Goal: Task Accomplishment & Management: Use online tool/utility

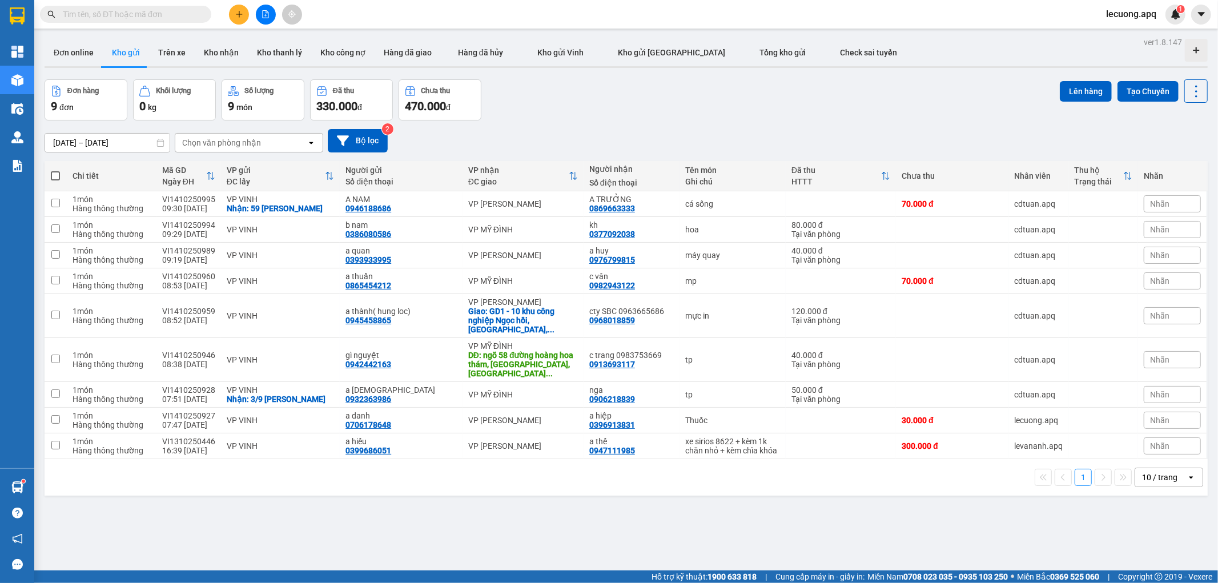
click at [1112, 11] on span "lecuong.apq" at bounding box center [1131, 14] width 69 height 14
click at [1126, 31] on span "Đăng xuất" at bounding box center [1139, 35] width 48 height 13
click at [1138, 10] on span "lecuong.apq" at bounding box center [1131, 14] width 69 height 14
click at [1125, 39] on span "Đăng xuất" at bounding box center [1139, 35] width 48 height 13
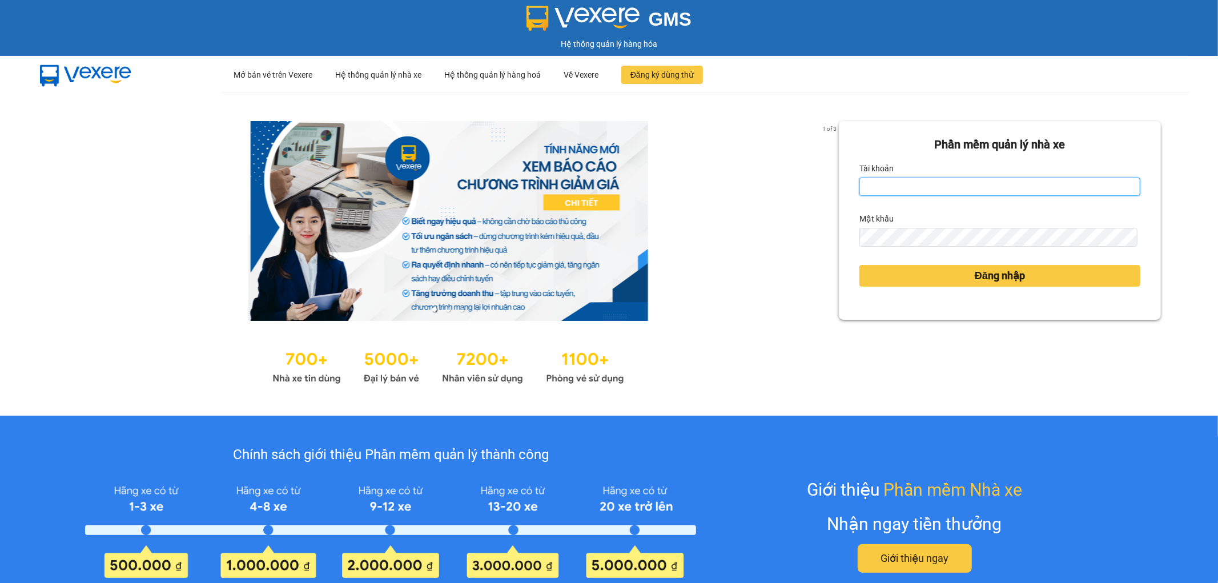
click at [903, 193] on input "Tài khoản" at bounding box center [1000, 187] width 281 height 18
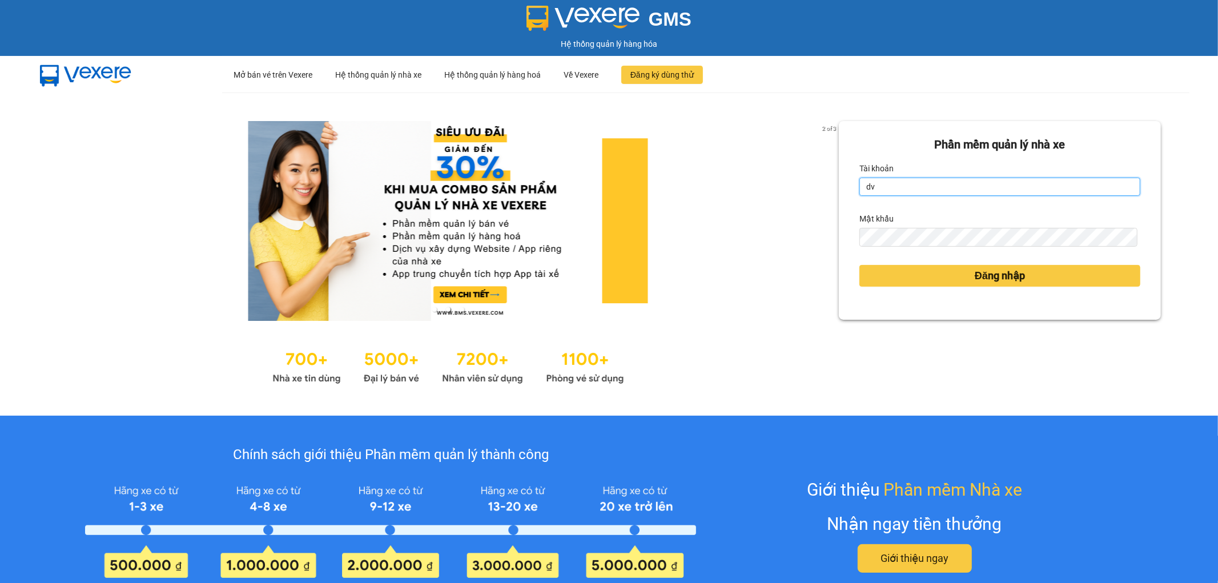
type input "dvthong.apq"
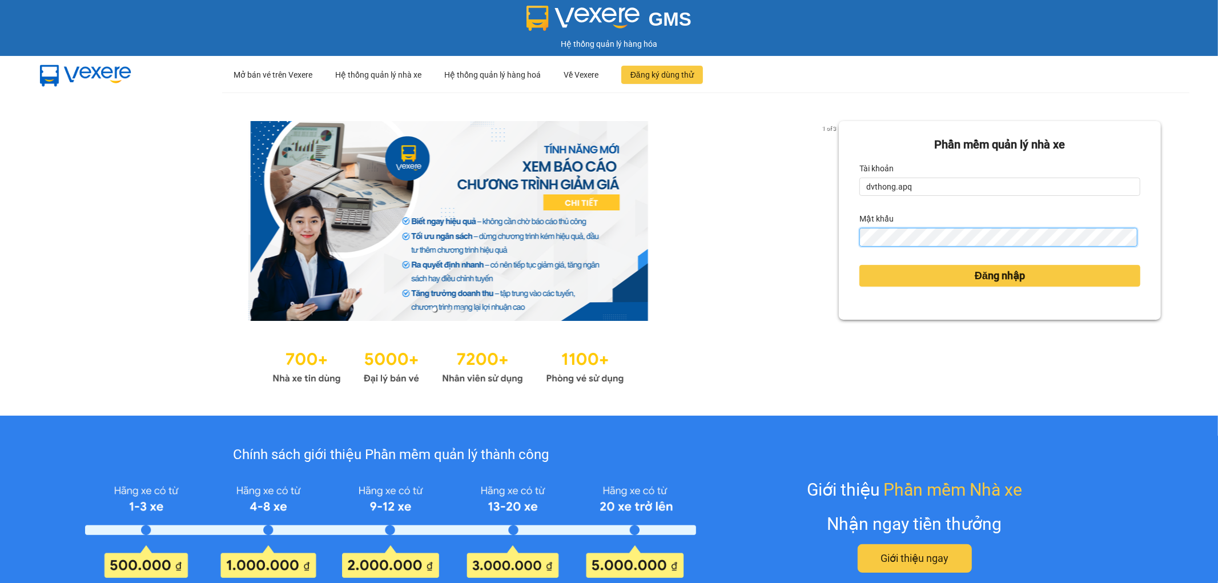
click at [860, 265] on button "Đăng nhập" at bounding box center [1000, 276] width 281 height 22
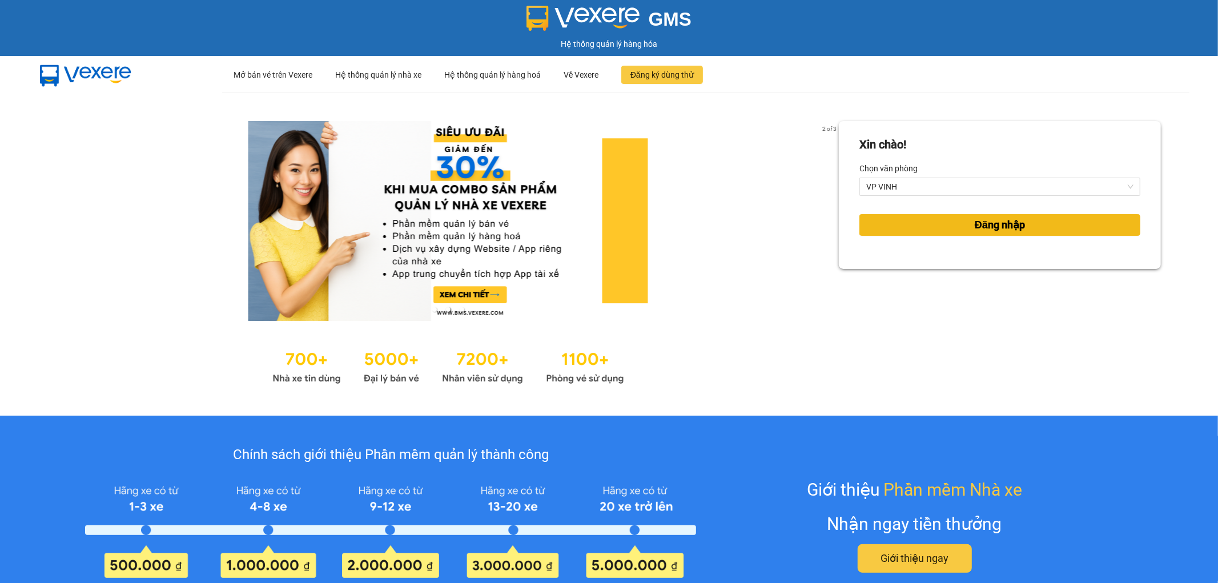
click at [975, 223] on span "Đăng nhập" at bounding box center [1000, 225] width 50 height 16
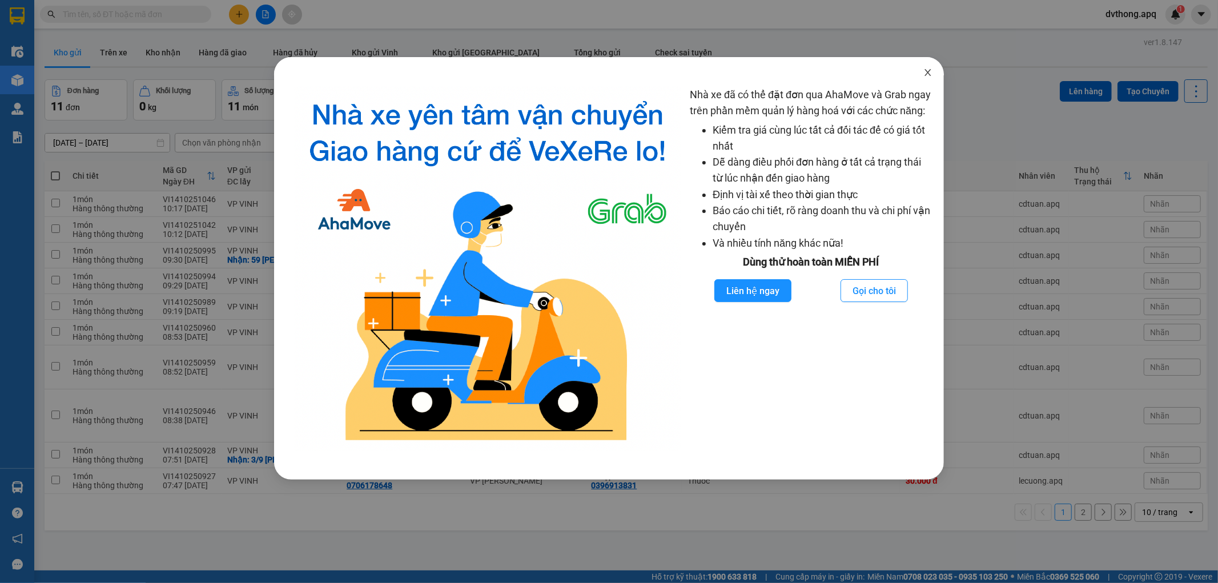
click at [928, 72] on icon "close" at bounding box center [928, 72] width 9 height 9
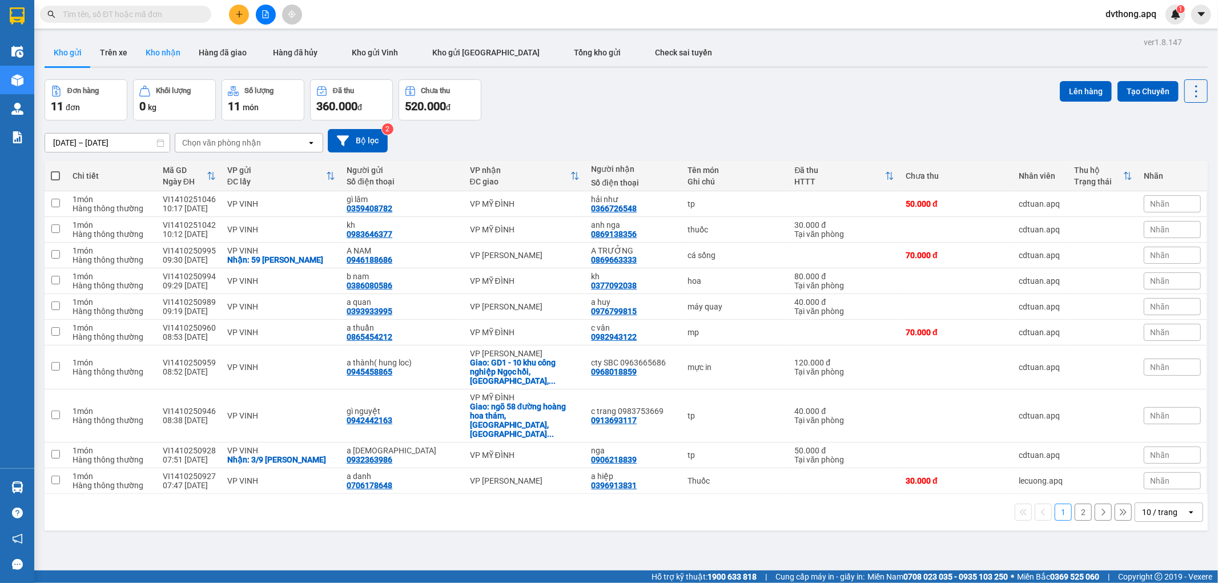
click at [174, 55] on button "Kho nhận" at bounding box center [163, 52] width 53 height 27
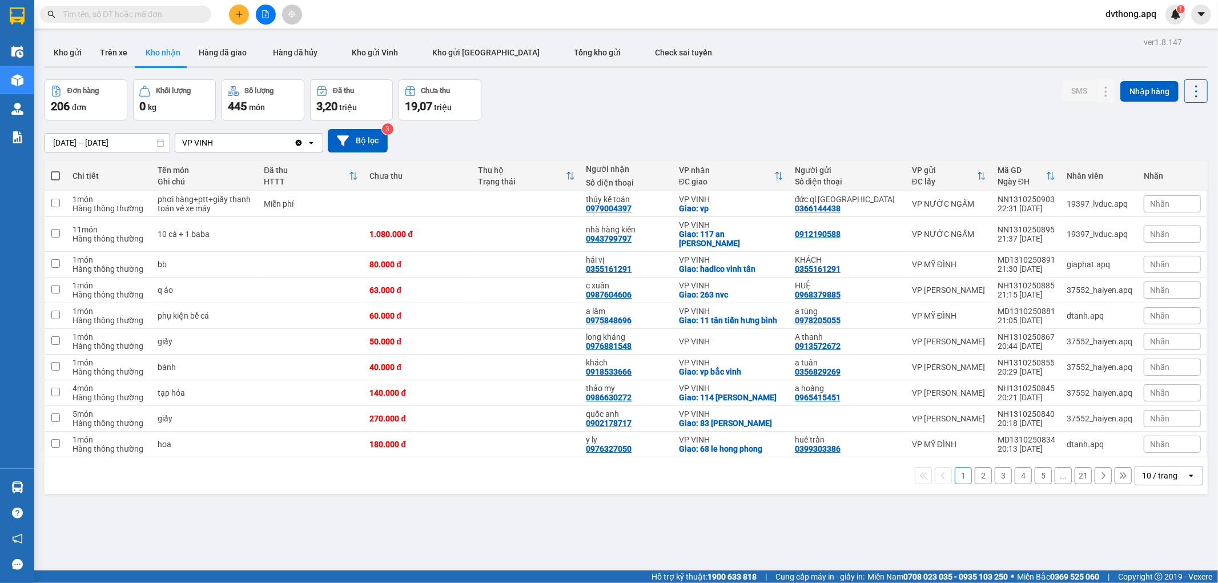
click at [1142, 470] on div "10 / trang" at bounding box center [1159, 475] width 35 height 11
click at [1172, 444] on span "100 / trang" at bounding box center [1154, 442] width 41 height 11
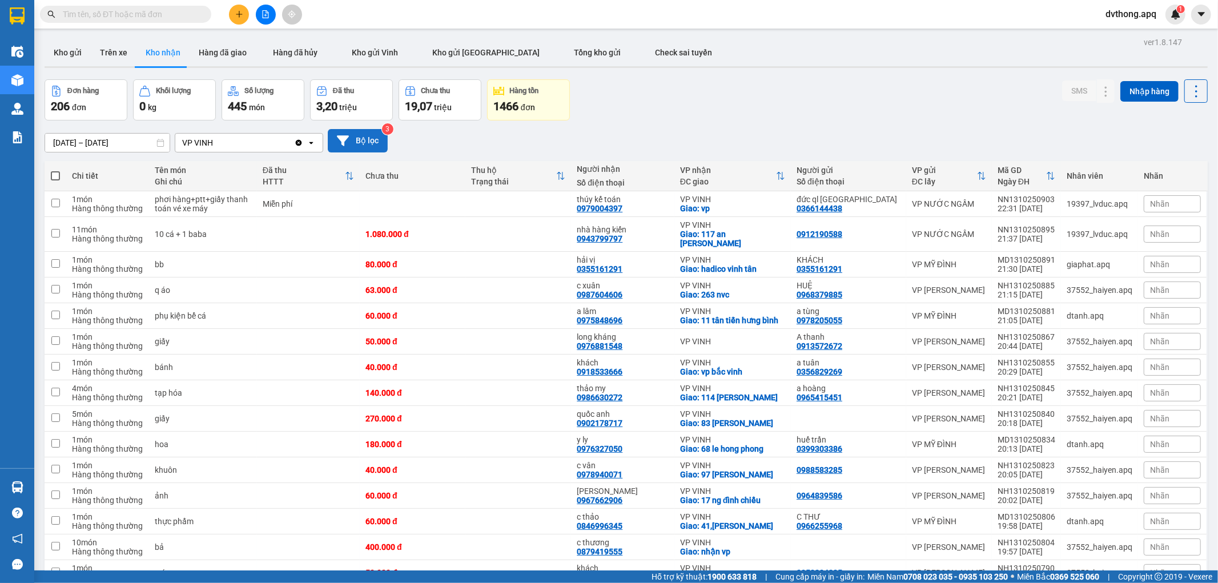
click at [370, 134] on button "Bộ lọc" at bounding box center [358, 140] width 60 height 23
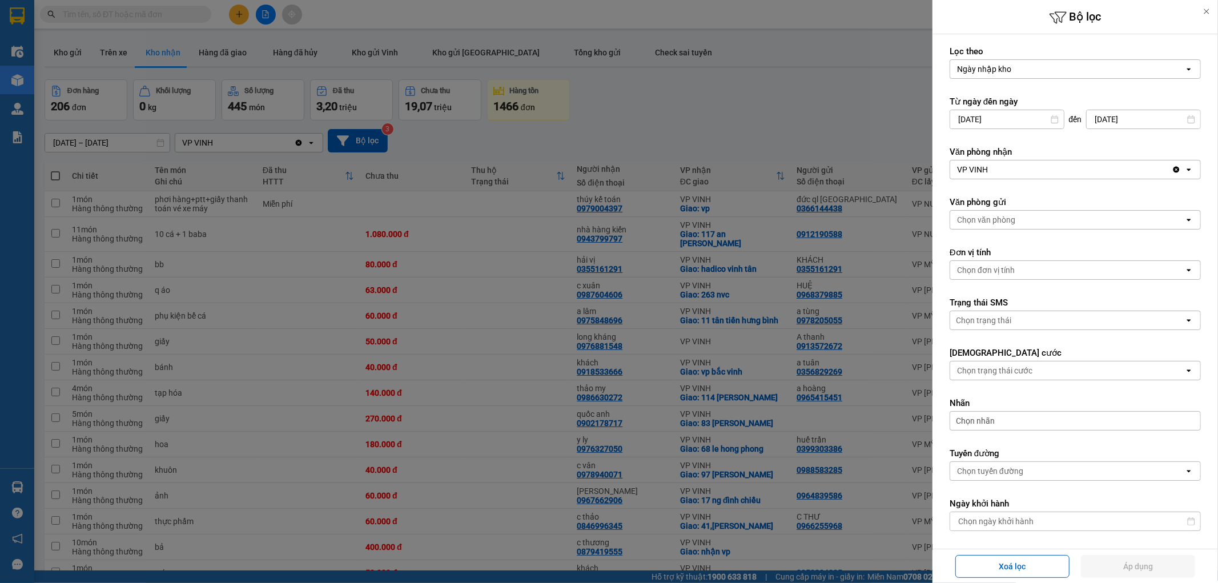
scroll to position [163, 0]
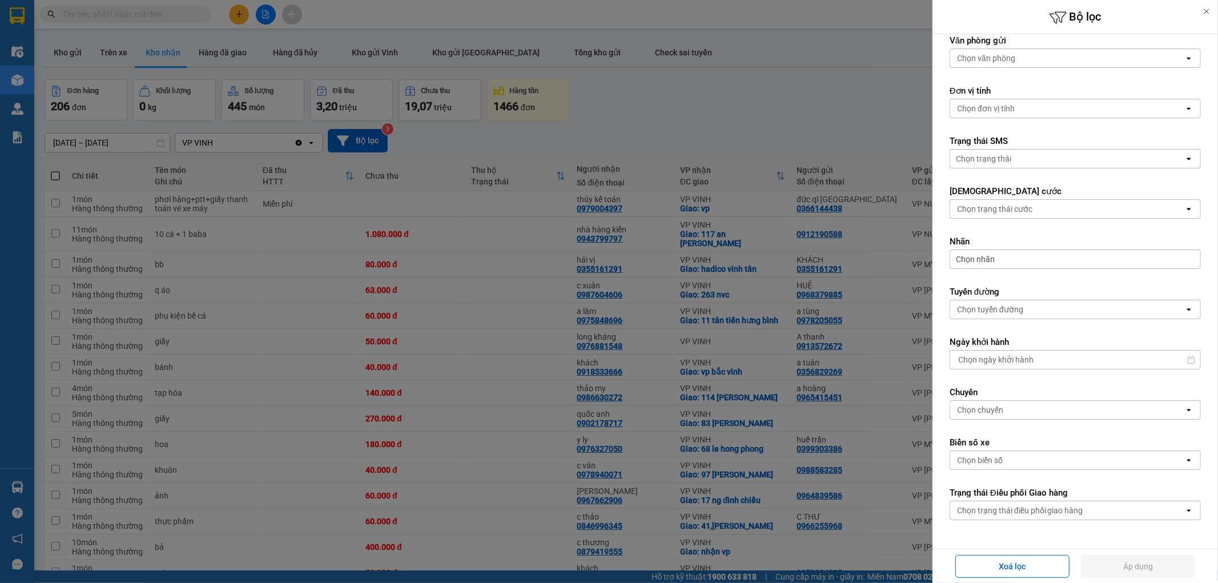
click at [1058, 515] on div "Chọn trạng thái điều phối giao hàng" at bounding box center [1020, 510] width 126 height 11
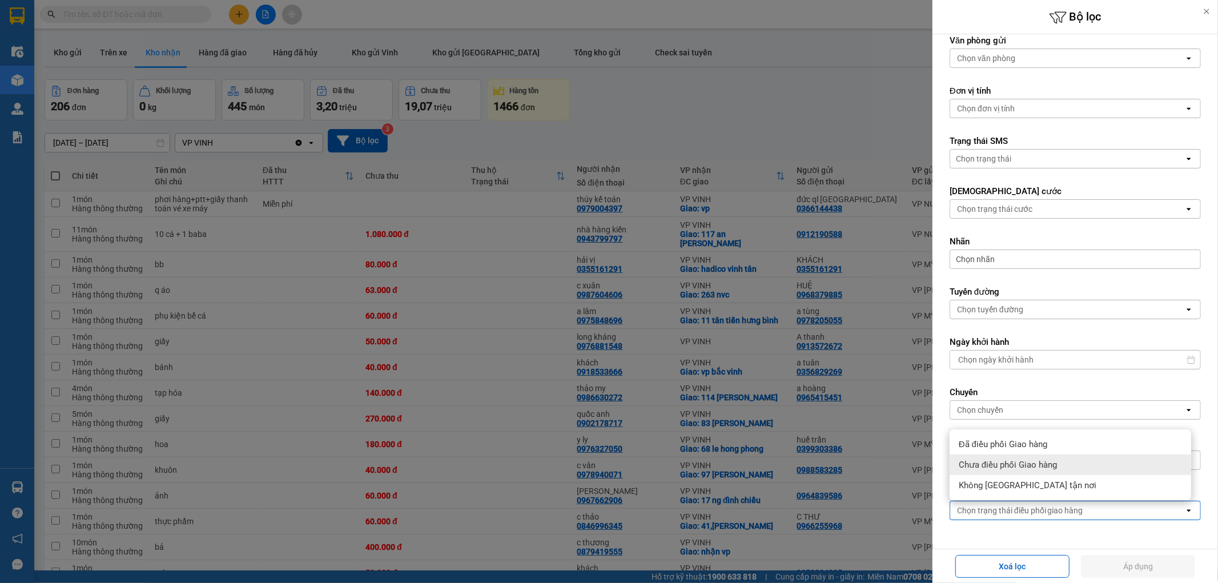
click at [1066, 458] on div "Chưa điều phối Giao hàng" at bounding box center [1071, 465] width 242 height 21
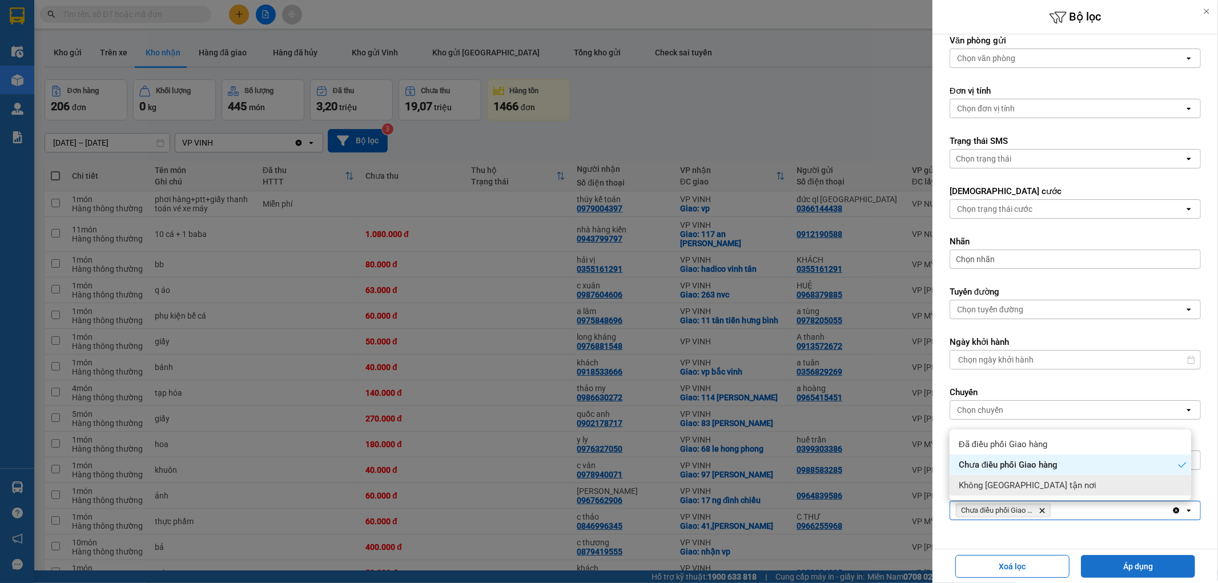
click at [1120, 572] on button "Áp dụng" at bounding box center [1138, 566] width 114 height 23
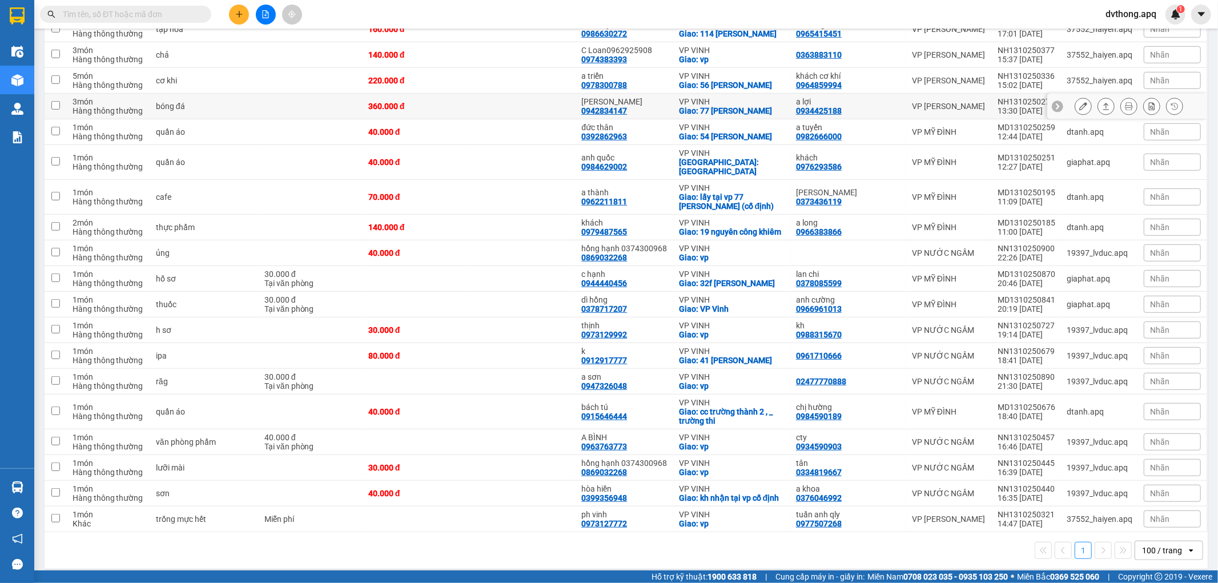
scroll to position [581, 0]
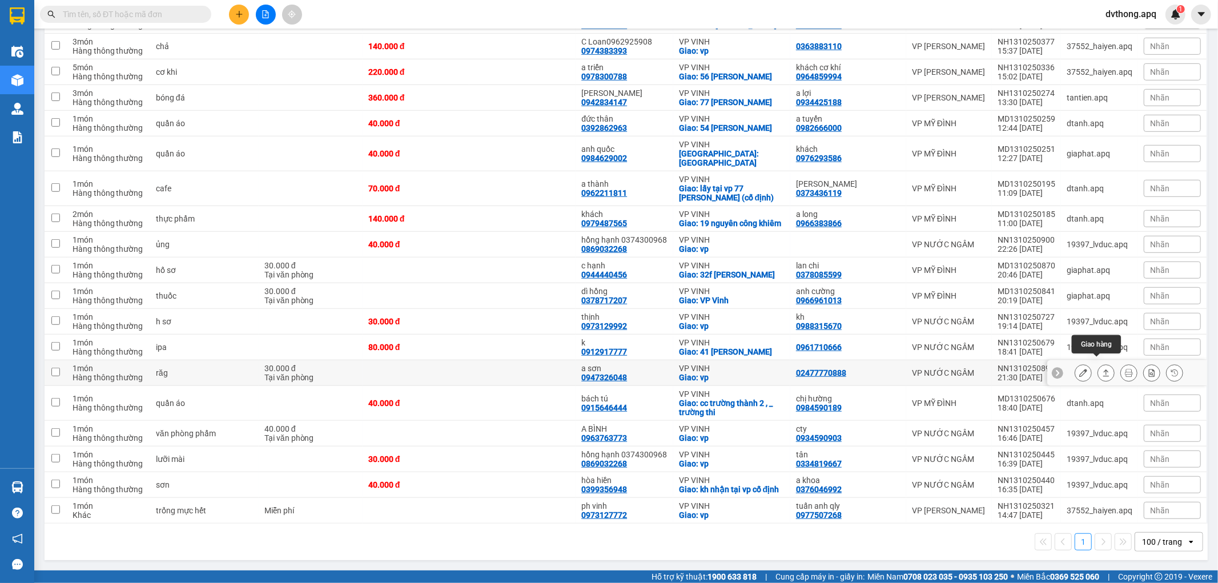
click at [1102, 369] on icon at bounding box center [1106, 373] width 8 height 8
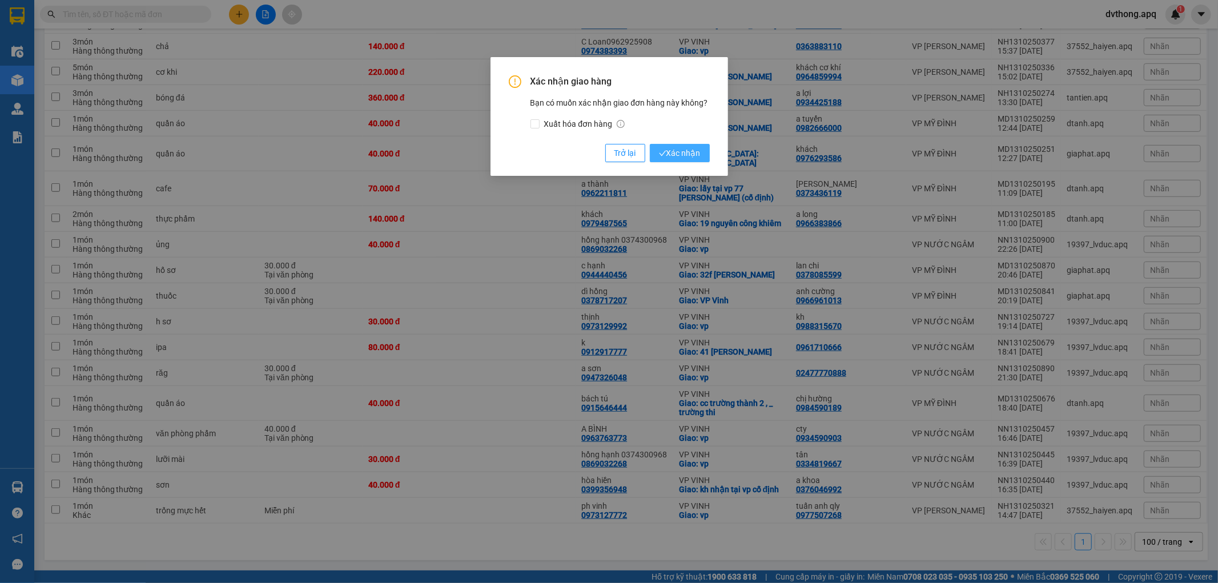
click at [679, 155] on span "Xác nhận" at bounding box center [680, 153] width 42 height 13
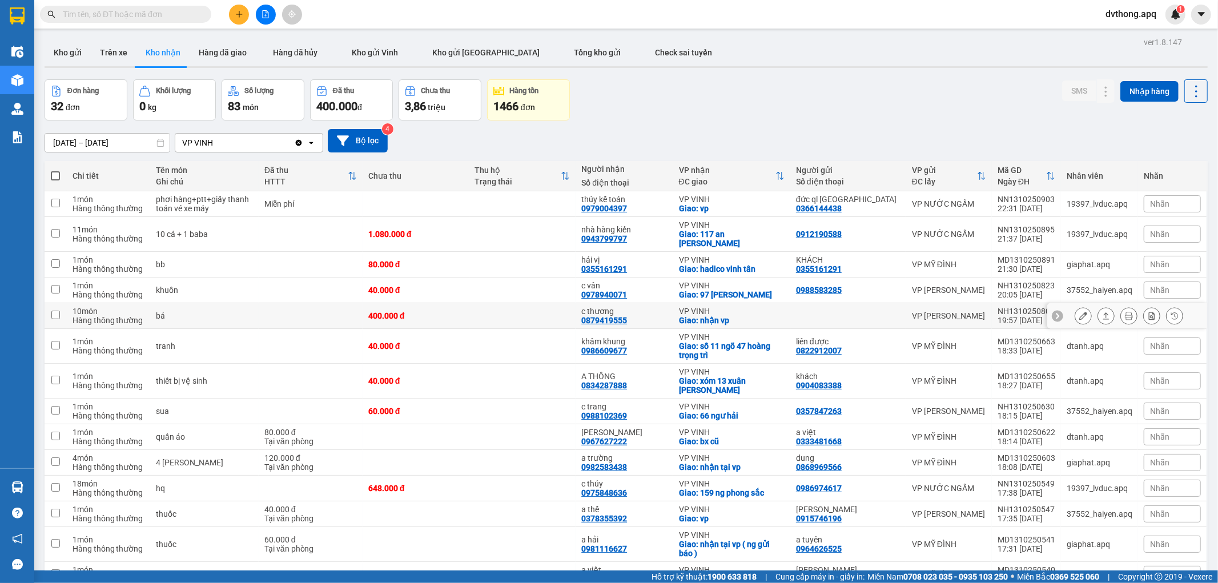
scroll to position [127, 0]
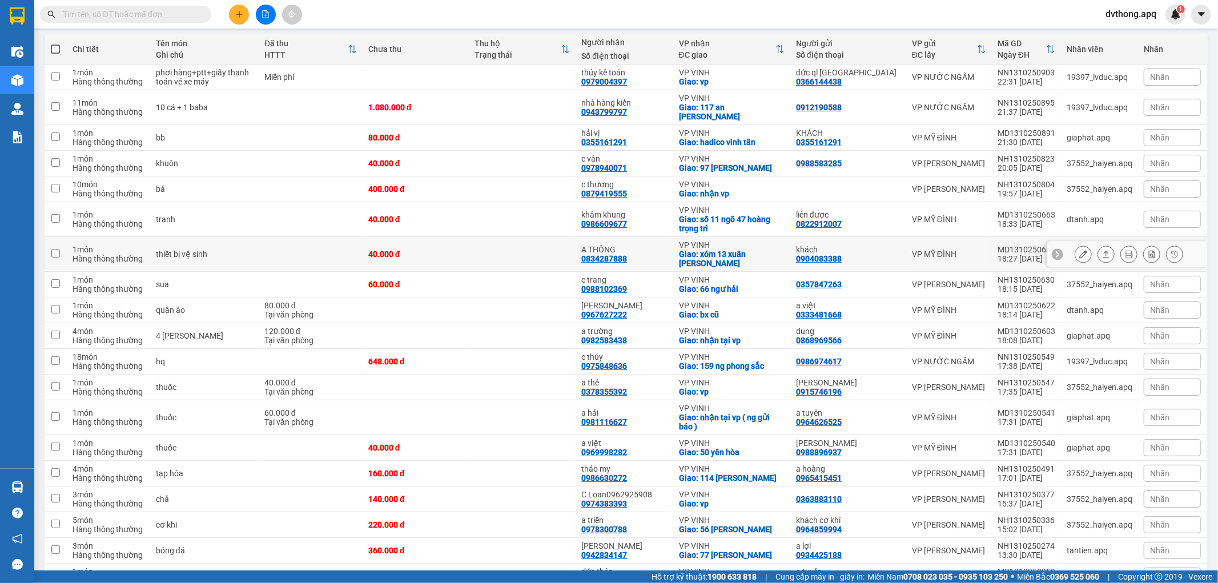
click at [1054, 250] on icon at bounding box center [1058, 254] width 8 height 8
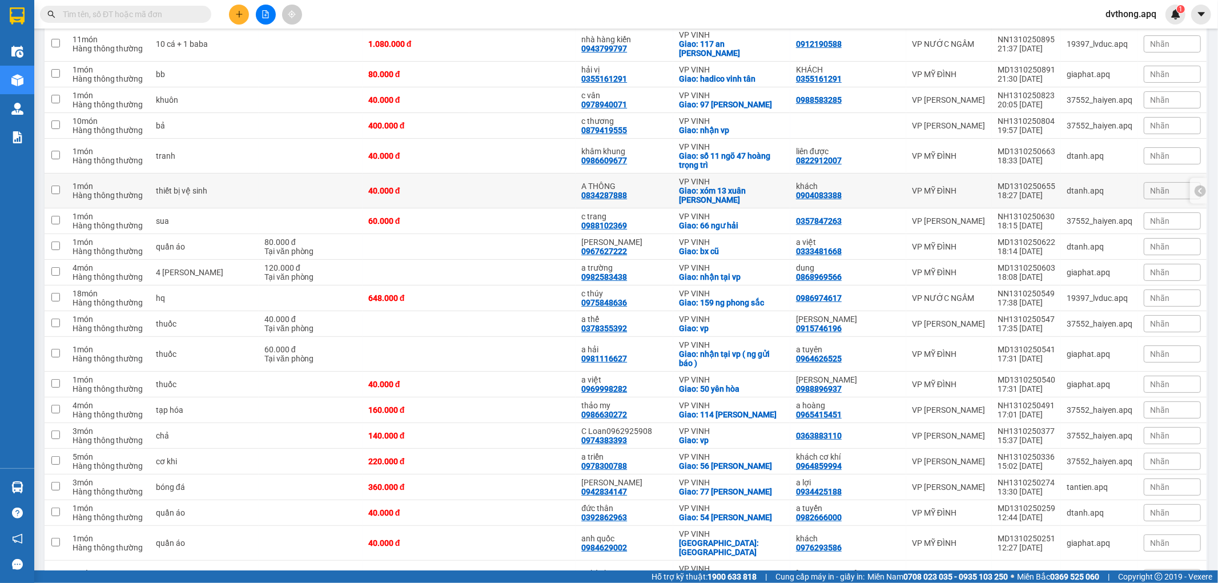
click at [1101, 186] on div "dtanh.apq" at bounding box center [1100, 190] width 66 height 9
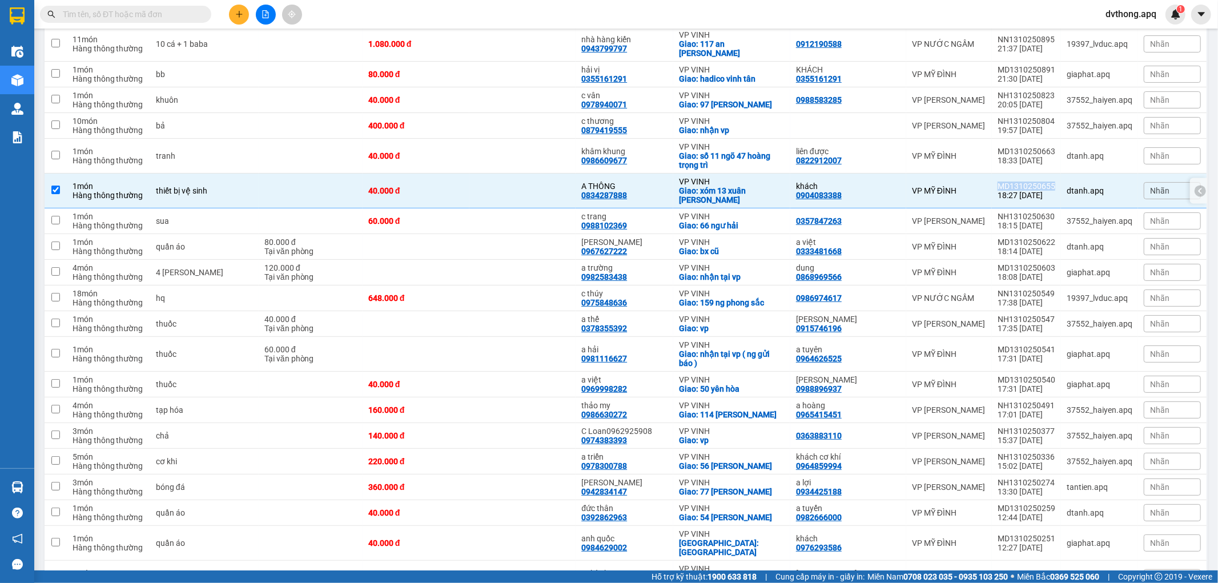
drag, startPoint x: 1051, startPoint y: 176, endPoint x: 995, endPoint y: 177, distance: 56.0
click at [995, 177] on td "MD1310250655 18:27 13/10" at bounding box center [1026, 191] width 69 height 35
checkbox input "false"
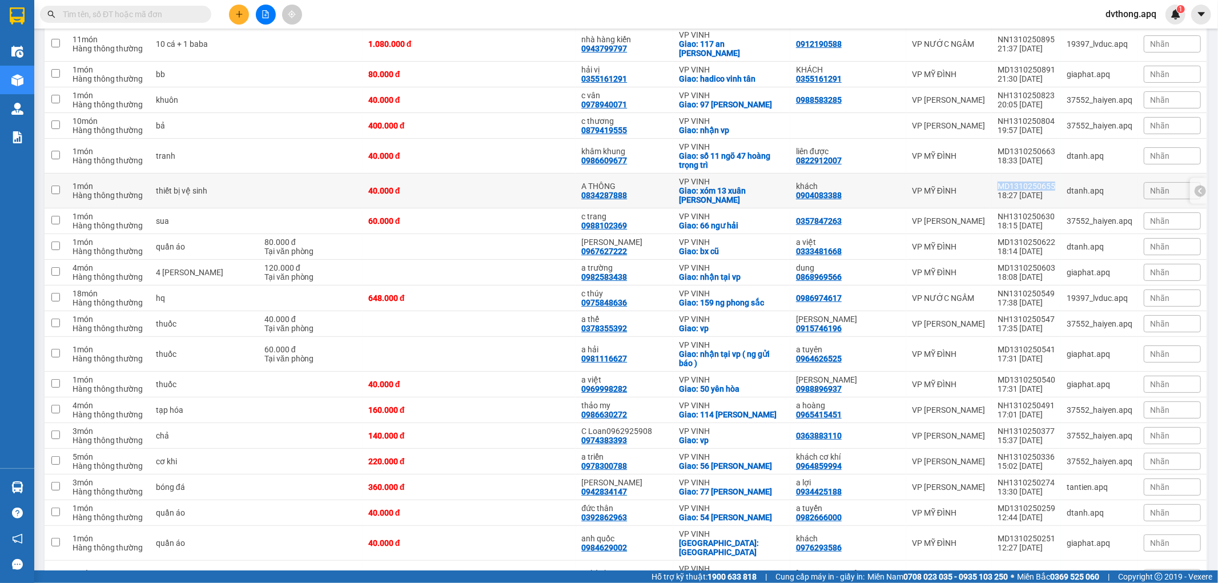
copy div "MD1310250655"
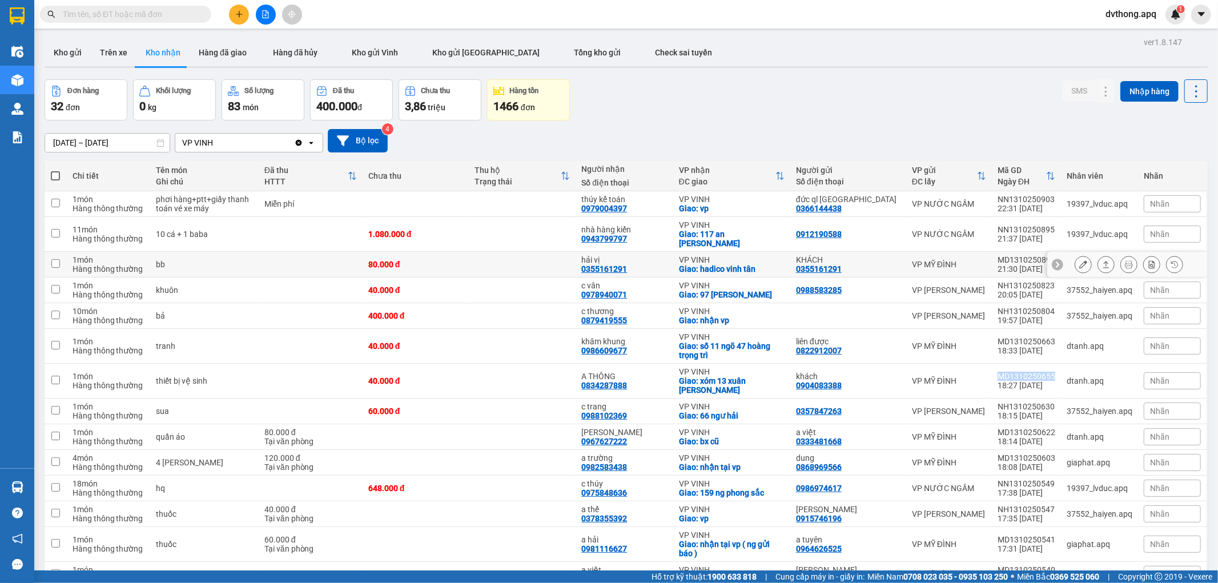
scroll to position [254, 0]
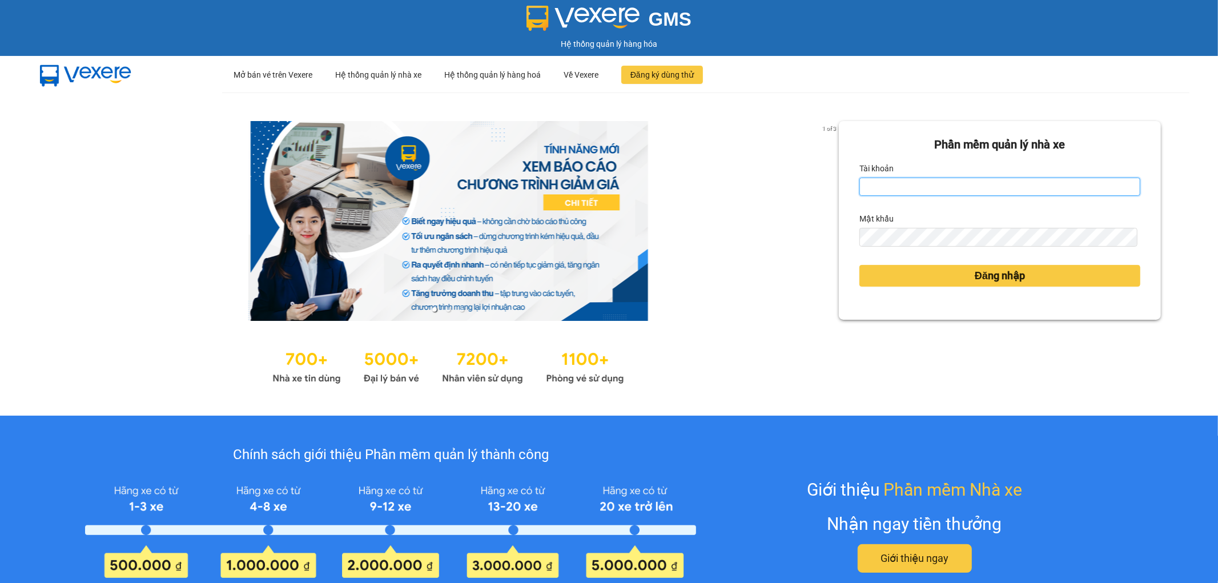
click at [992, 190] on input "Tài khoản" at bounding box center [1000, 187] width 281 height 18
type input "dvthong.apq"
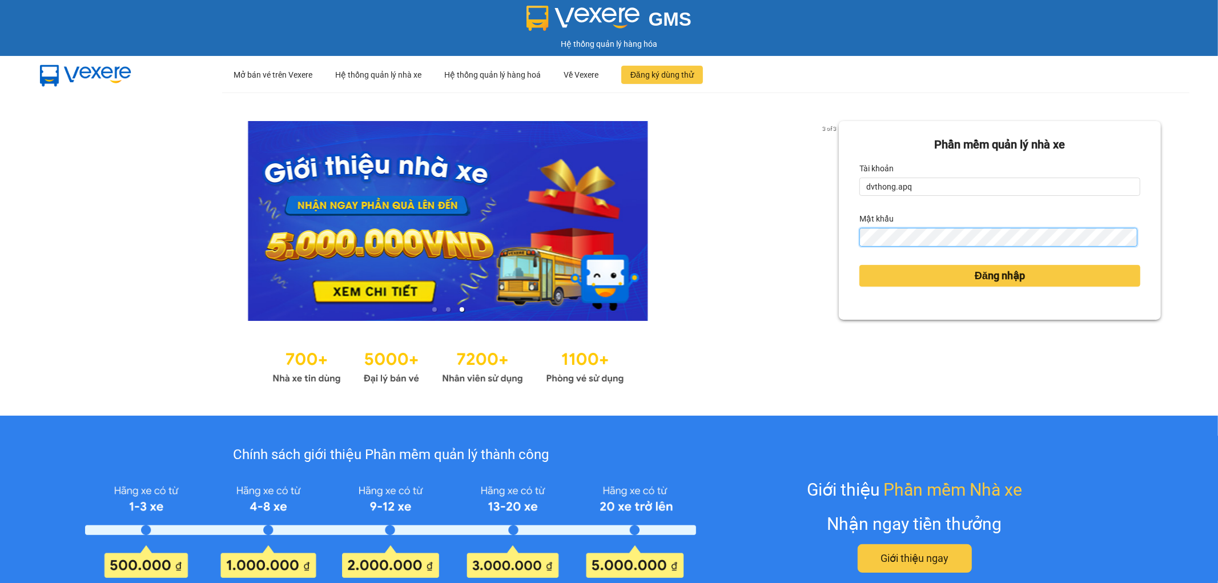
click at [860, 265] on button "Đăng nhập" at bounding box center [1000, 276] width 281 height 22
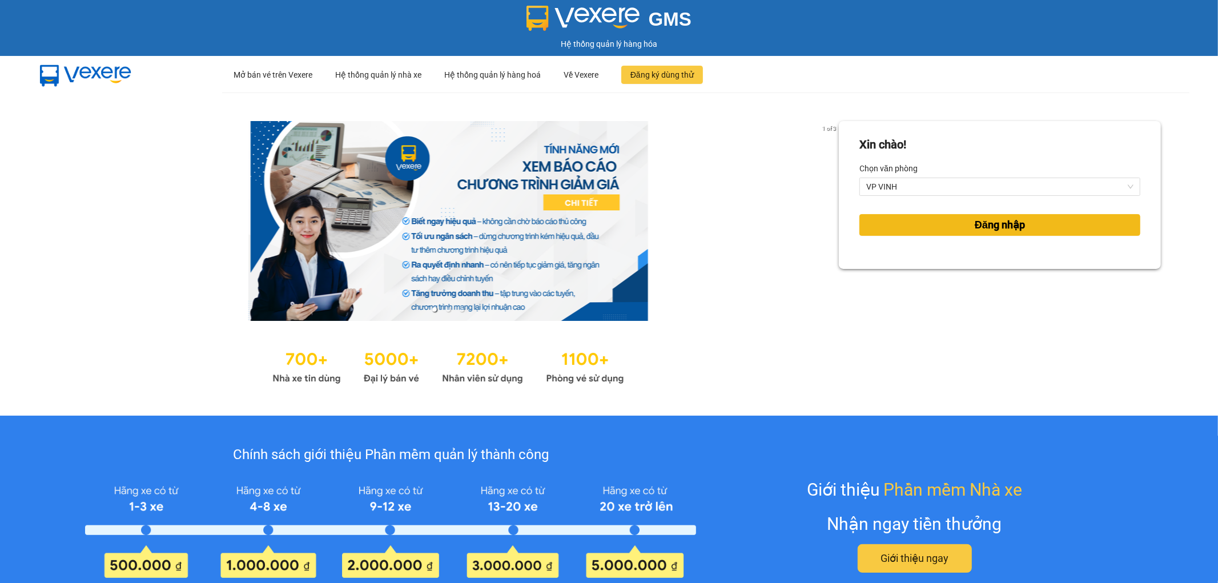
click at [1071, 232] on button "Đăng nhập" at bounding box center [1000, 225] width 281 height 22
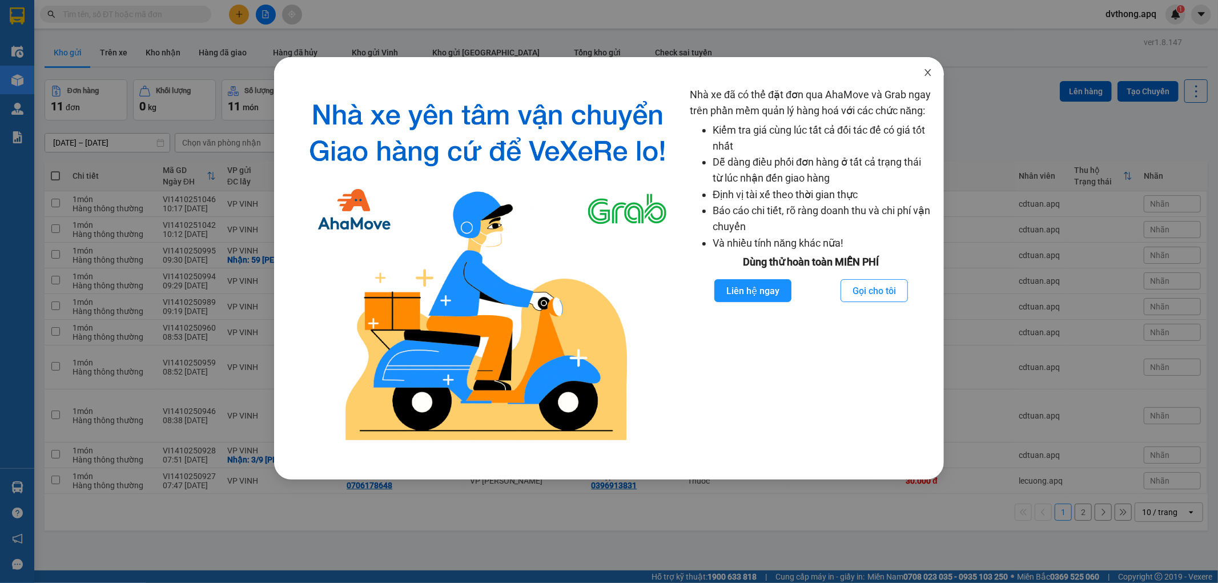
click at [928, 73] on icon "close" at bounding box center [928, 72] width 6 height 7
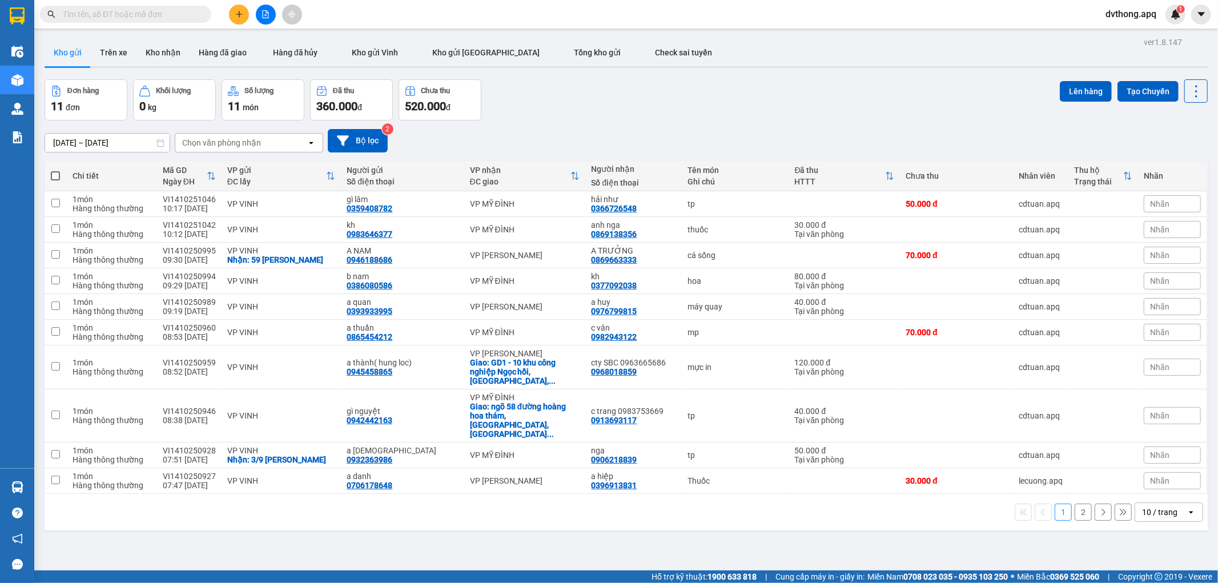
click at [141, 15] on input "text" at bounding box center [130, 14] width 135 height 13
paste input "MD1310250655"
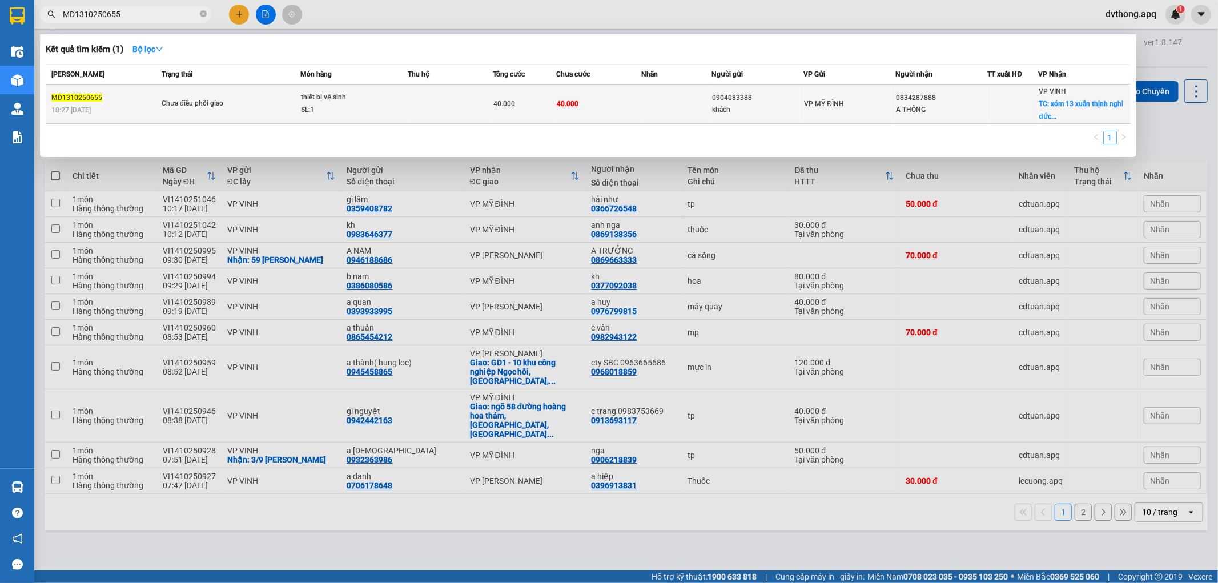
type input "MD1310250655"
click at [976, 110] on div "A THÔNG" at bounding box center [941, 110] width 91 height 12
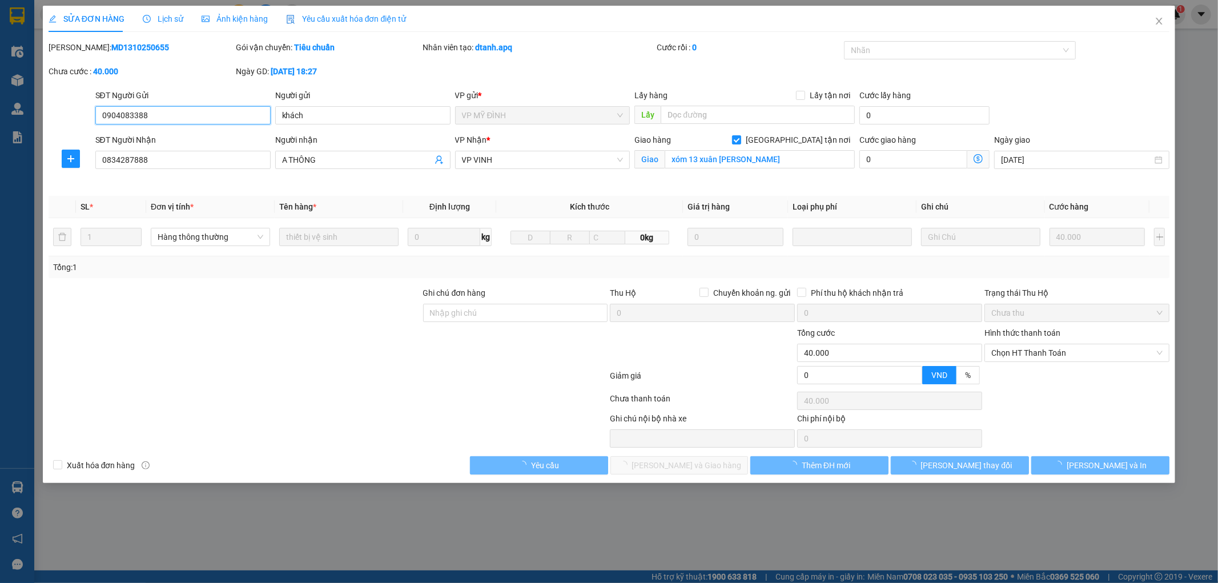
type input "0904083388"
type input "khách"
type input "0834287888"
type input "A THÔNG"
checkbox input "true"
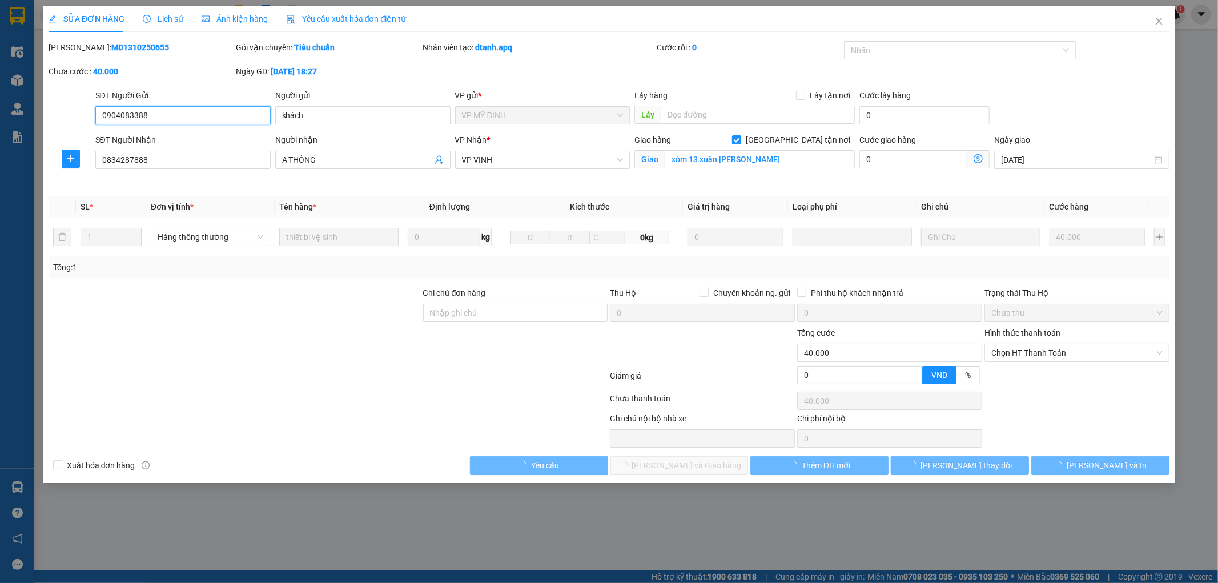
type input "xóm 13 xuân thịnh nghi đức"
type input "0"
type input "40.000"
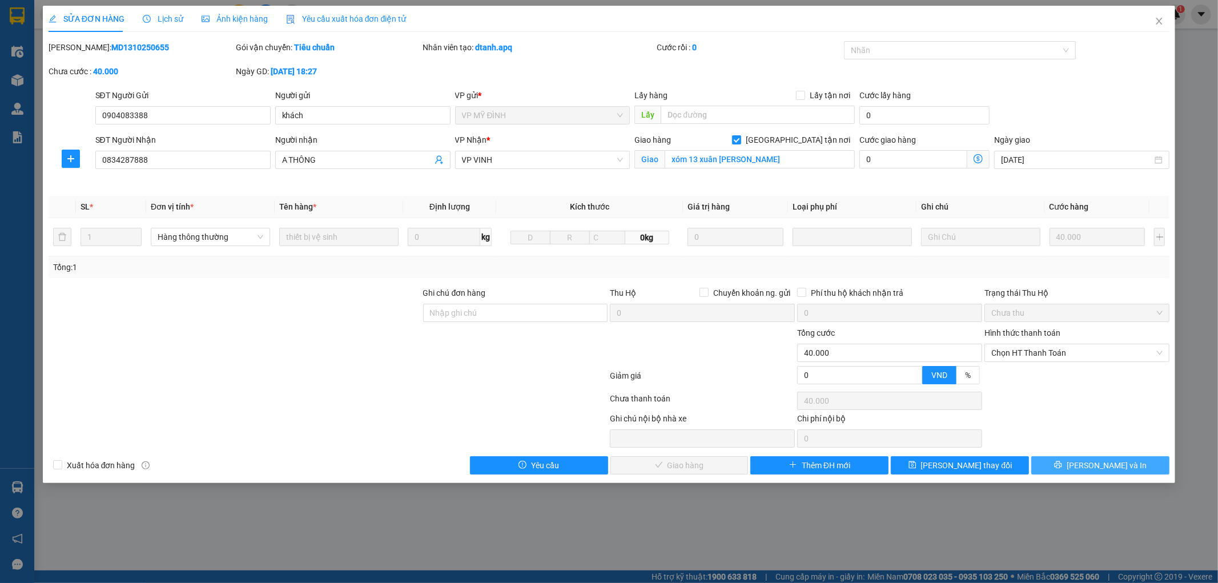
click at [1088, 468] on button "[PERSON_NAME] và In" at bounding box center [1101, 465] width 138 height 18
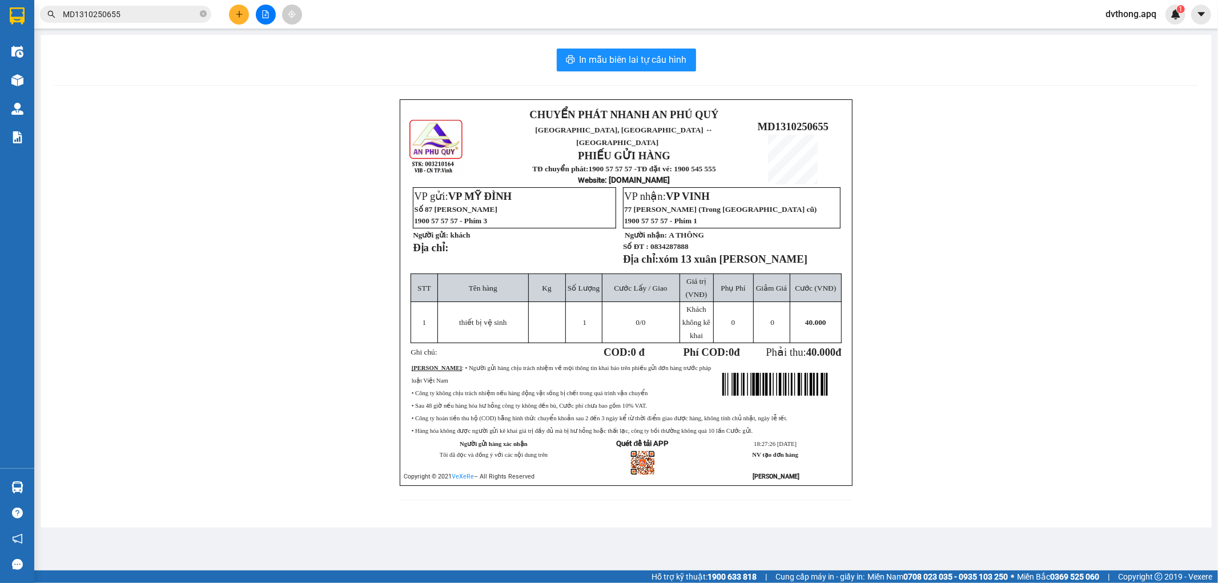
click at [1006, 407] on div "CHUYỂN PHÁT NHANH AN PHÚ QUÝ NGHỆ AN, HÀ TĨNH ↔ HÀ NỘI PHIẾU GỬI HÀNG TĐ chuyển…" at bounding box center [626, 306] width 1144 height 415
click at [334, 286] on div "CHUYỂN PHÁT NHANH AN PHÚ QUÝ NGHỆ AN, HÀ TĨNH ↔ HÀ NỘI PHIẾU GỬI HÀNG TĐ chuyển…" at bounding box center [626, 306] width 1144 height 415
click at [266, 14] on icon "file-add" at bounding box center [266, 14] width 8 height 8
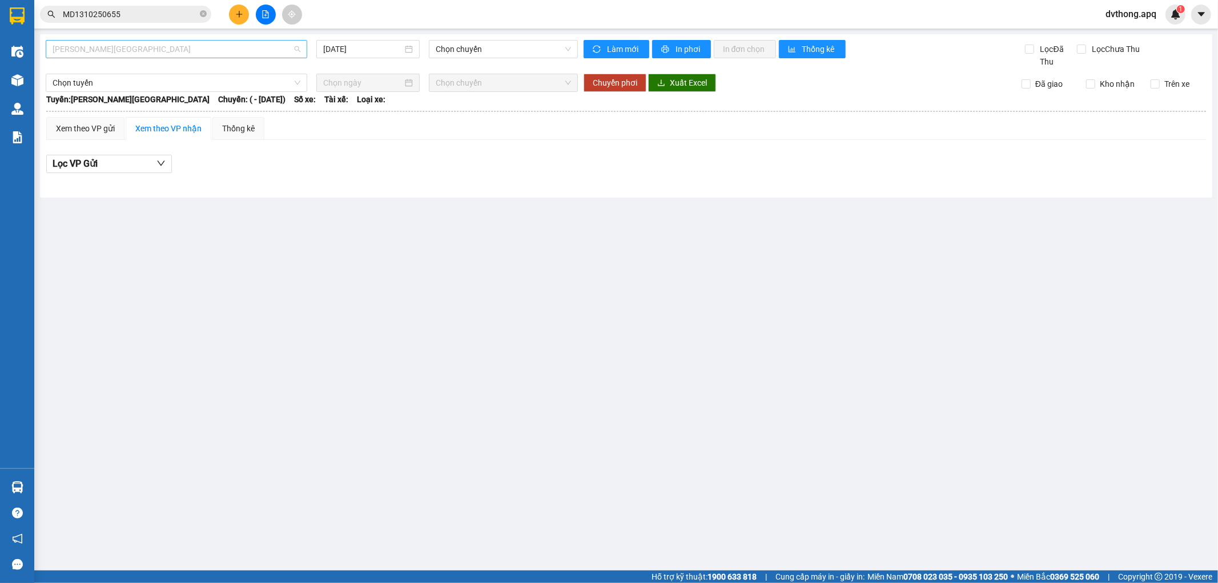
click at [206, 48] on span "[PERSON_NAME][GEOGRAPHIC_DATA]" at bounding box center [177, 49] width 248 height 17
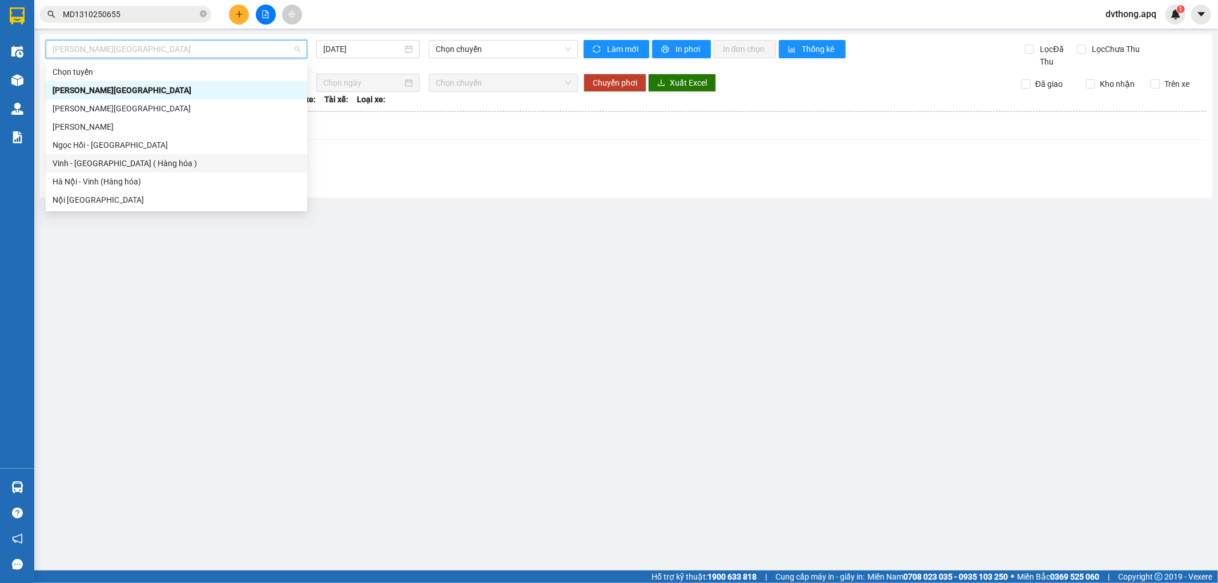
click at [208, 166] on div "Vinh - [GEOGRAPHIC_DATA] ( Hàng hóa )" at bounding box center [177, 163] width 248 height 13
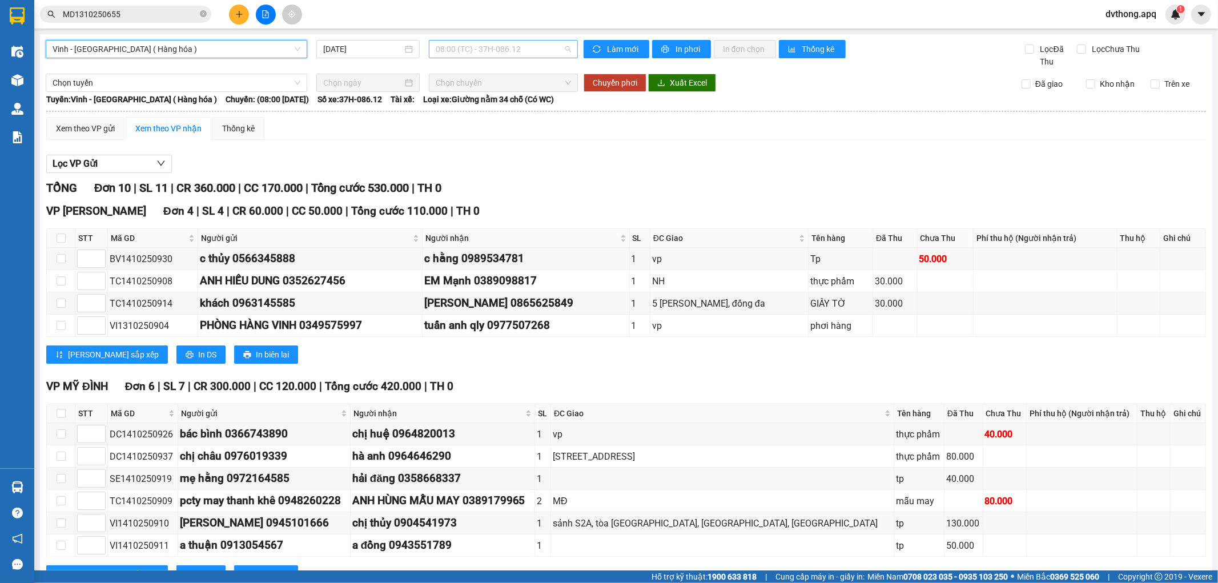
click at [465, 42] on span "08:00 (TC) - 37H-086.12" at bounding box center [503, 49] width 135 height 17
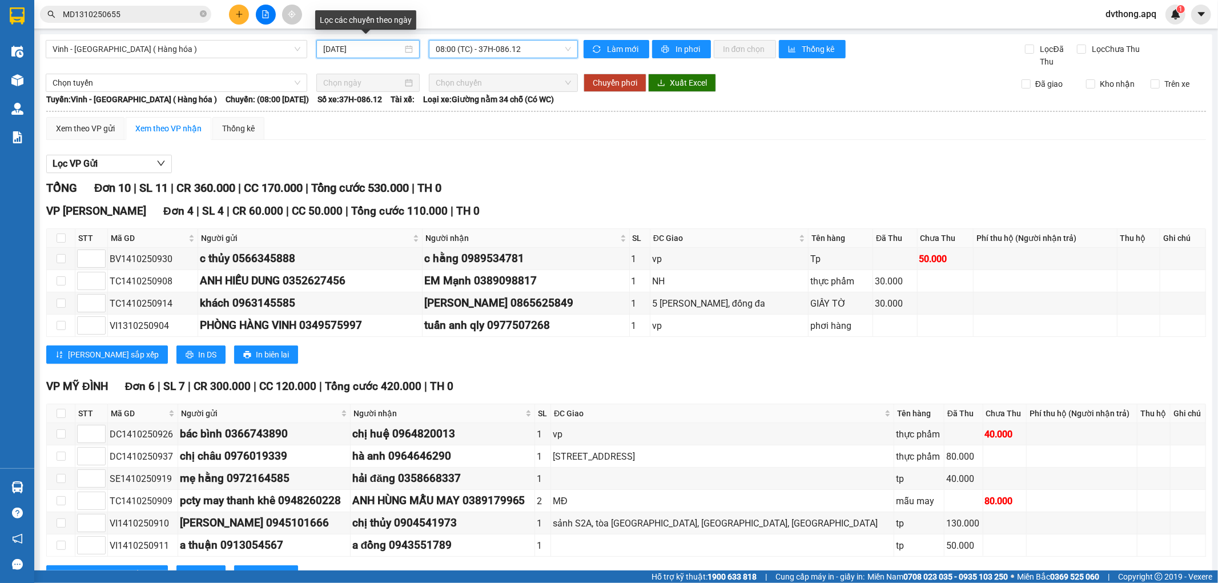
click at [384, 47] on input "[DATE]" at bounding box center [362, 49] width 79 height 13
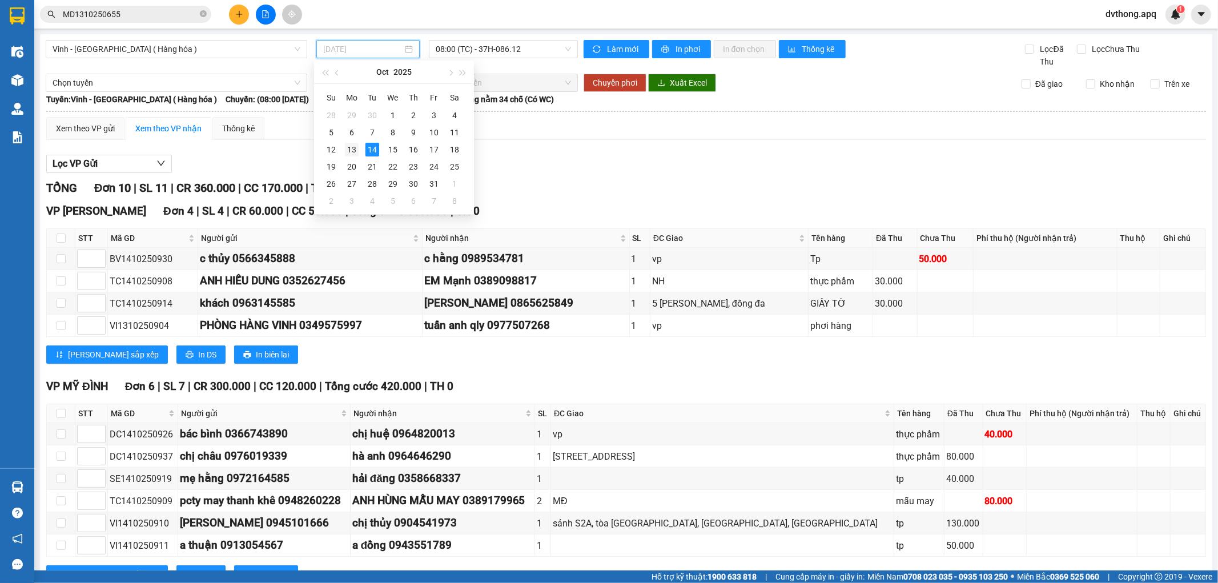
click at [352, 147] on div "13" at bounding box center [352, 150] width 14 height 14
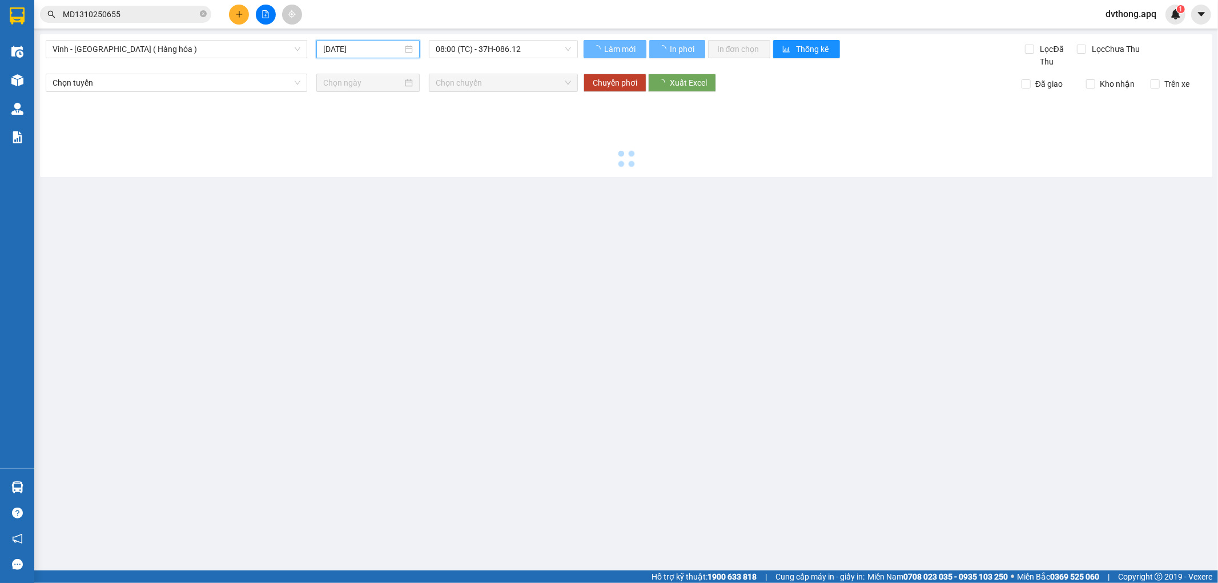
type input "13/10/2025"
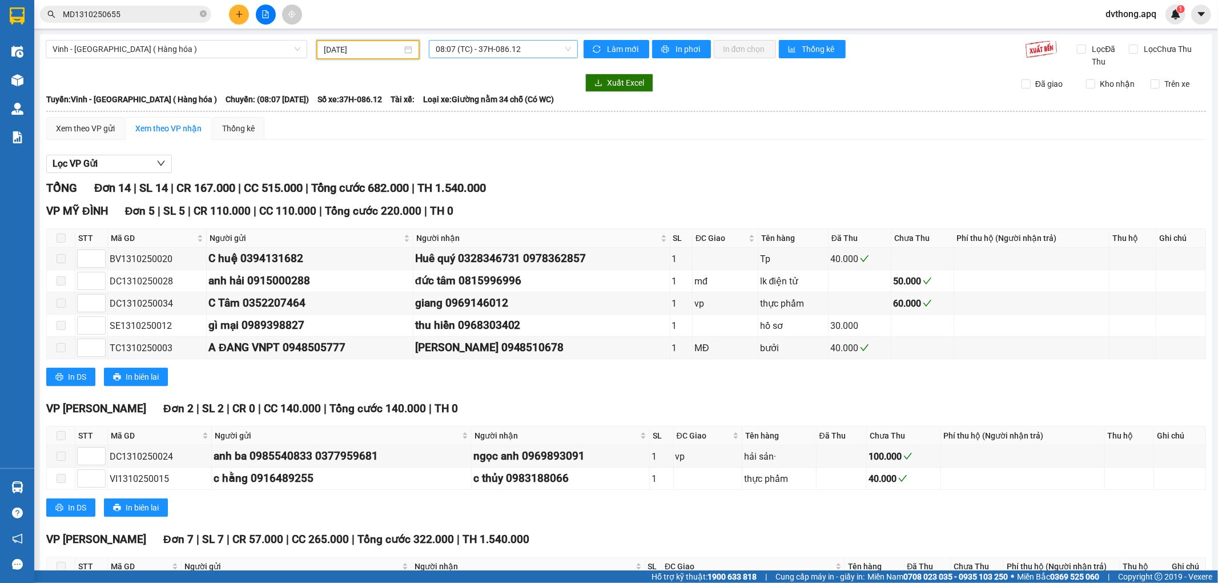
click at [481, 46] on span "08:07 (TC) - 37H-086.12" at bounding box center [503, 49] width 135 height 17
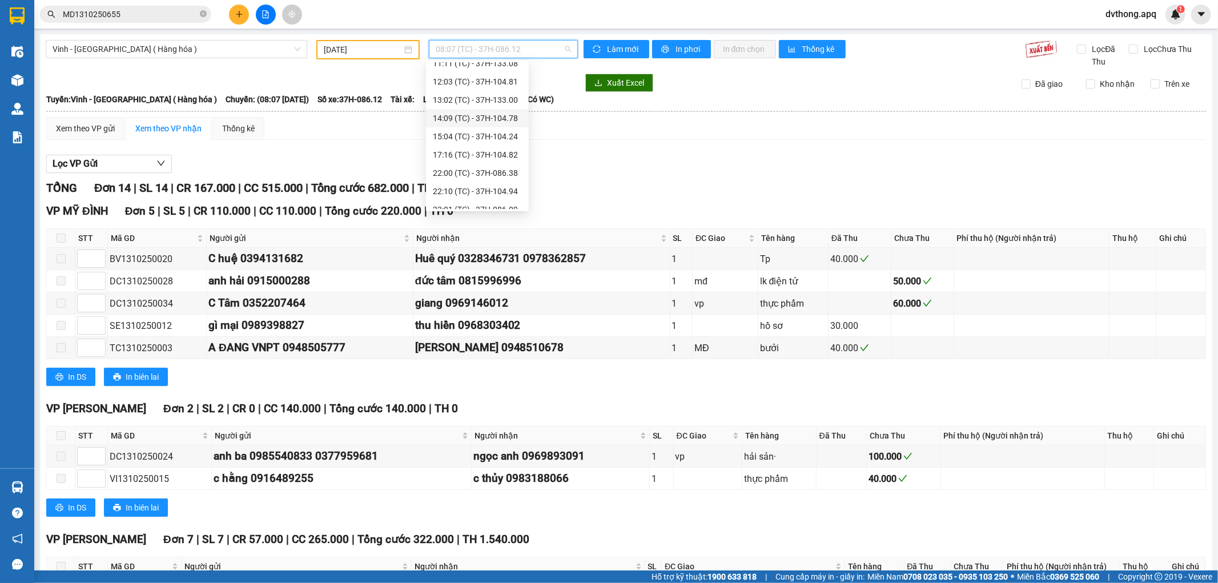
scroll to position [127, 0]
click at [502, 150] on div "23:01 (TC) - 37H-086.09" at bounding box center [477, 146] width 89 height 13
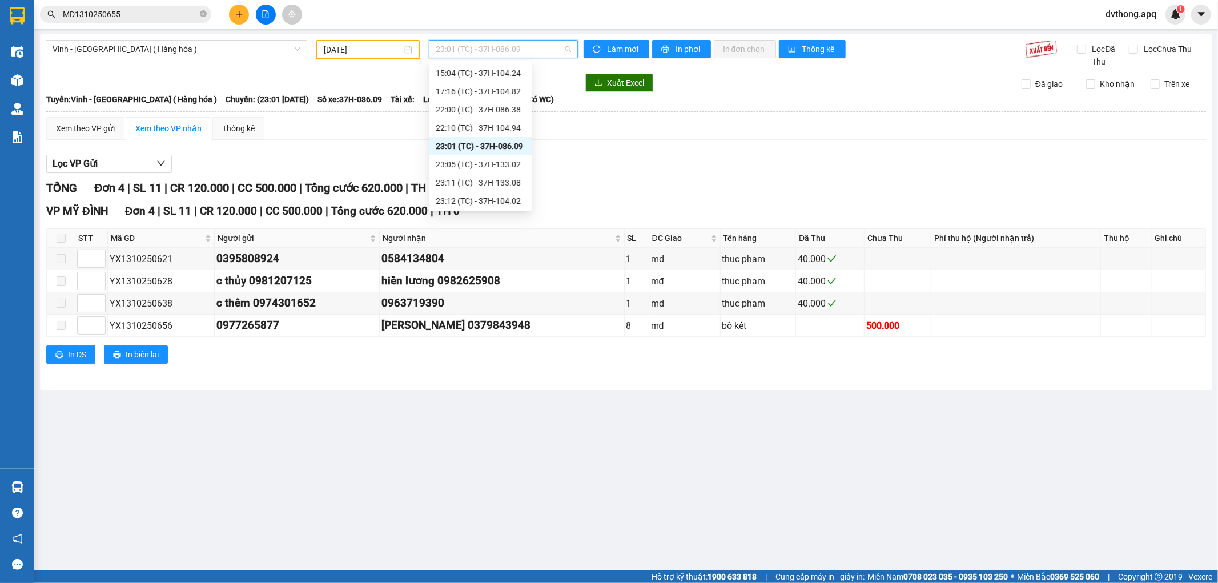
click at [516, 55] on span "23:01 (TC) - 37H-086.09" at bounding box center [503, 49] width 135 height 17
click at [494, 193] on div "23:12 (TC) - 37H-104.02" at bounding box center [480, 201] width 103 height 18
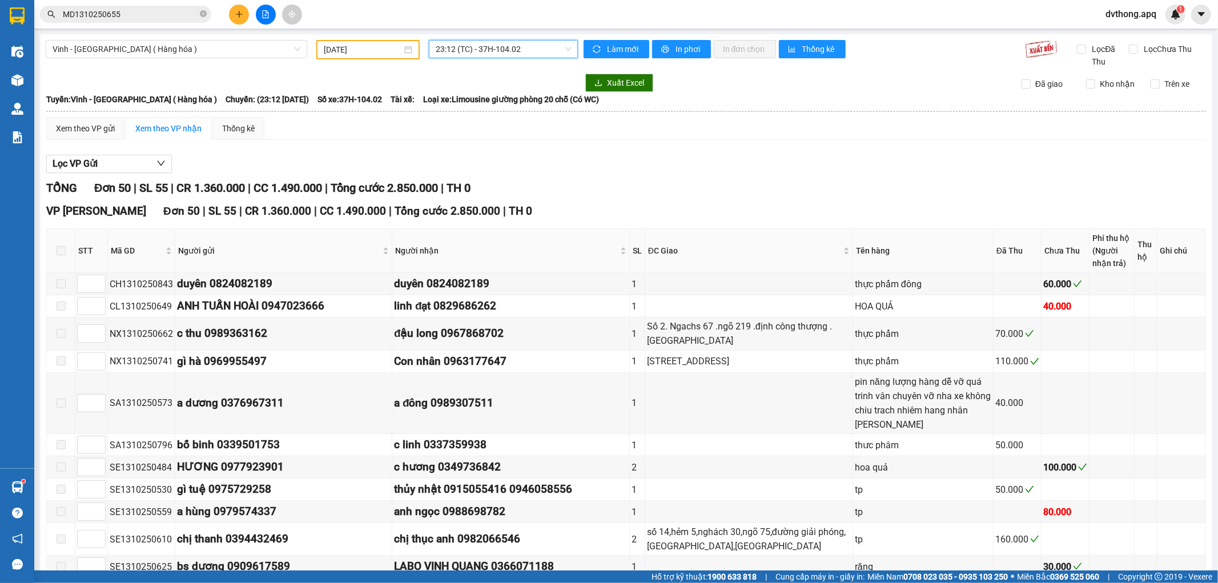
click at [535, 47] on span "23:12 (TC) - 37H-104.02" at bounding box center [503, 49] width 135 height 17
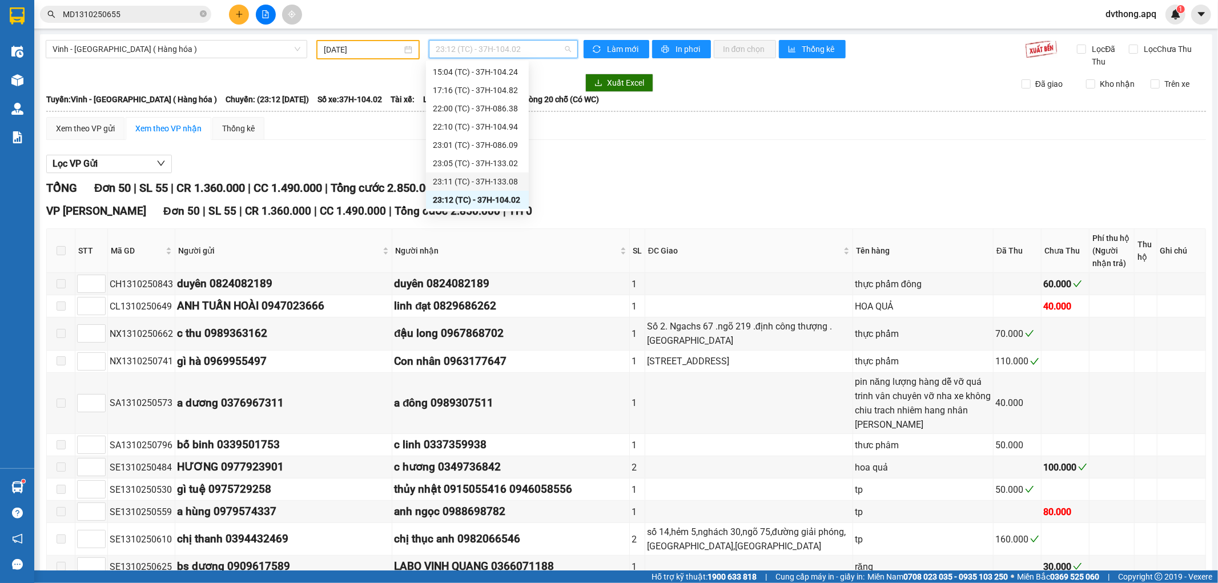
click at [482, 175] on div "23:11 (TC) - 37H-133.08" at bounding box center [477, 181] width 89 height 13
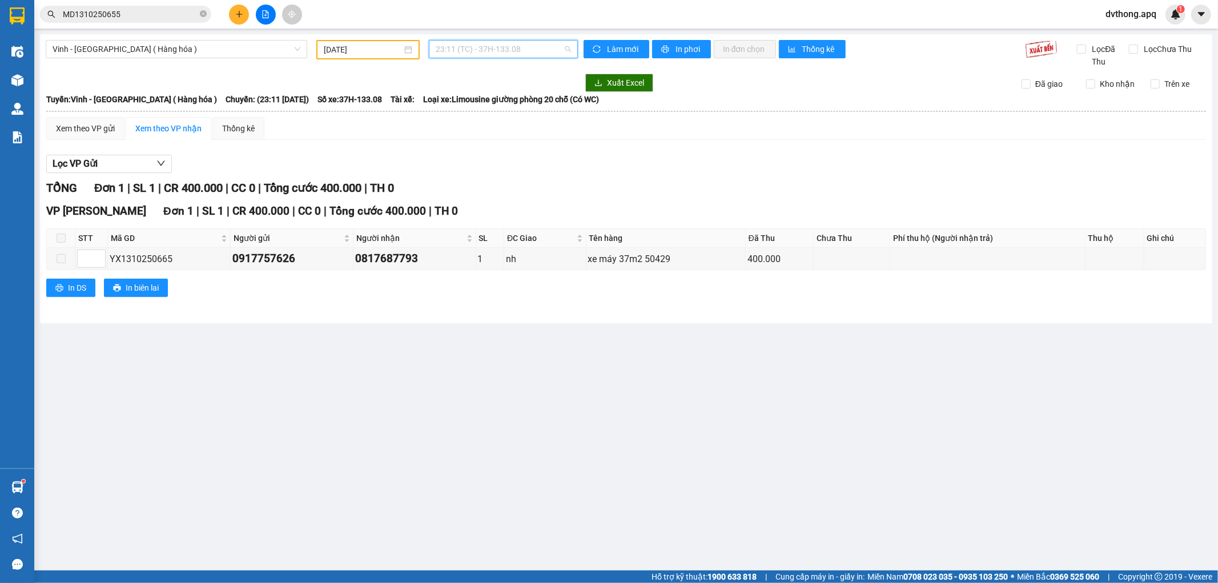
click at [514, 42] on span "23:11 (TC) - 37H-133.08" at bounding box center [503, 49] width 135 height 17
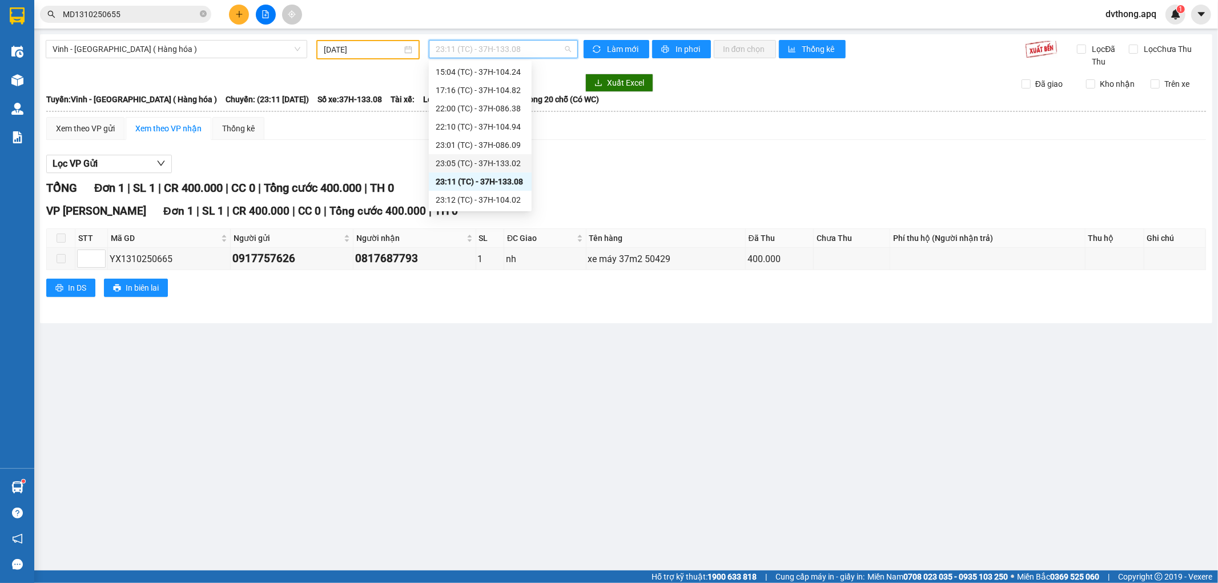
scroll to position [183, 0]
click at [502, 146] on div "23:12 (TC) - 37H-104.02" at bounding box center [480, 145] width 89 height 13
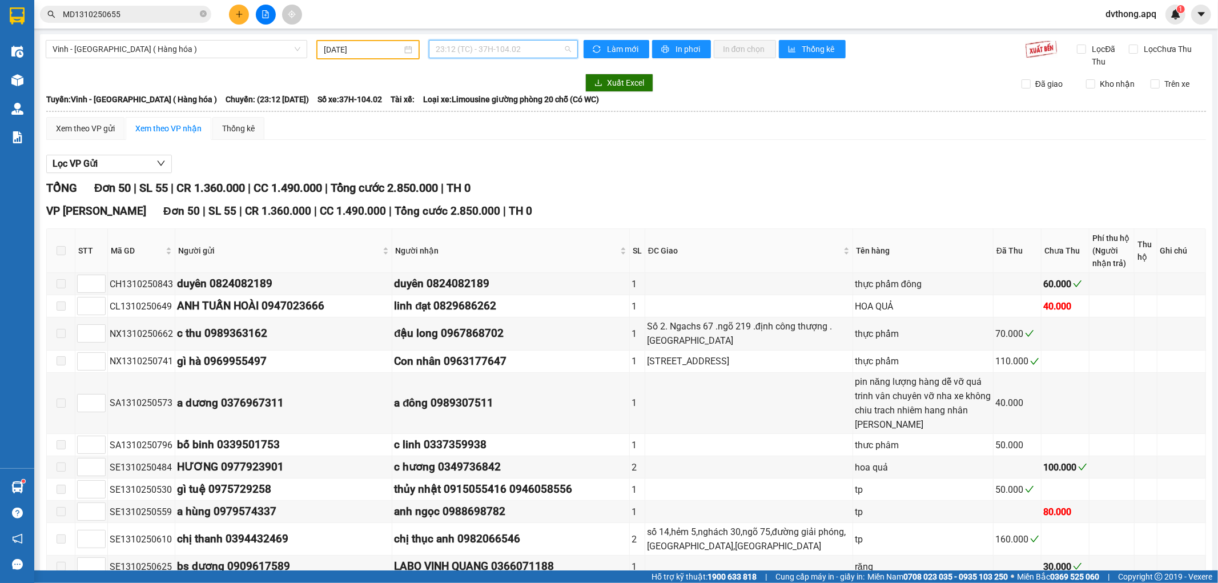
click at [507, 42] on span "23:12 (TC) - 37H-104.02" at bounding box center [503, 49] width 135 height 17
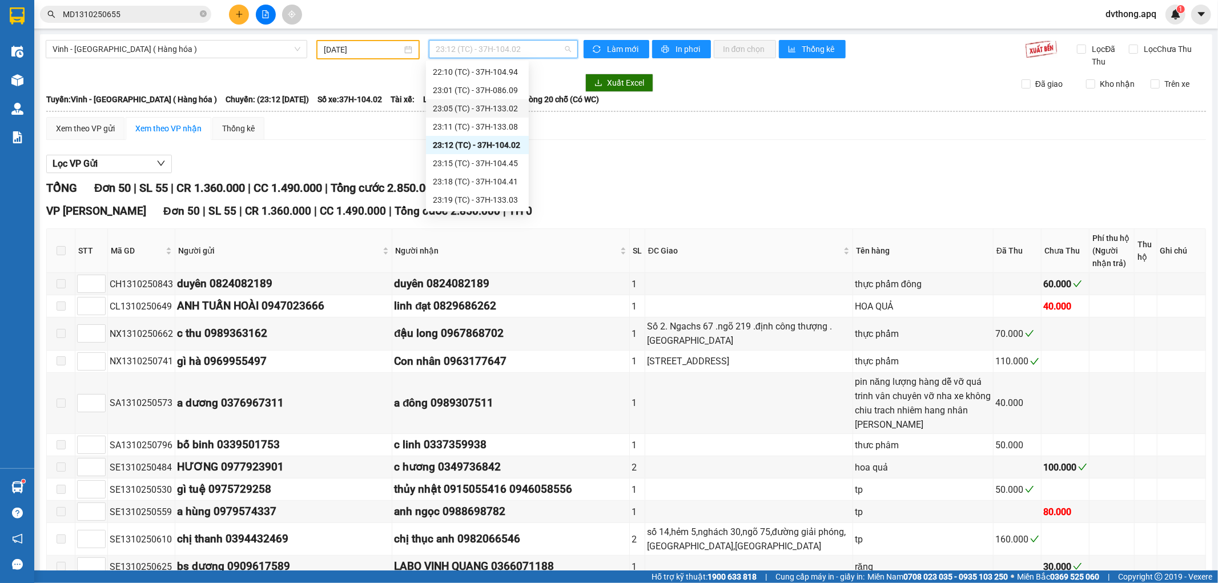
click at [491, 106] on div "23:05 (TC) - 37H-133.02" at bounding box center [477, 108] width 89 height 13
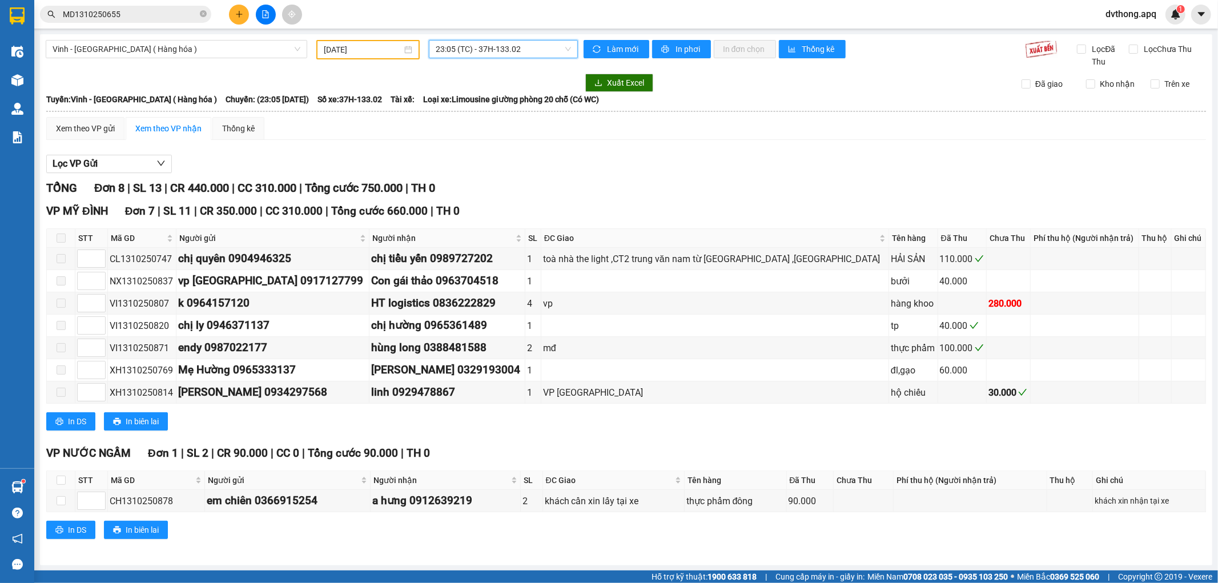
scroll to position [2, 0]
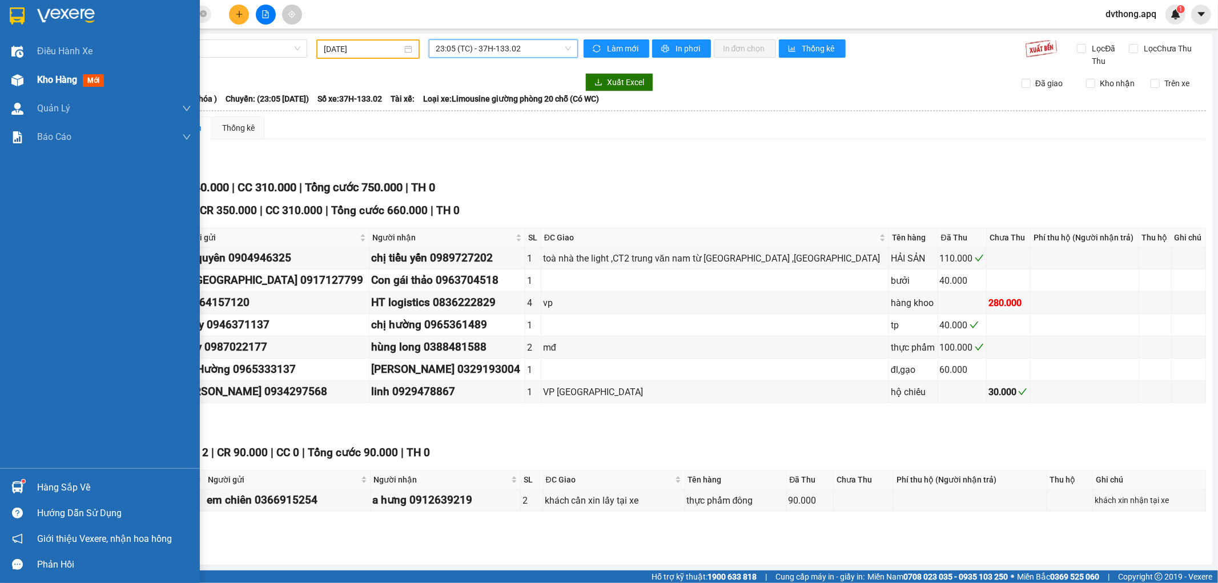
click at [55, 82] on span "Kho hàng" at bounding box center [57, 79] width 40 height 11
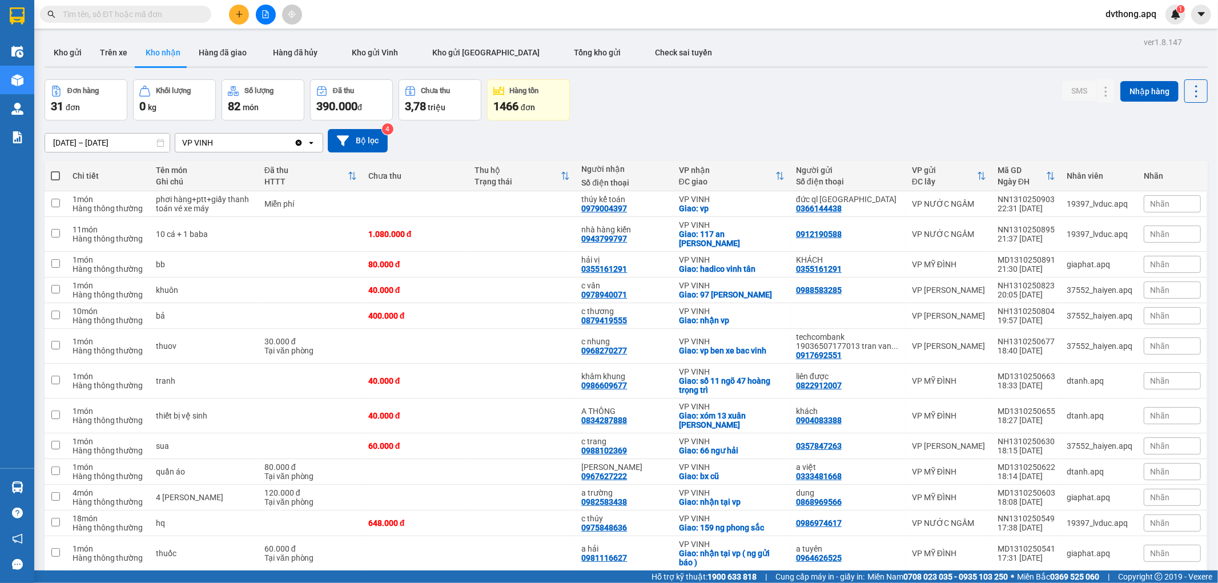
click at [1043, 117] on div "Đơn hàng 31 đơn Khối lượng 0 kg Số lượng 82 món Đã thu 390.000 đ Chưa thu 3,78 …" at bounding box center [627, 99] width 1164 height 41
click at [983, 142] on div "14/10/2025 – 14/10/2025 Press the down arrow key to interact with the calendar …" at bounding box center [627, 140] width 1164 height 23
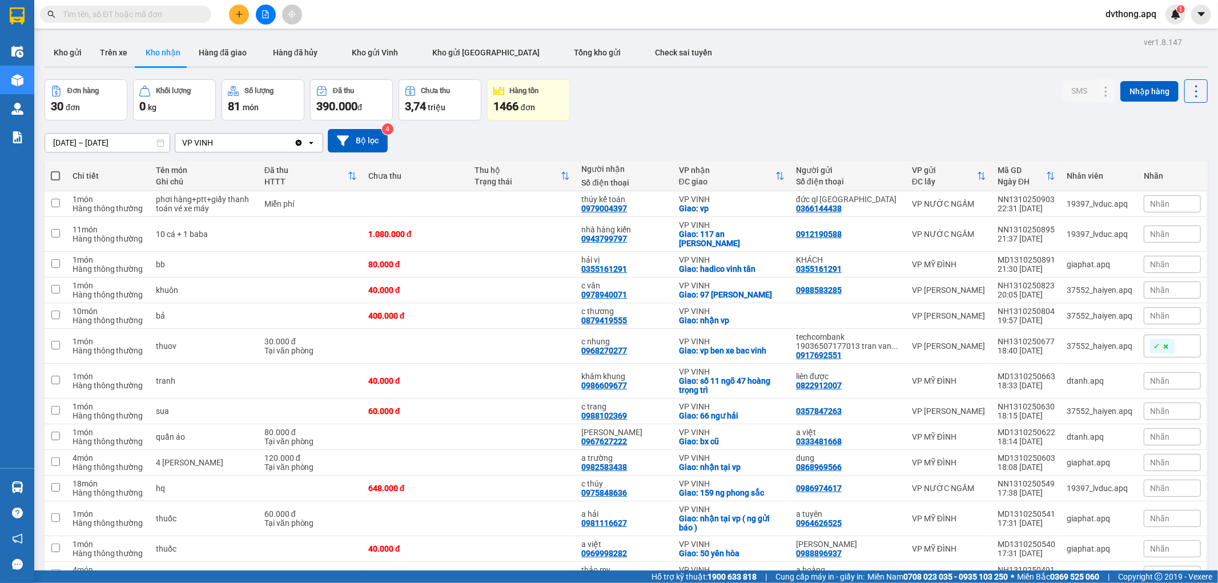
click at [162, 14] on input "text" at bounding box center [130, 14] width 135 height 13
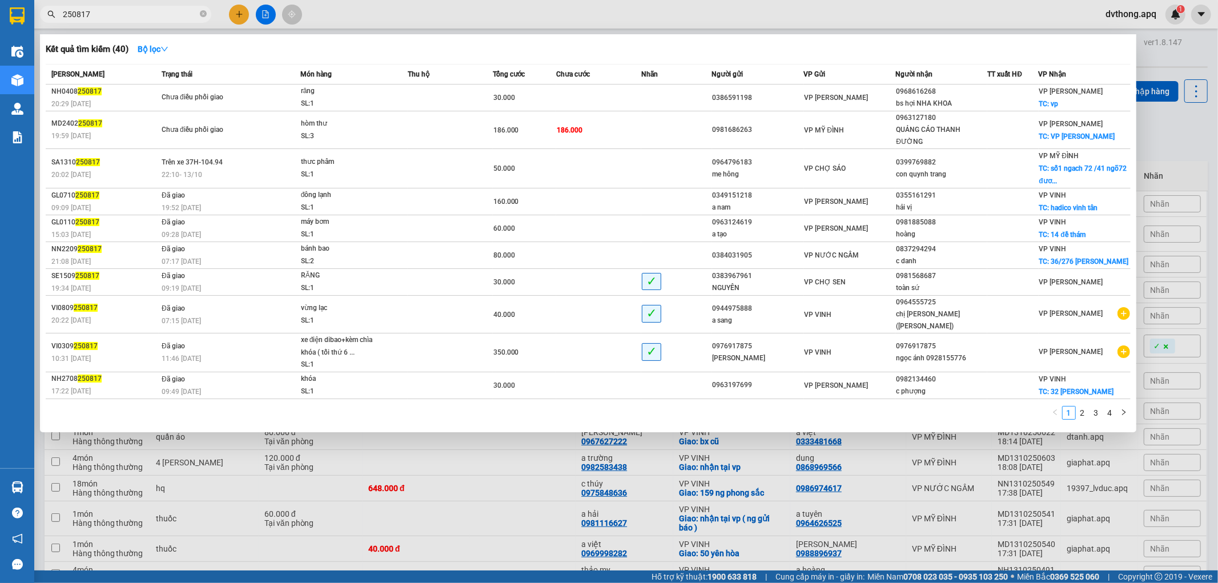
type input "250817"
click at [615, 6] on div at bounding box center [609, 291] width 1218 height 583
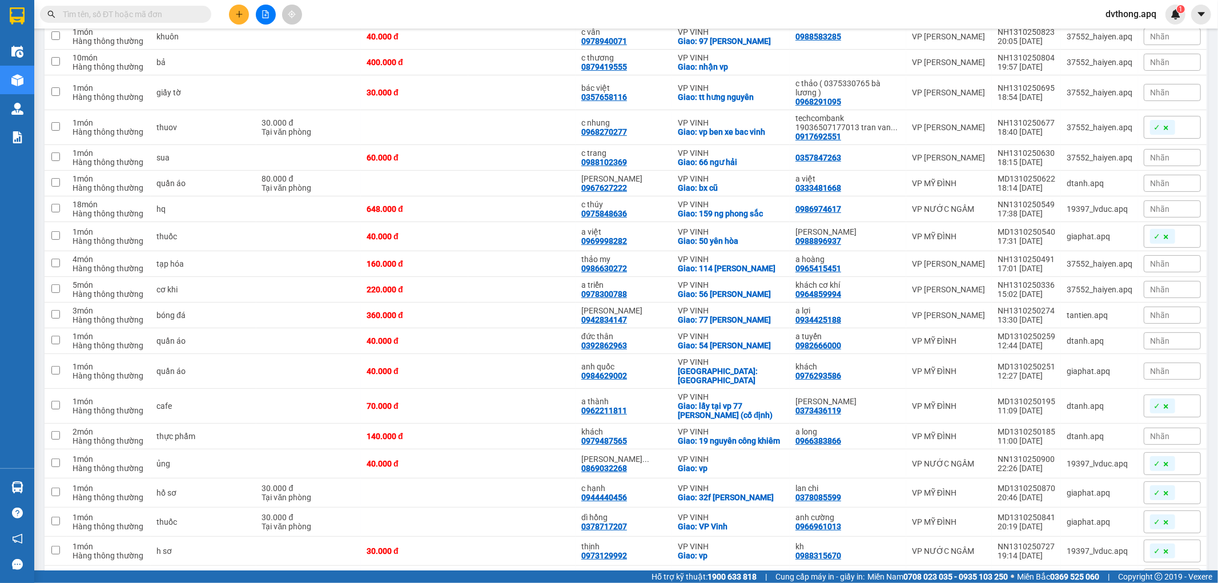
scroll to position [317, 0]
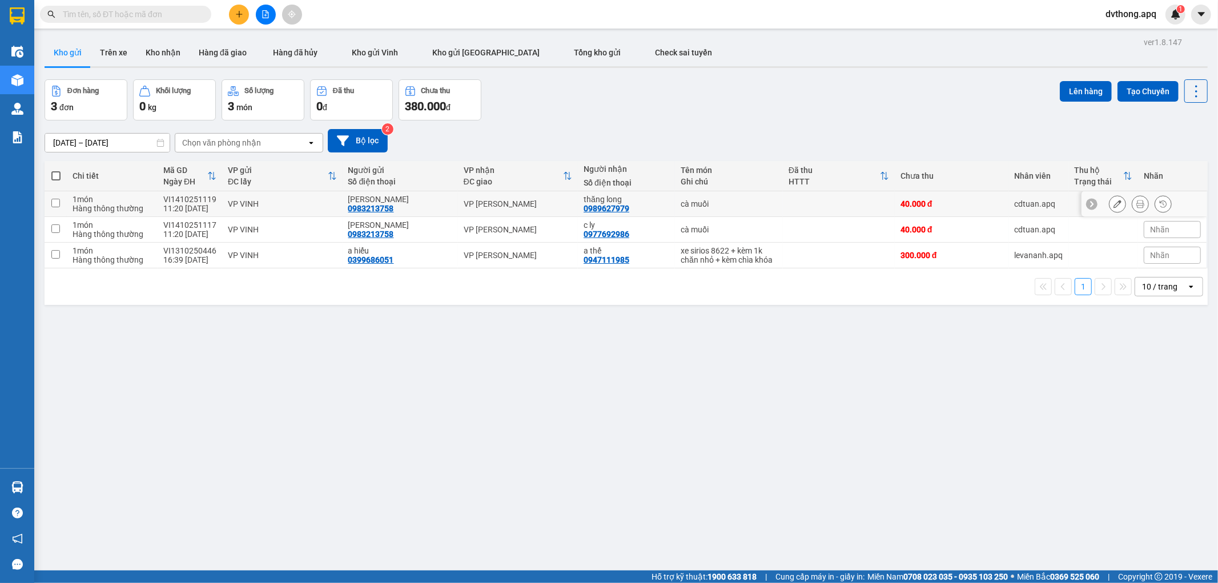
click at [51, 200] on input "checkbox" at bounding box center [55, 203] width 9 height 9
checkbox input "true"
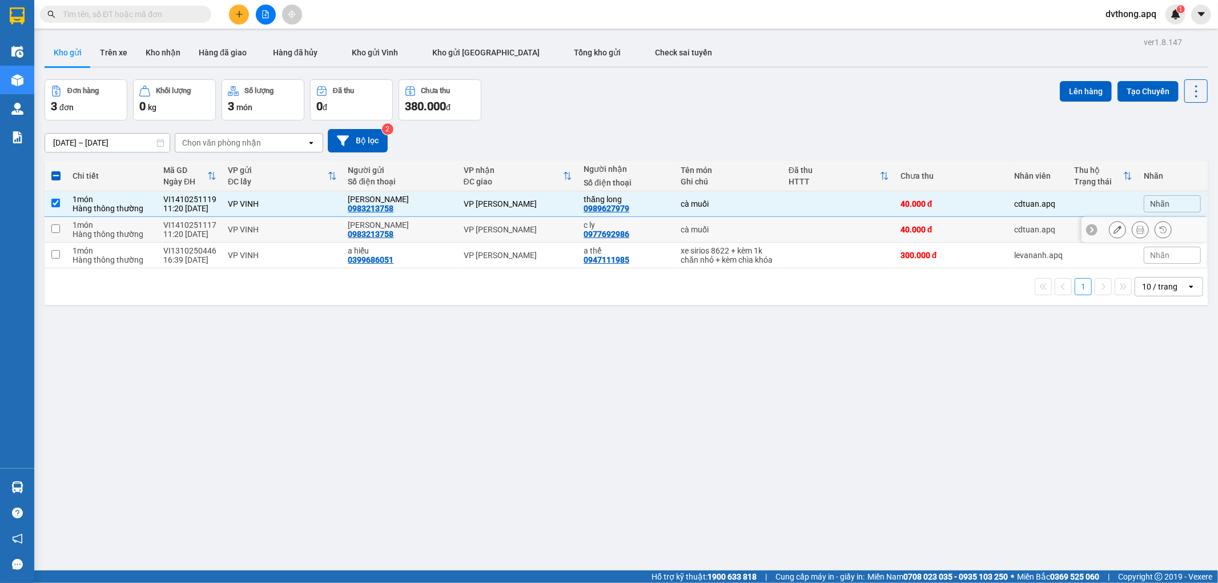
click at [55, 228] on input "checkbox" at bounding box center [55, 228] width 9 height 9
checkbox input "true"
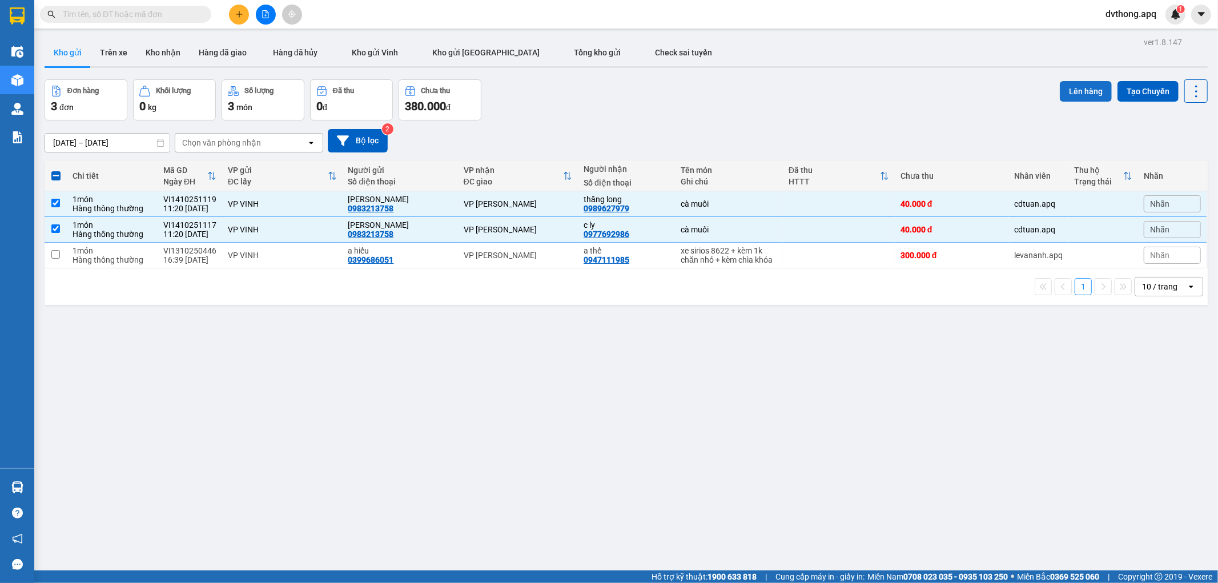
click at [1081, 97] on button "Lên hàng" at bounding box center [1086, 91] width 52 height 21
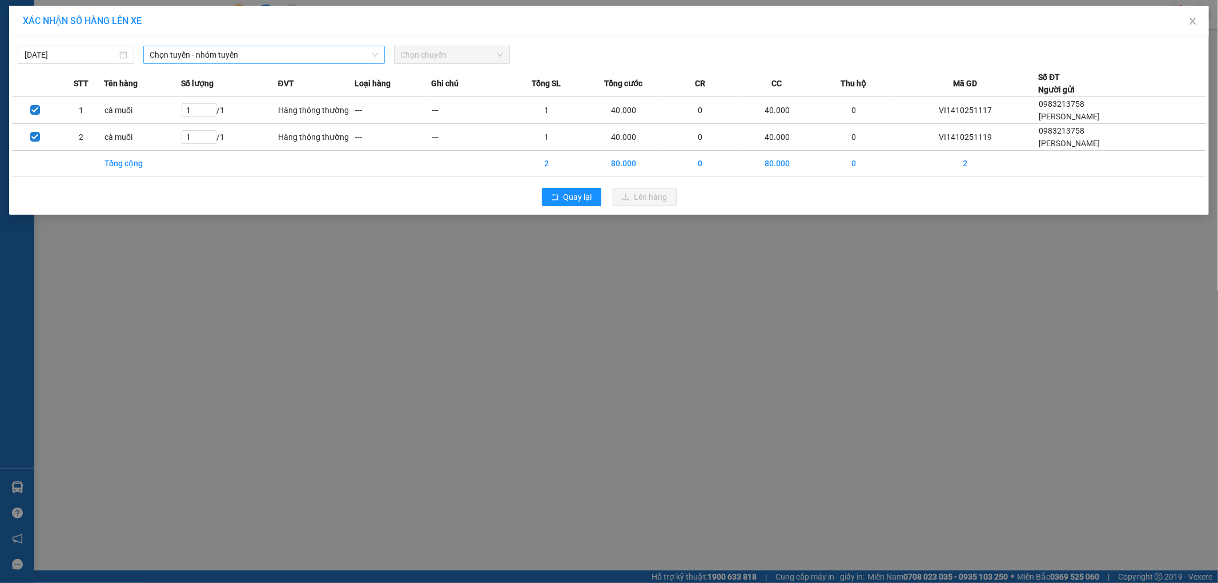
click at [277, 59] on span "Chọn tuyến - nhóm tuyến" at bounding box center [264, 54] width 228 height 17
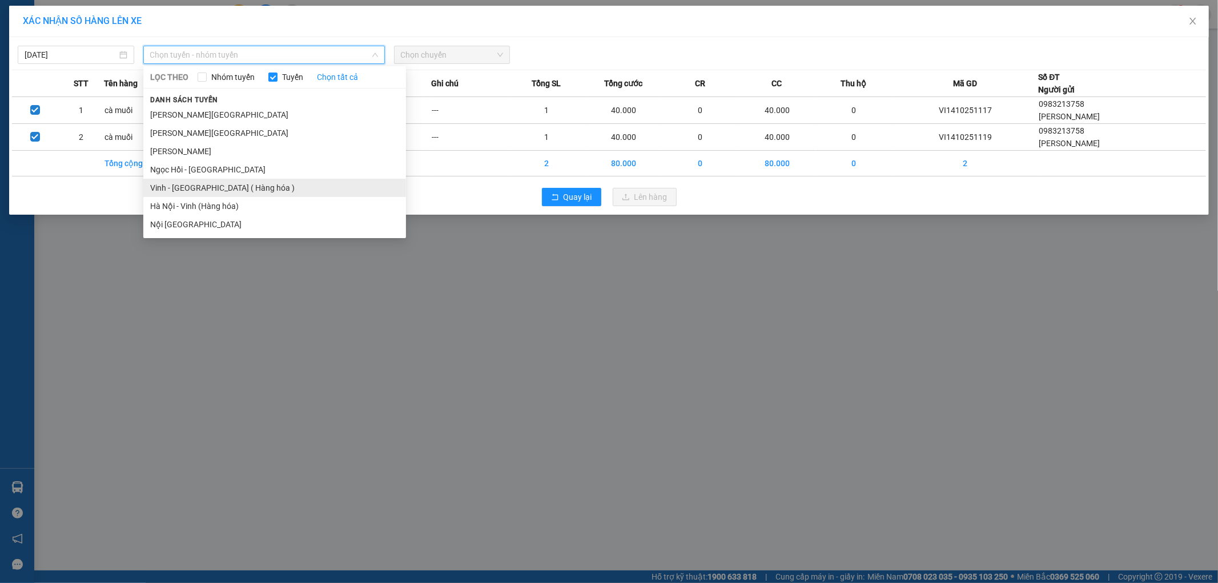
click at [219, 186] on li "Vinh - [GEOGRAPHIC_DATA] ( Hàng hóa )" at bounding box center [274, 188] width 263 height 18
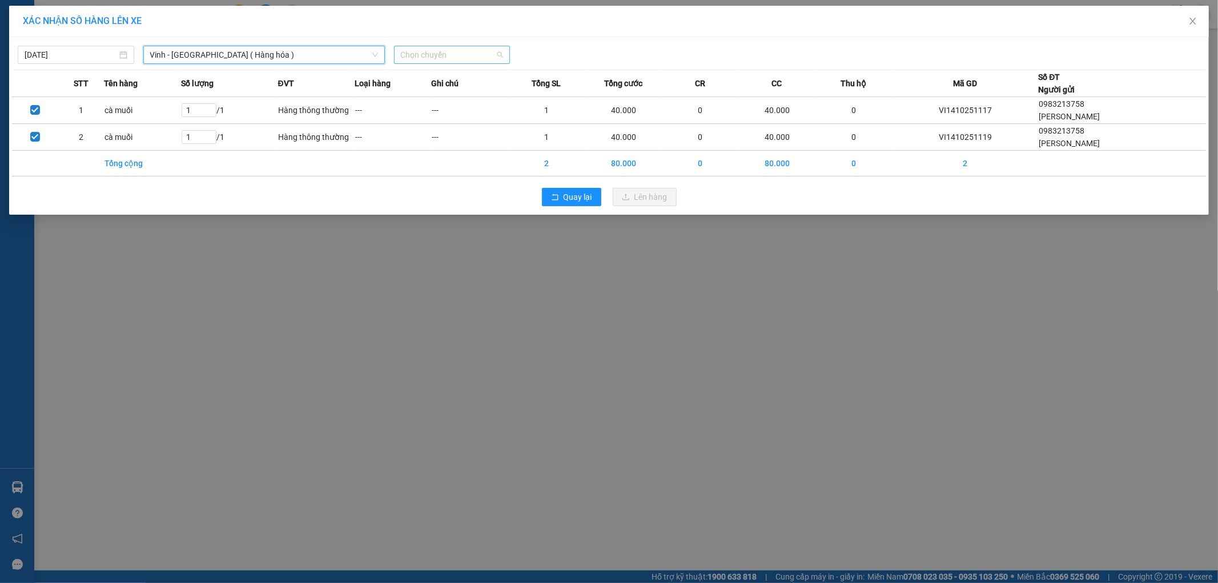
click at [442, 63] on span "Chọn chuyến" at bounding box center [452, 54] width 103 height 17
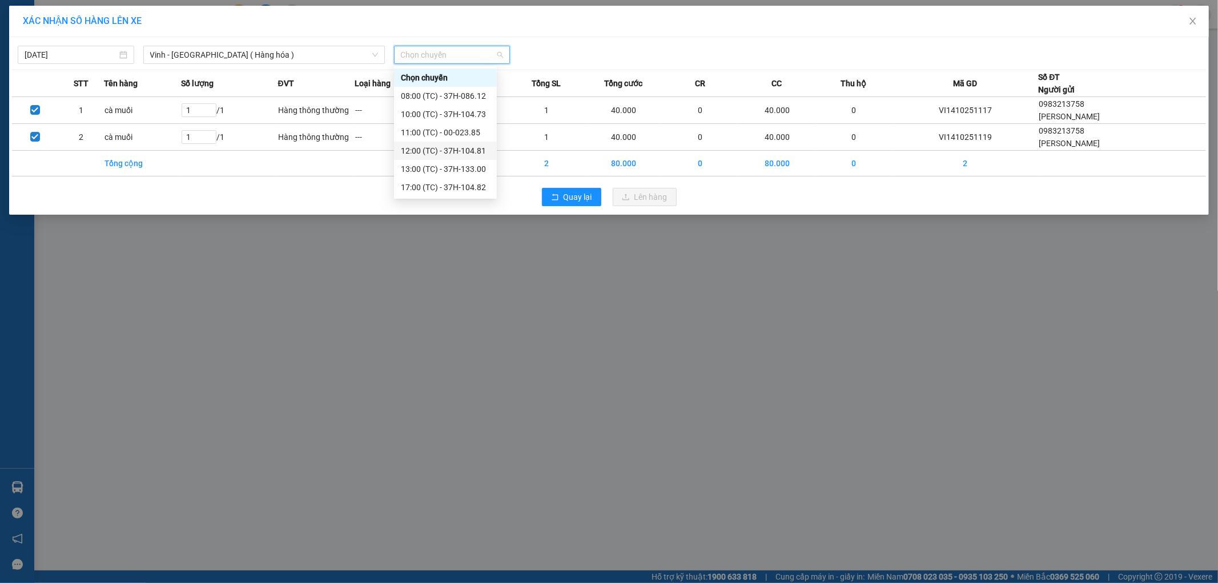
click at [426, 155] on div "12:00 (TC) - 37H-104.81" at bounding box center [445, 151] width 89 height 13
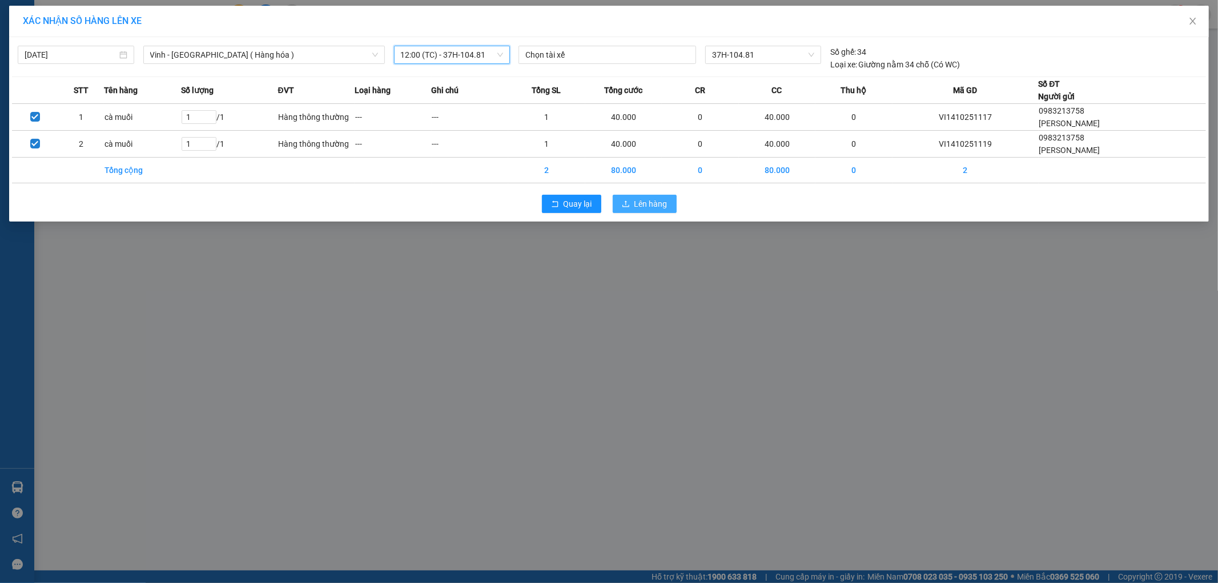
click at [668, 206] on button "Lên hàng" at bounding box center [645, 204] width 64 height 18
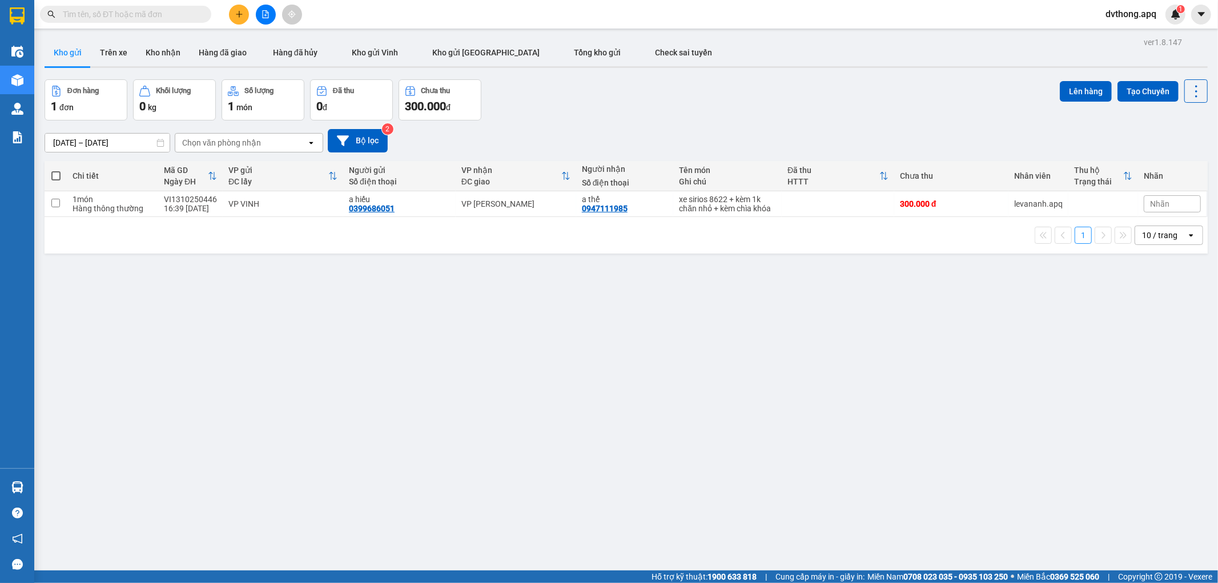
click at [97, 14] on input "text" at bounding box center [130, 14] width 135 height 13
paste input "MD1310250185"
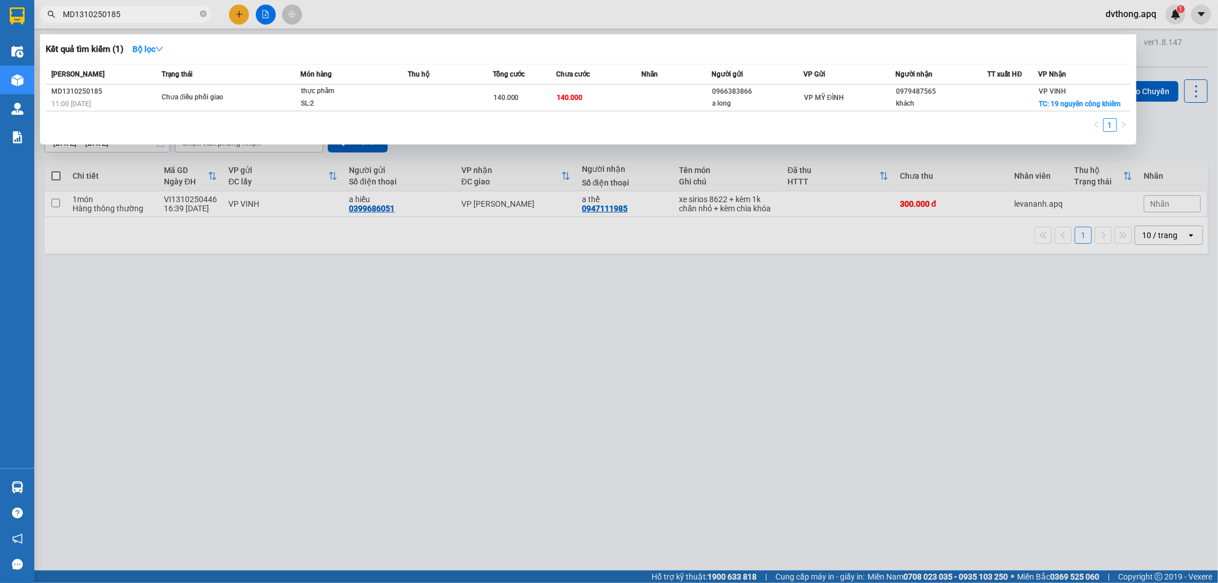
type input "MD1310250185"
click at [621, 102] on td "140.000" at bounding box center [598, 98] width 85 height 27
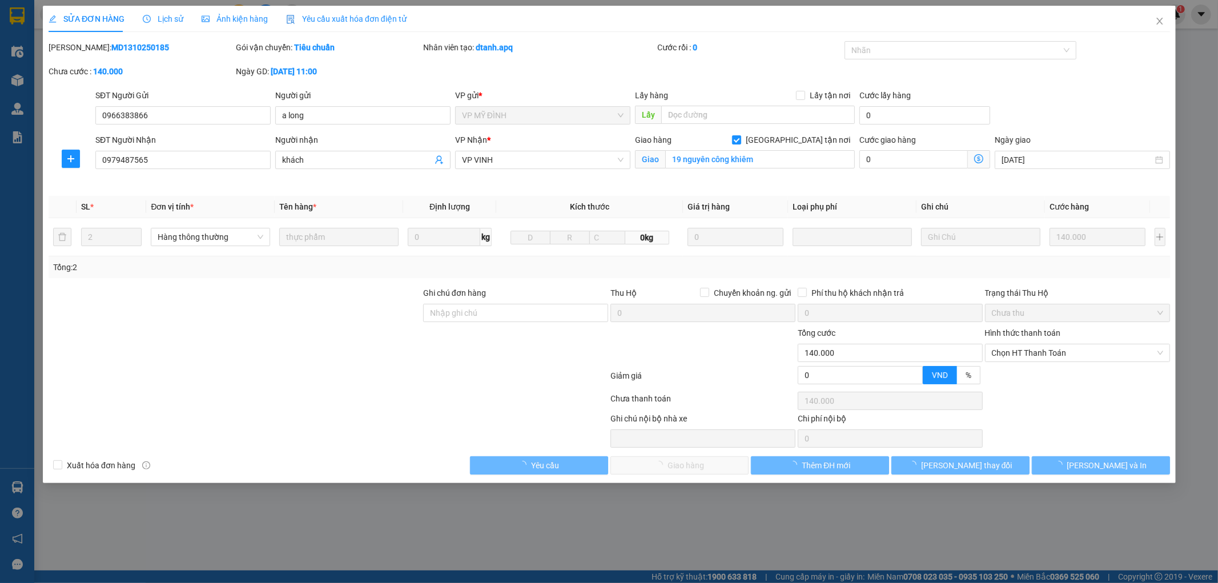
type input "0966383866"
type input "a long"
type input "0979487565"
type input "khách"
checkbox input "true"
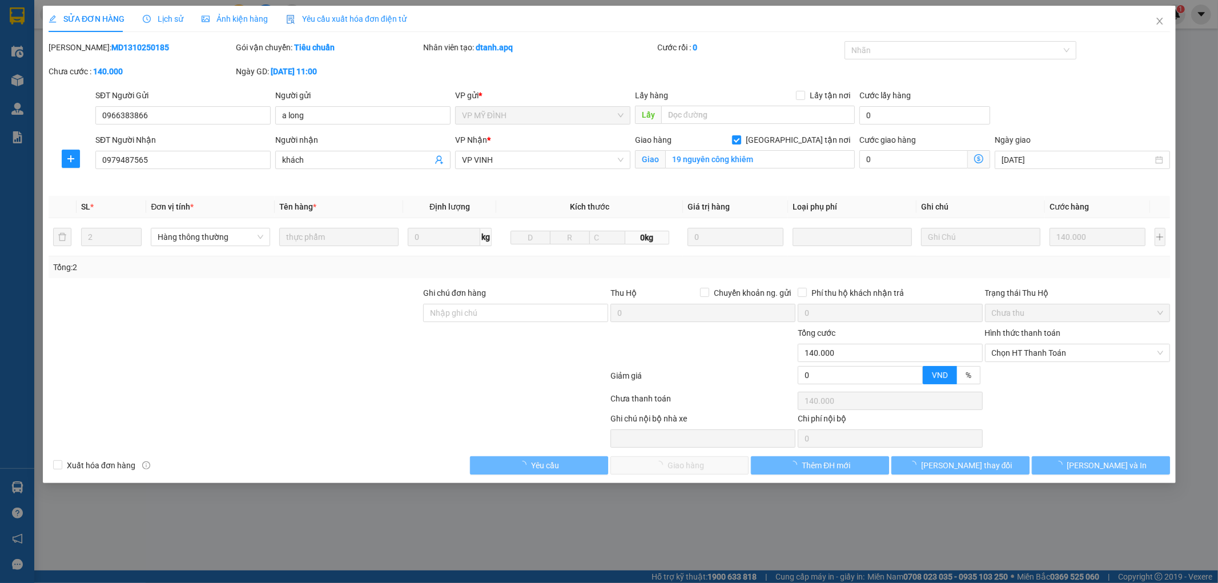
type input "19 nguyên công khiêm"
type input "0"
type input "140.000"
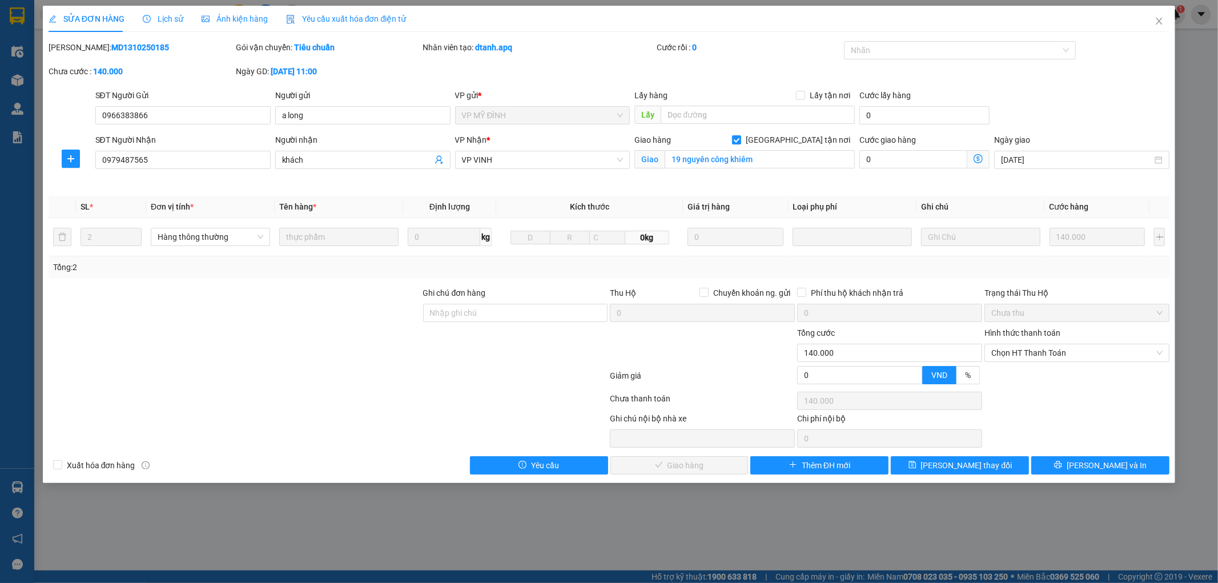
click at [157, 21] on span "Lịch sử" at bounding box center [163, 18] width 41 height 9
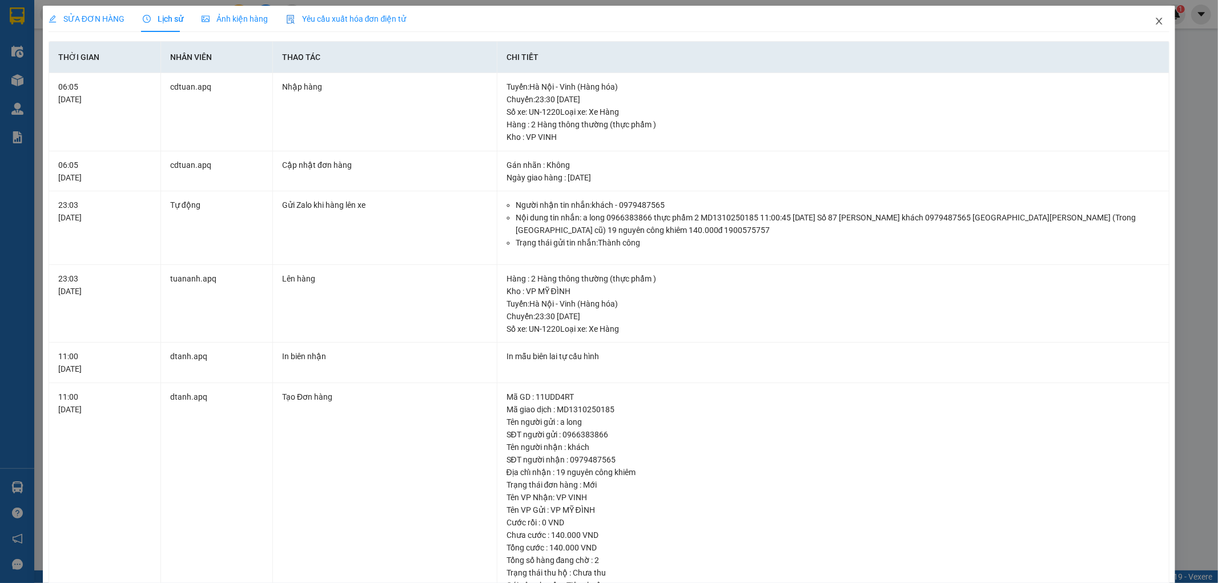
click at [1155, 24] on icon "close" at bounding box center [1159, 21] width 9 height 9
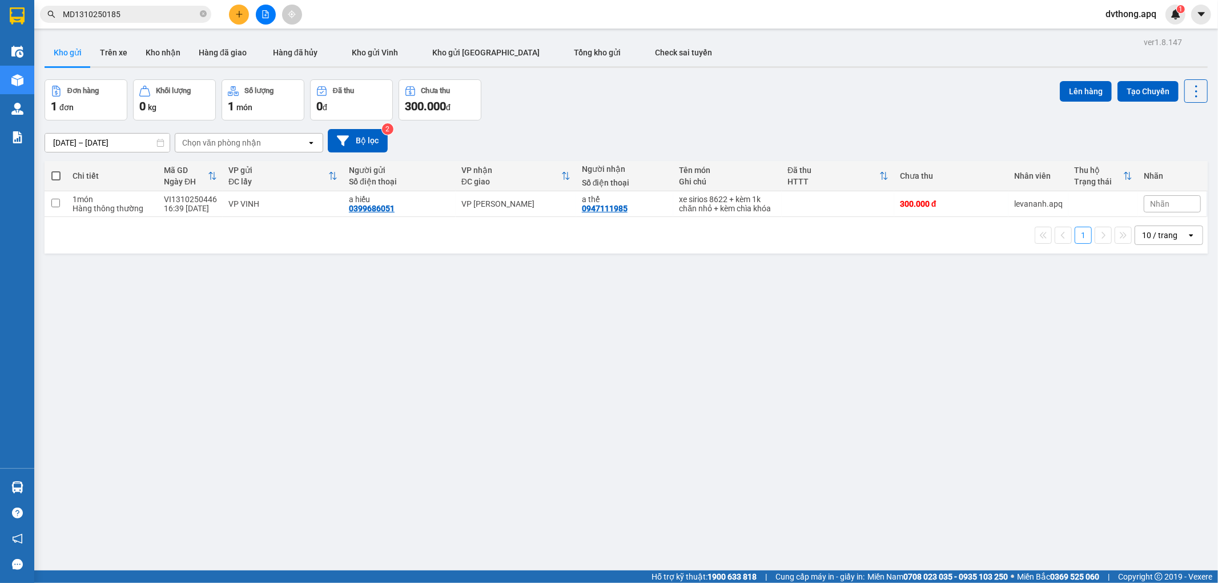
click at [155, 21] on span "MD1310250185" at bounding box center [125, 14] width 171 height 17
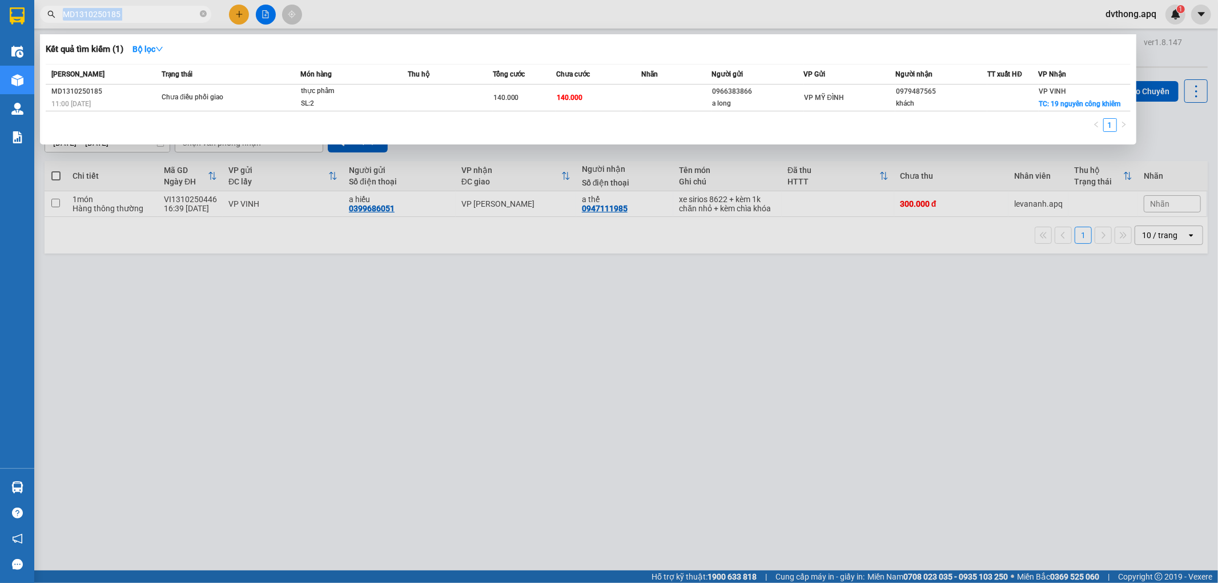
click at [155, 21] on span "MD1310250185" at bounding box center [125, 14] width 171 height 17
click at [157, 18] on input "MD1310250185" at bounding box center [130, 14] width 135 height 13
paste input "NH1310250630"
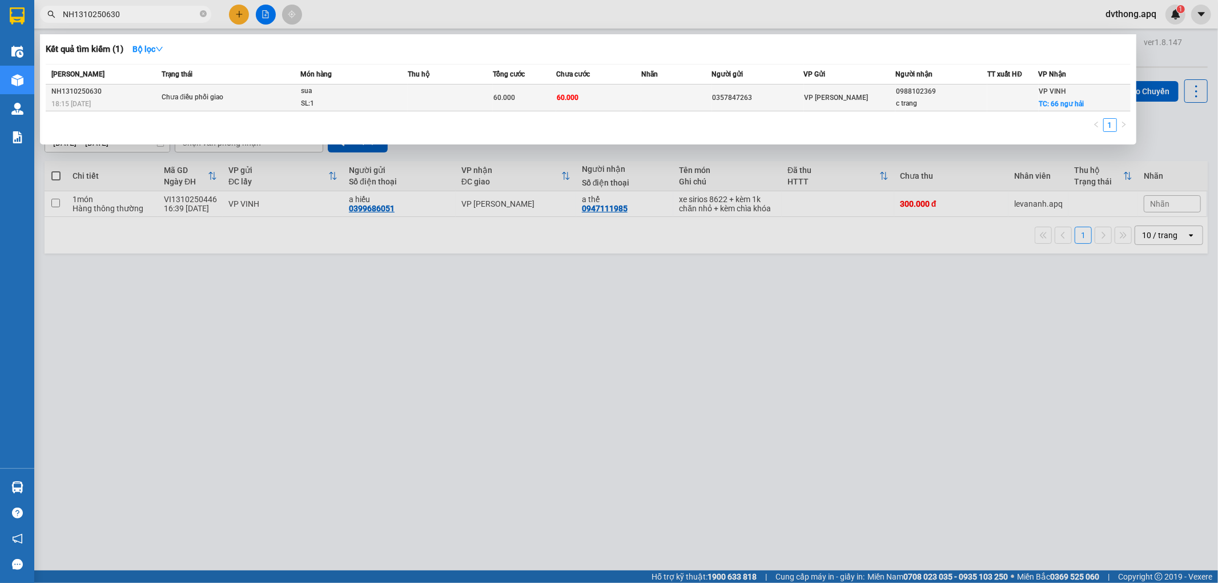
type input "NH1310250630"
click at [429, 97] on td at bounding box center [450, 98] width 85 height 27
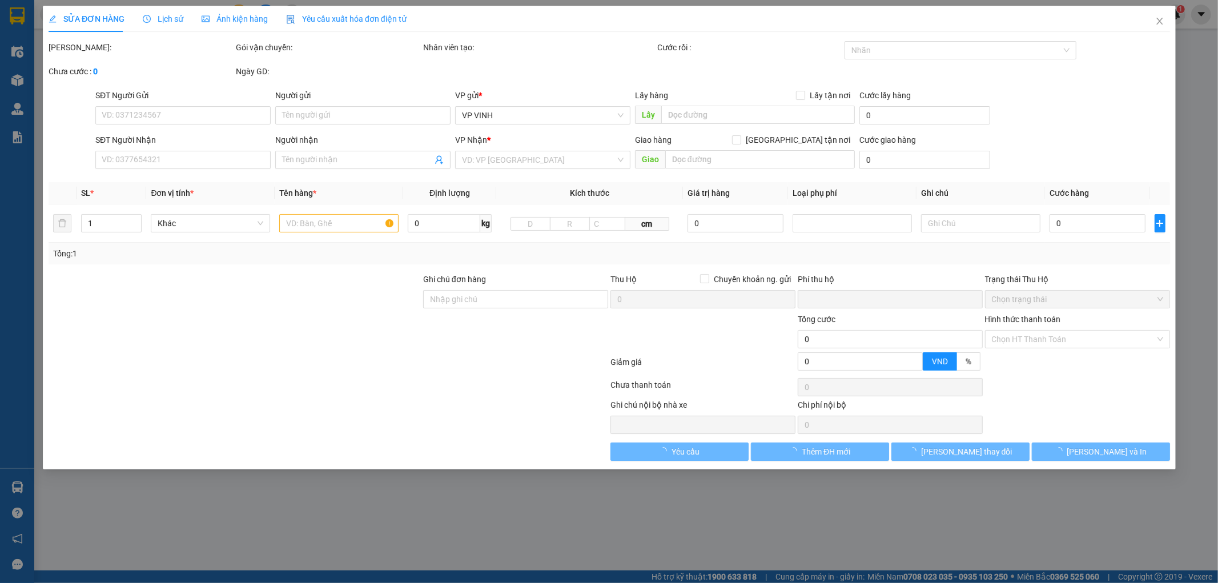
type input "0357847263"
type input "0988102369"
type input "c trang"
checkbox input "true"
type input "66 ngư hải"
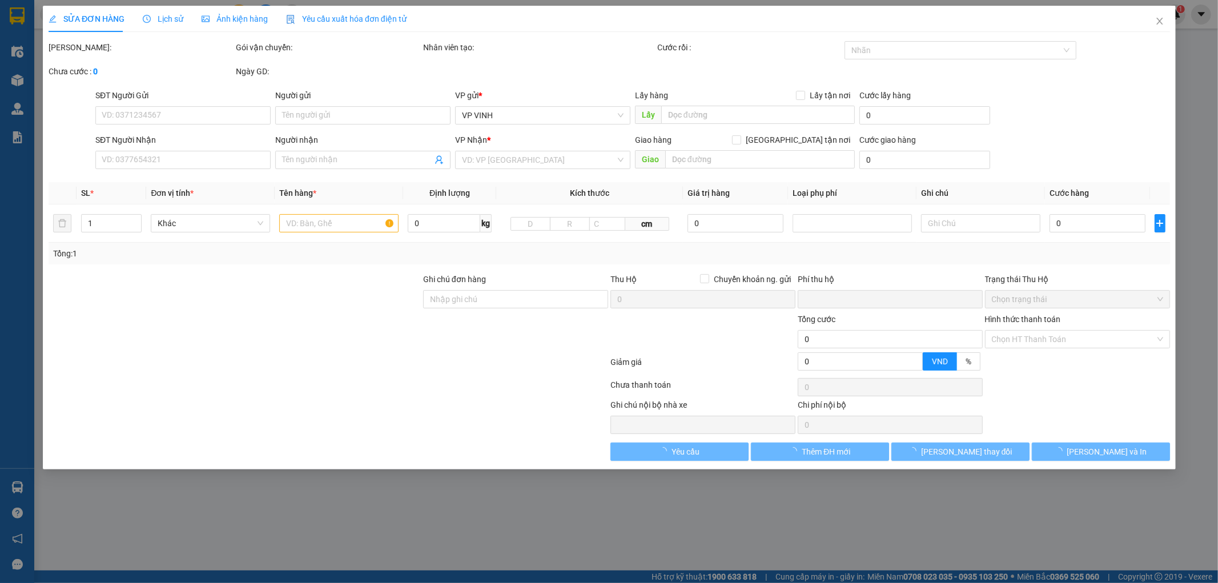
type input "0"
type input "60.000"
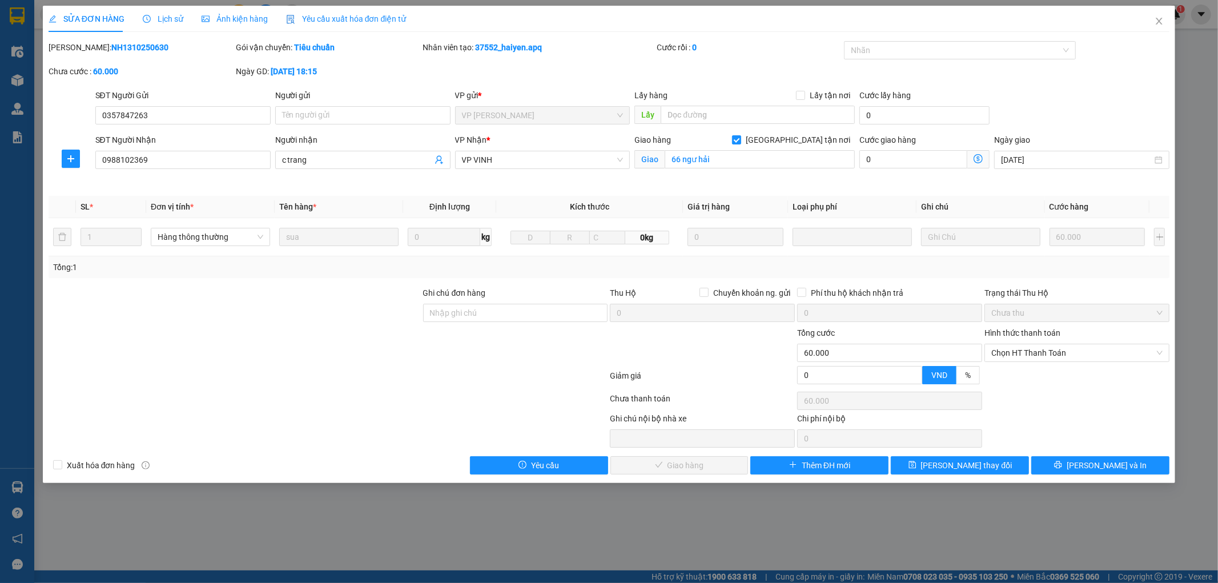
click at [167, 21] on span "Lịch sử" at bounding box center [163, 18] width 41 height 9
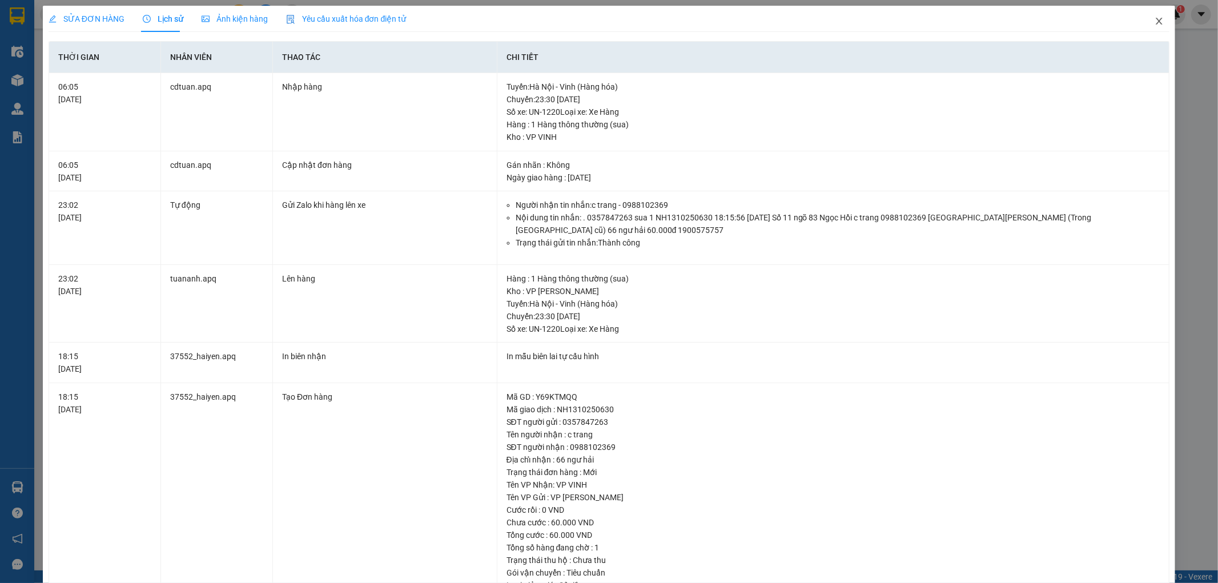
click at [1155, 22] on icon "close" at bounding box center [1159, 21] width 9 height 9
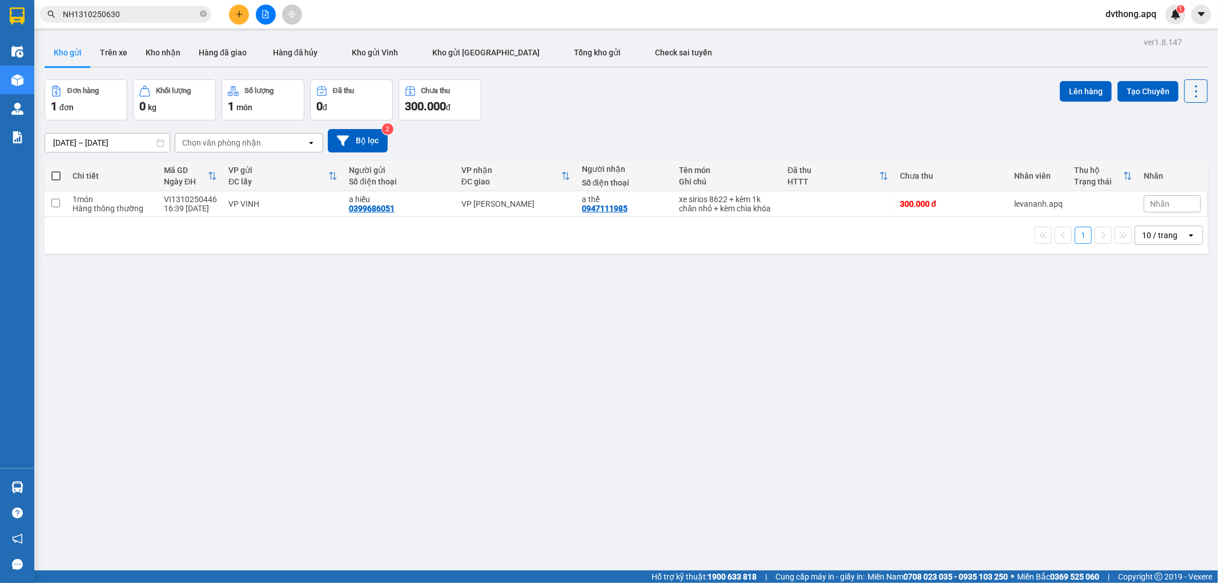
click at [147, 19] on input "NH1310250630" at bounding box center [130, 14] width 135 height 13
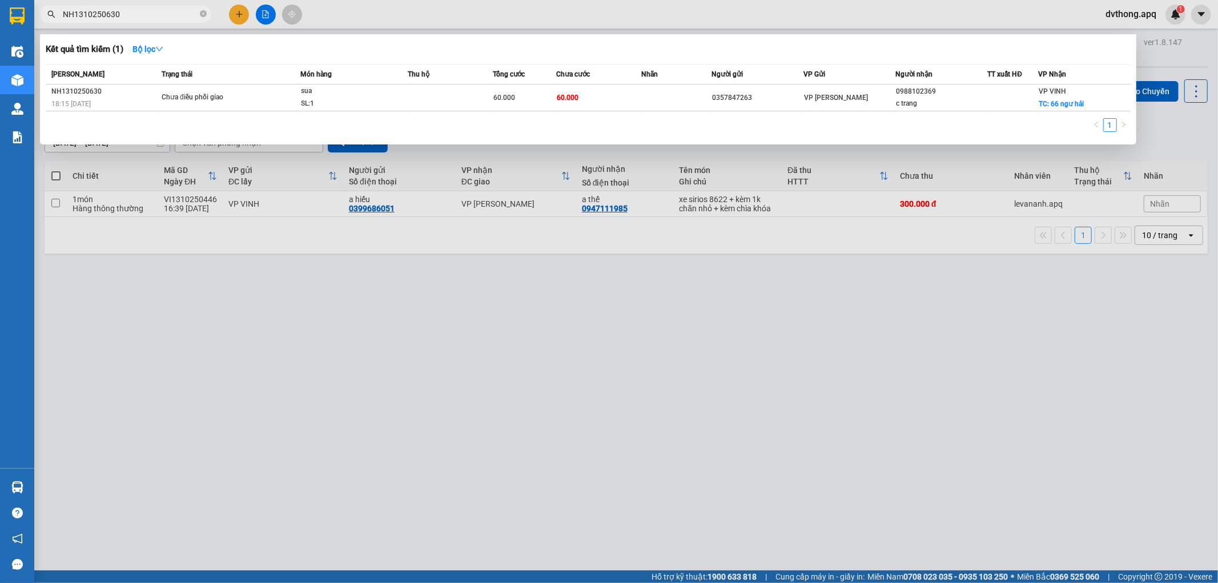
click at [147, 19] on input "NH1310250630" at bounding box center [130, 14] width 135 height 13
paste input "MD1310250259"
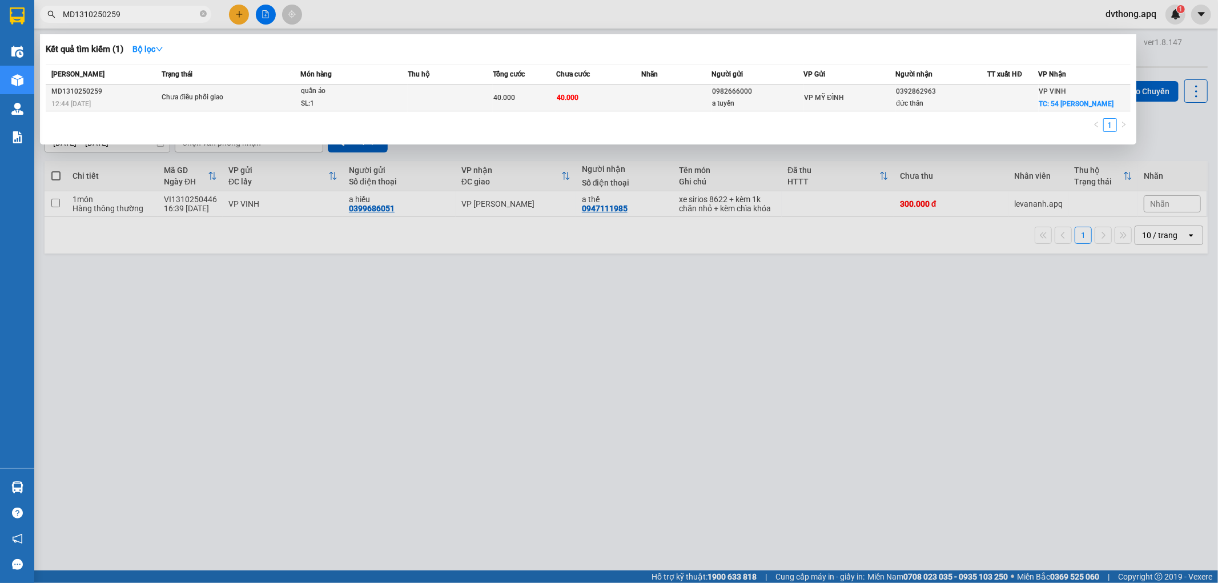
type input "MD1310250259"
click at [259, 97] on span "Chưa điều phối giao" at bounding box center [231, 97] width 138 height 13
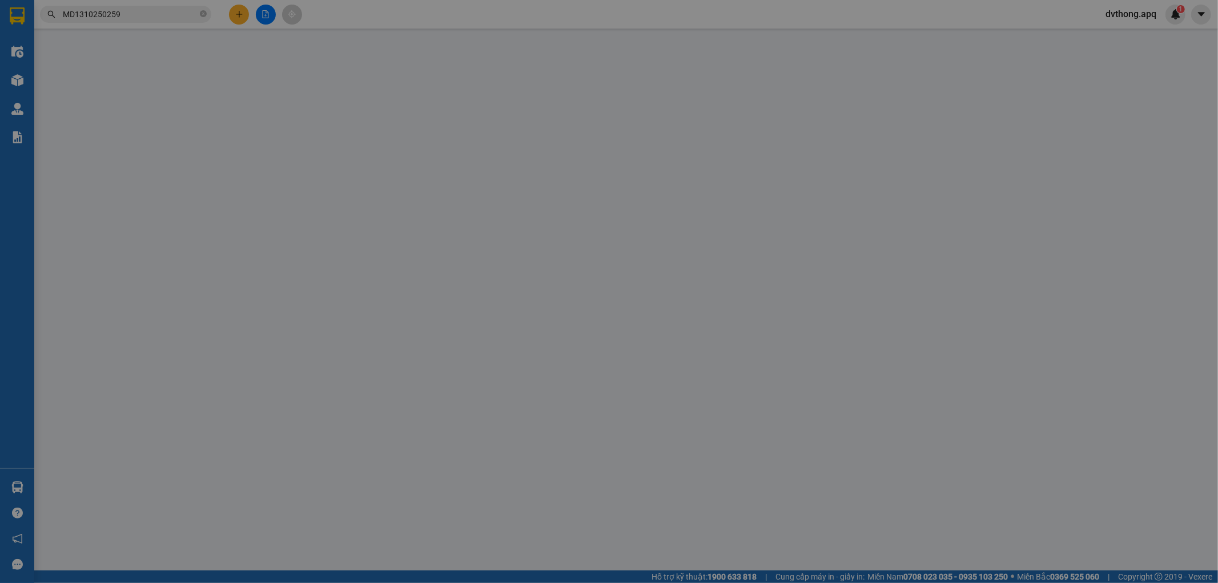
type input "0982666000"
type input "a tuyến"
type input "0392862963"
type input "đức thân"
checkbox input "true"
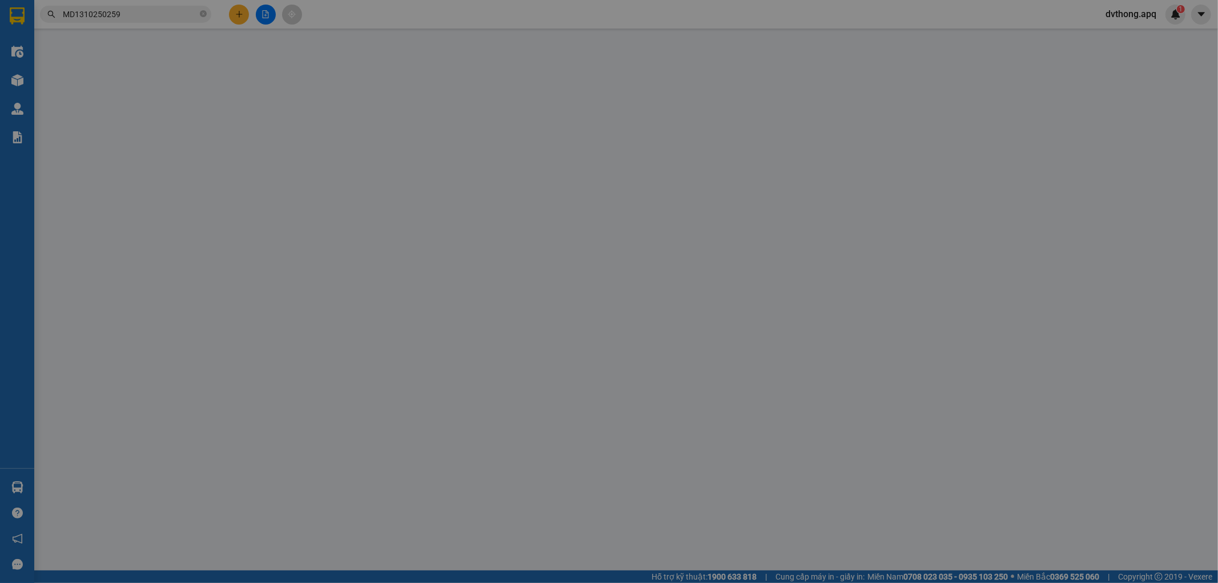
type input "54 trần quang diệu"
type input "0"
type input "40.000"
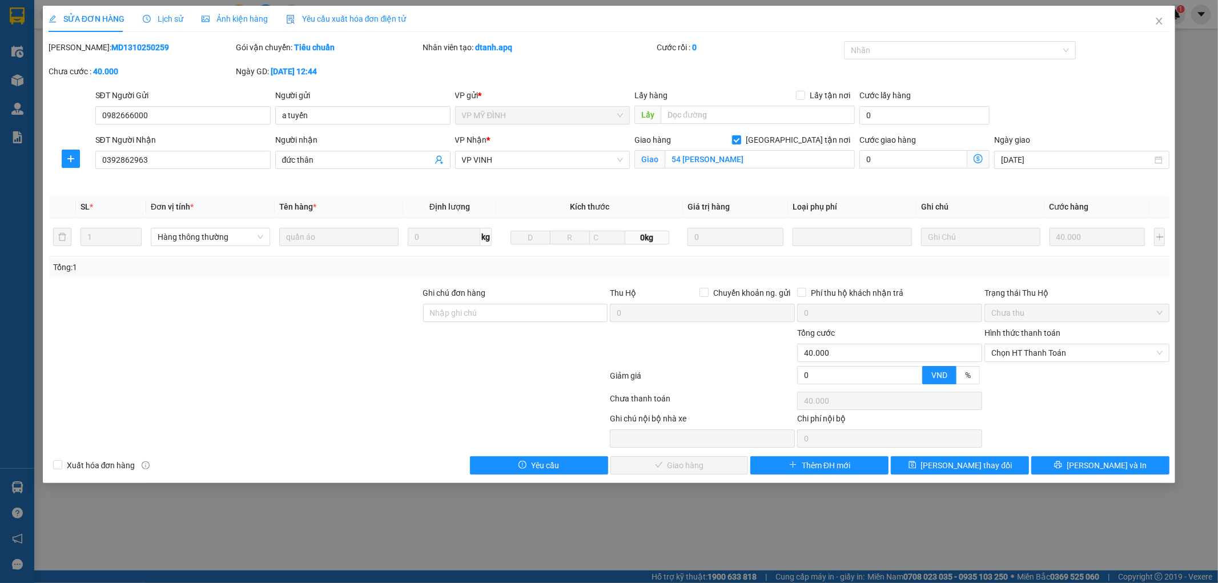
click at [170, 19] on span "Lịch sử" at bounding box center [163, 18] width 41 height 9
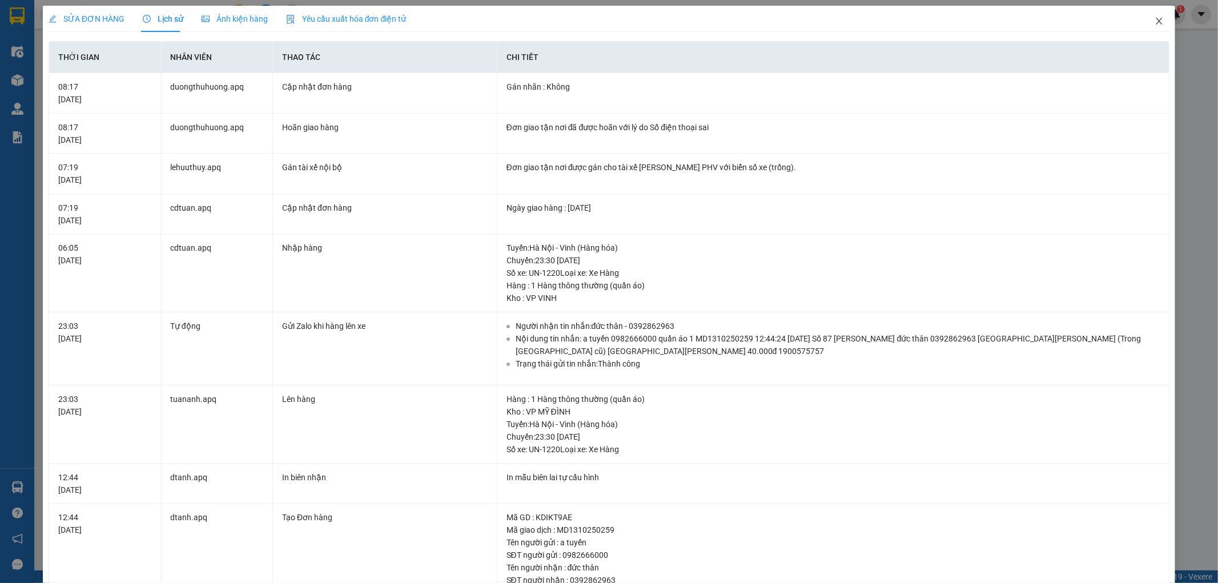
click at [1155, 21] on icon "close" at bounding box center [1159, 21] width 9 height 9
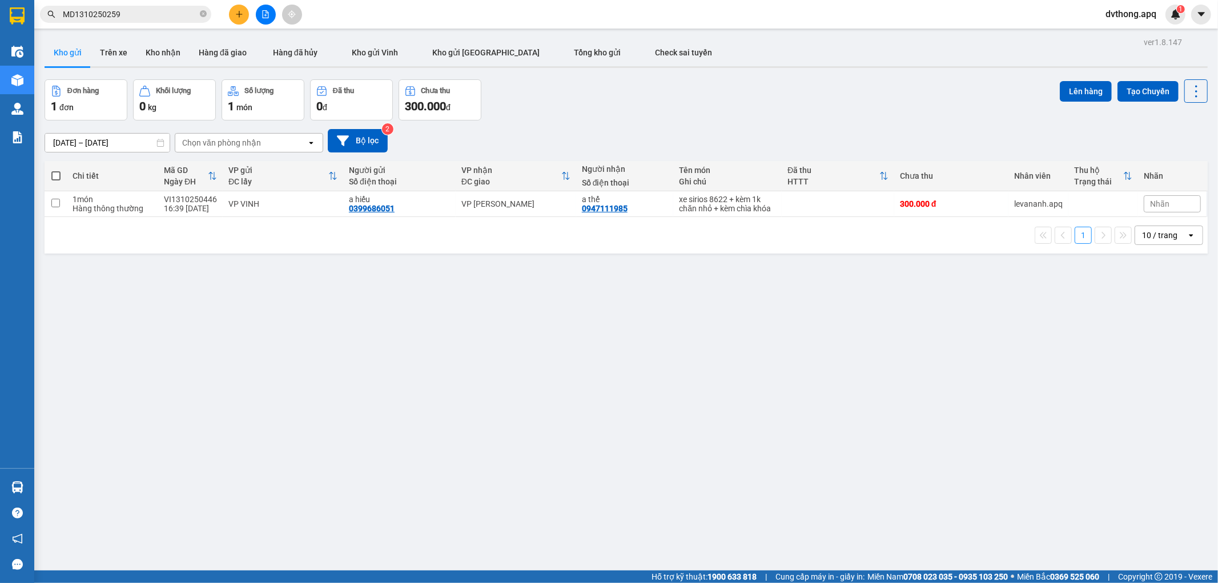
click at [141, 10] on input "MD1310250259" at bounding box center [130, 14] width 135 height 13
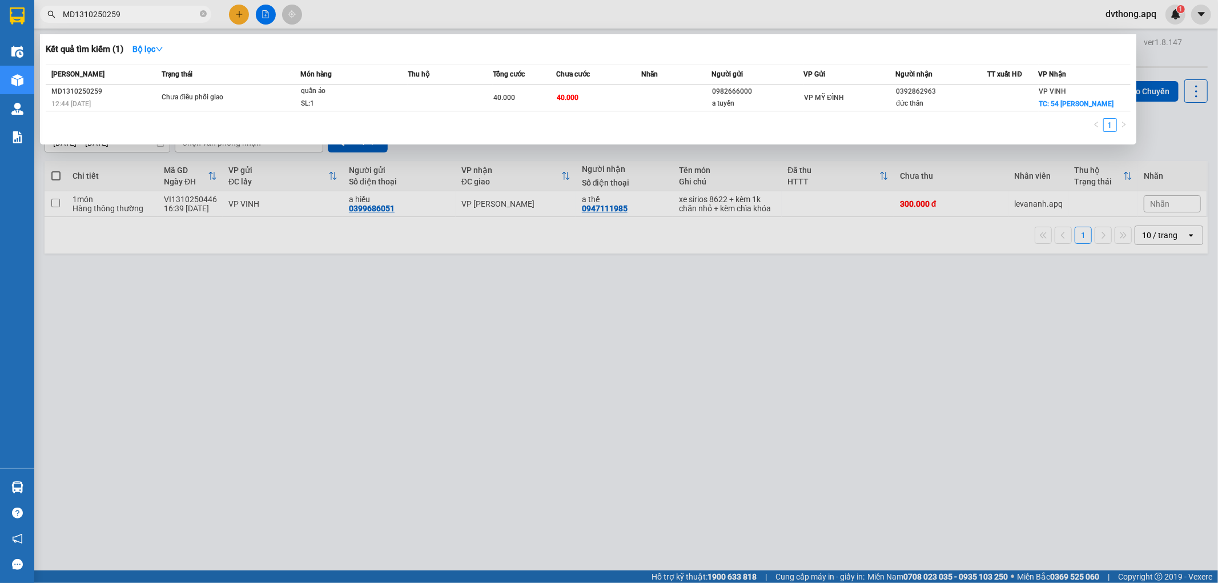
click at [141, 10] on input "MD1310250259" at bounding box center [130, 14] width 135 height 13
paste input "NH1310250695"
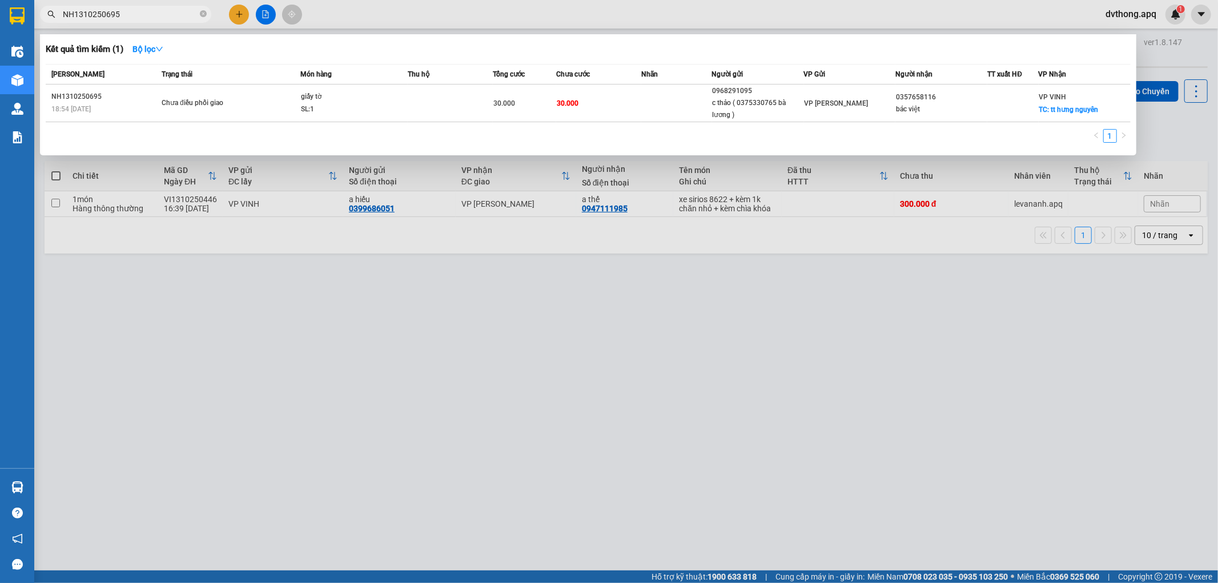
type input "NH1310250695"
click at [212, 95] on td "Chưa điều phối giao" at bounding box center [230, 104] width 142 height 38
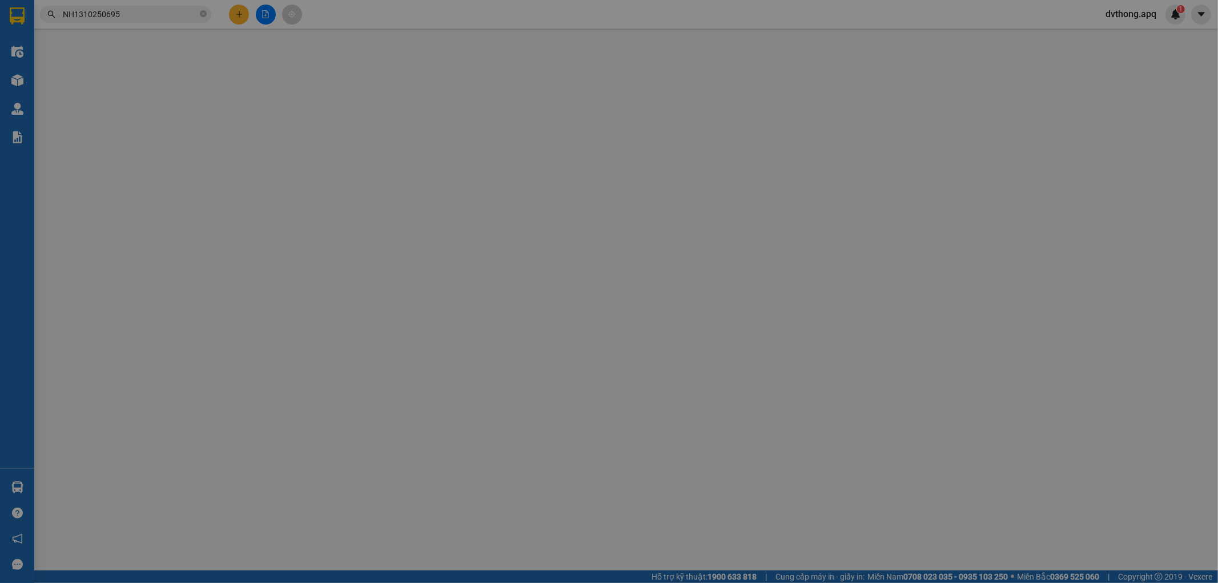
type input "0968291095"
type input "c thảo ( 0375330765 bà lương )"
type input "0357658116"
type input "bác việt"
checkbox input "true"
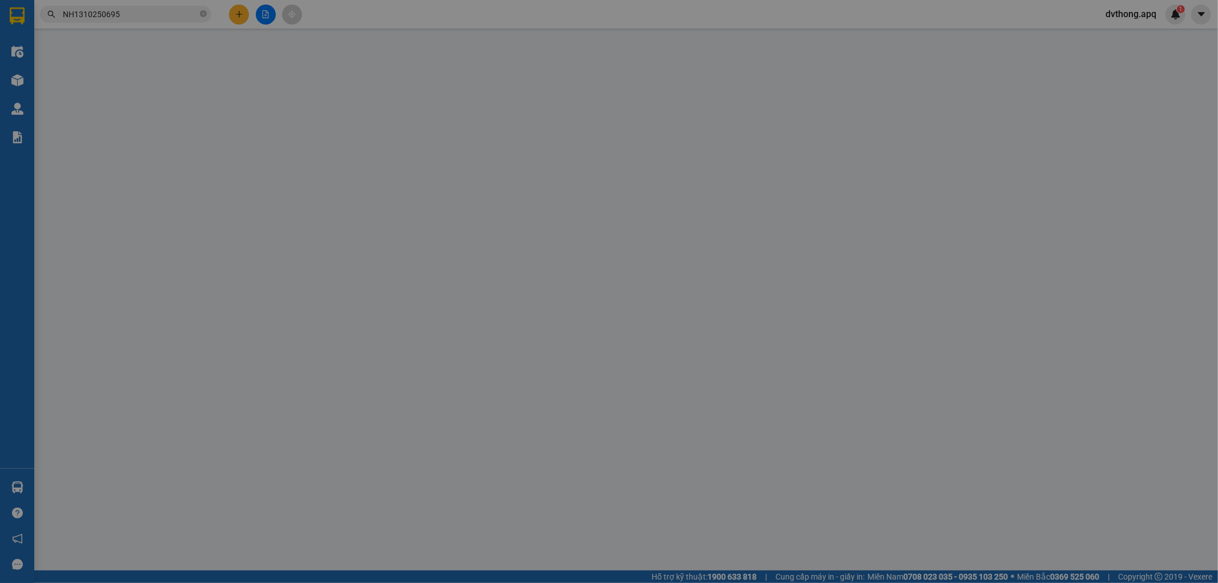
type input "tt hưng nguyên"
type input "0"
type input "30.000"
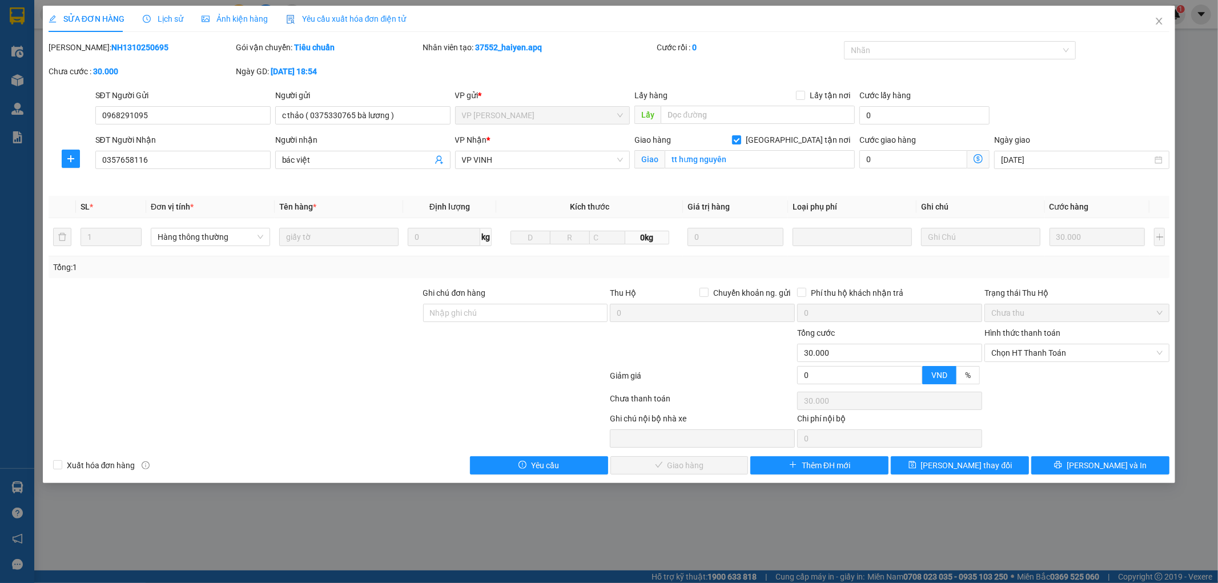
click at [162, 21] on span "Lịch sử" at bounding box center [163, 18] width 41 height 9
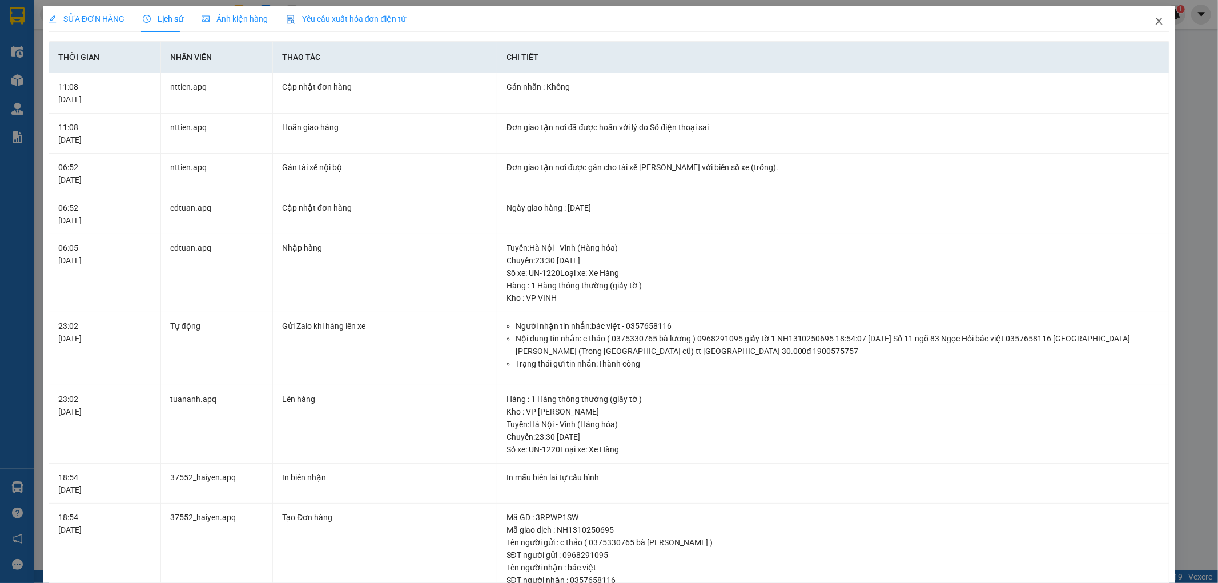
click at [1155, 24] on icon "close" at bounding box center [1159, 21] width 9 height 9
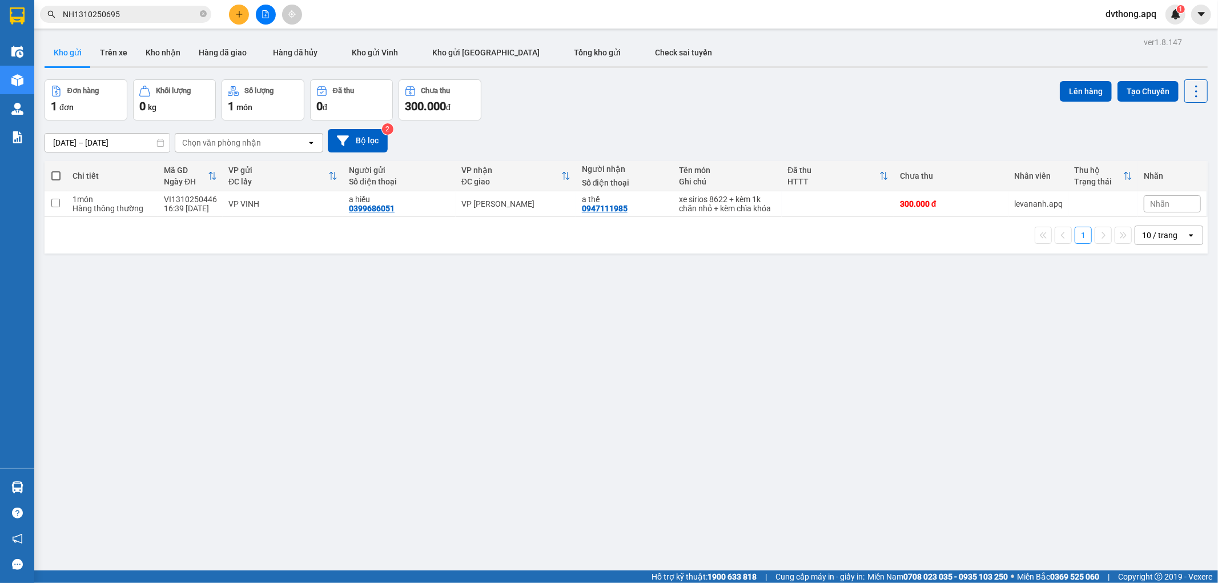
click at [146, 19] on input "NH1310250695" at bounding box center [130, 14] width 135 height 13
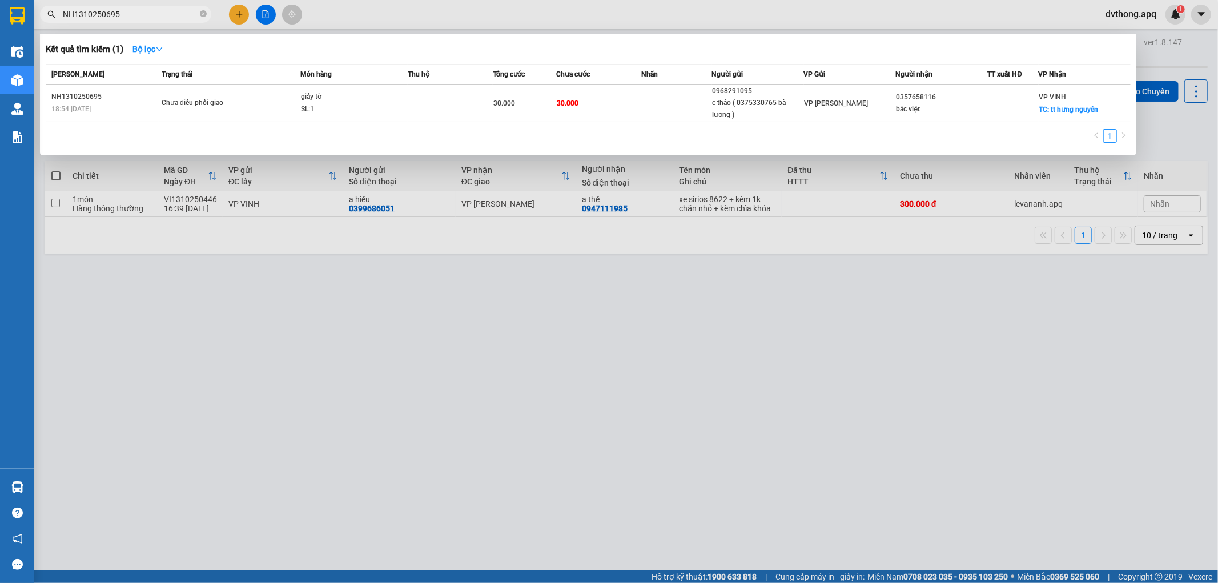
click at [146, 19] on input "NH1310250695" at bounding box center [130, 14] width 135 height 13
paste input "823"
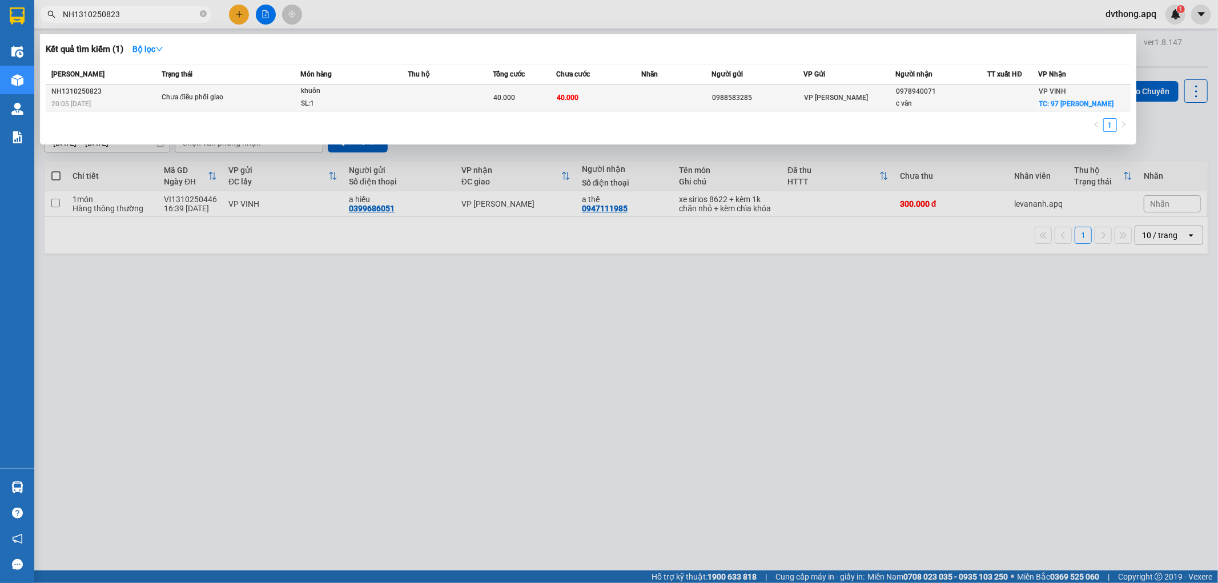
type input "NH1310250823"
click at [261, 101] on span "Chưa điều phối giao" at bounding box center [231, 97] width 138 height 13
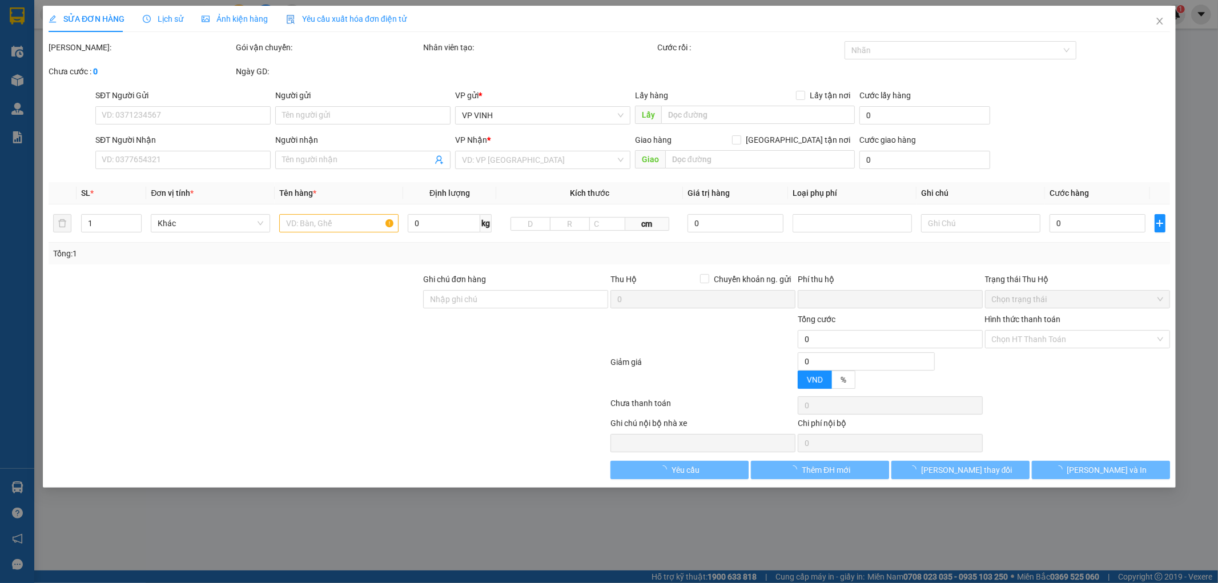
type input "0988583285"
type input "0978940071"
type input "c vân"
checkbox input "true"
type input "97 nguyễn trường tộ"
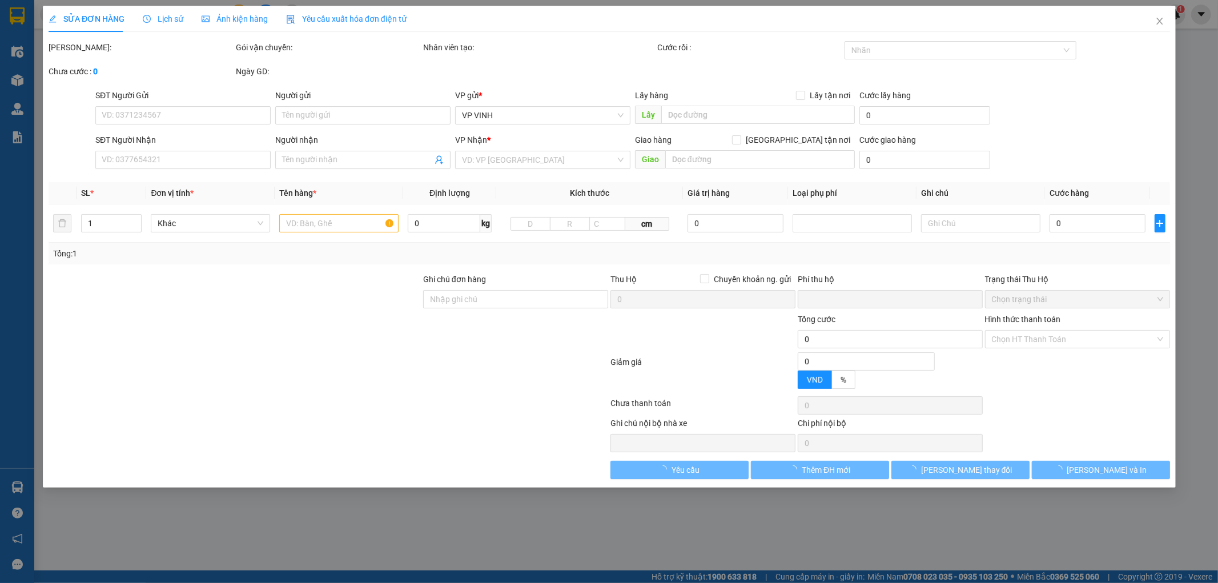
type input "0"
type input "40.000"
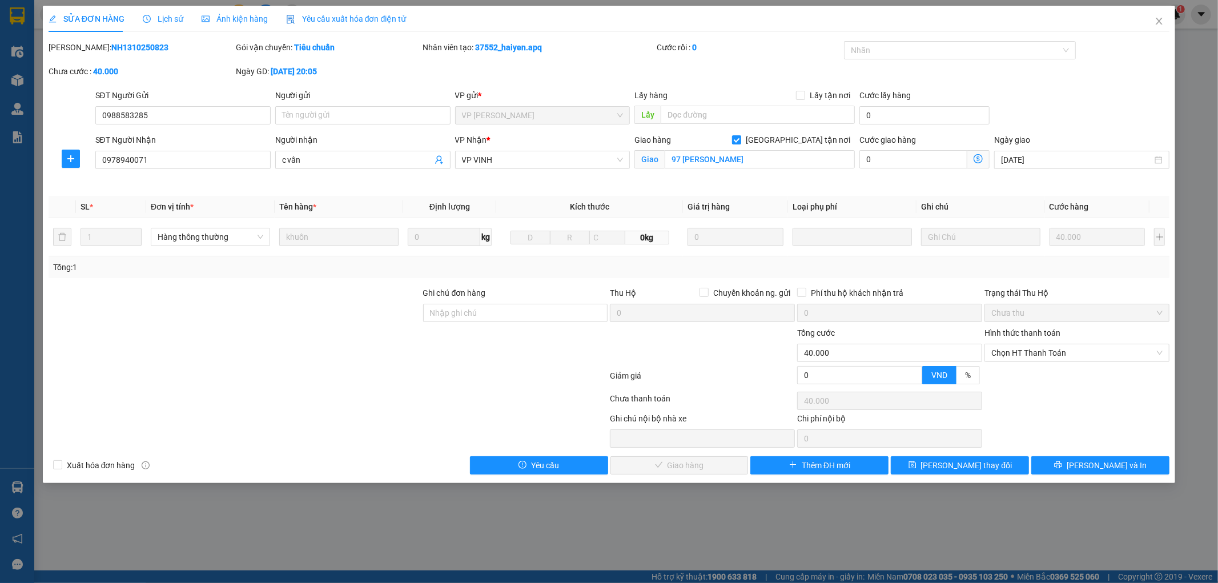
click at [160, 21] on span "Lịch sử" at bounding box center [163, 18] width 41 height 9
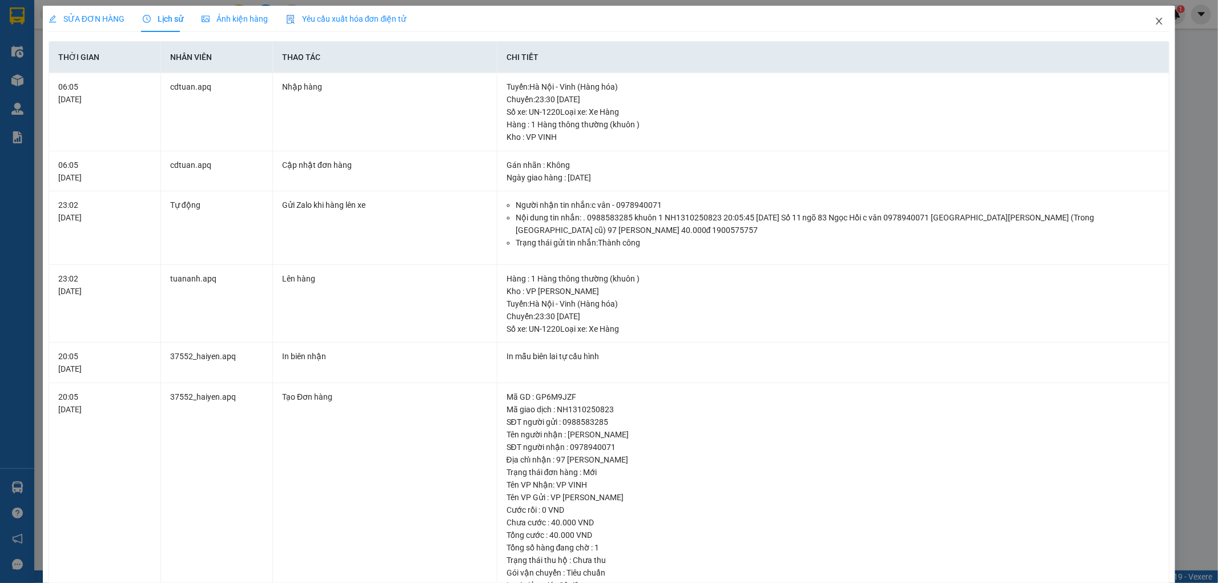
click at [1155, 24] on icon "close" at bounding box center [1159, 21] width 9 height 9
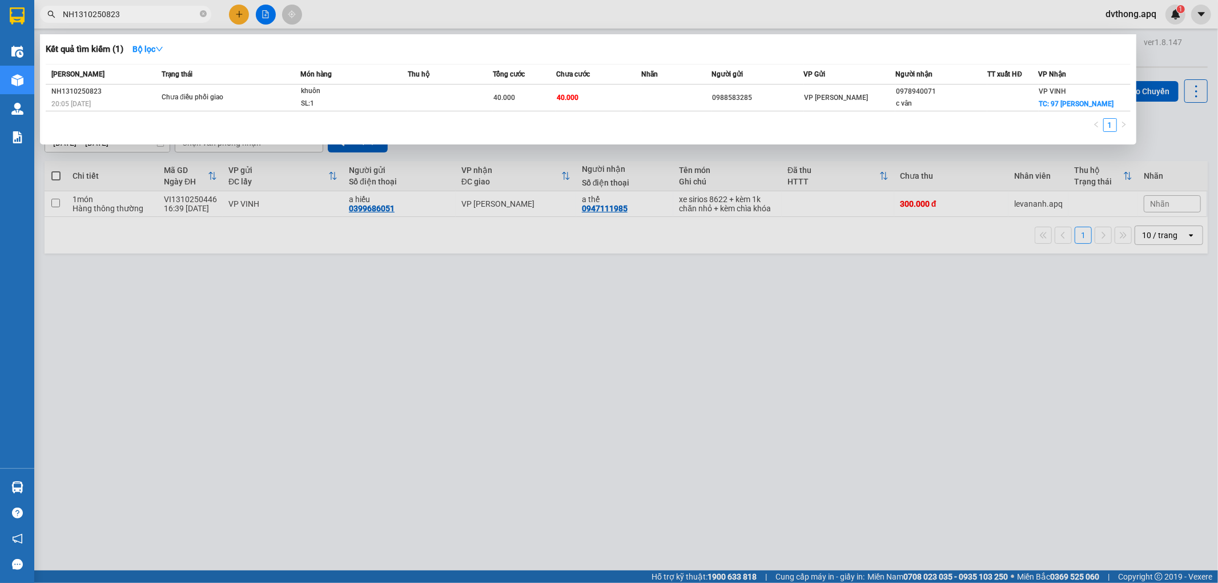
click at [147, 13] on input "NH1310250823" at bounding box center [130, 14] width 135 height 13
paste input "0986630272"
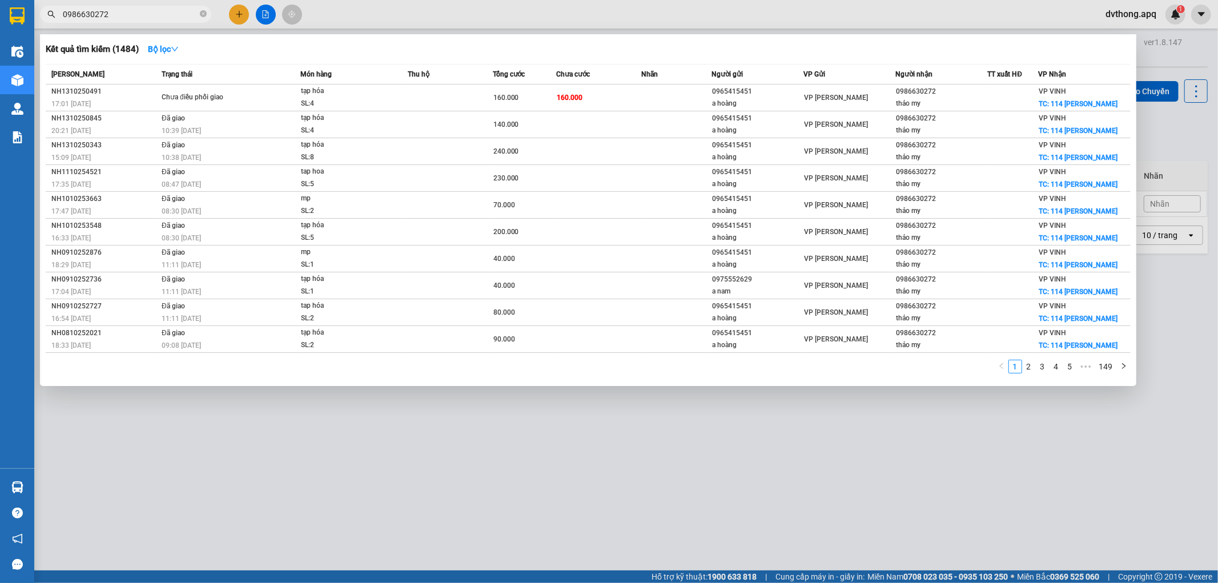
type input "0986630272"
click at [427, 100] on td at bounding box center [450, 98] width 85 height 27
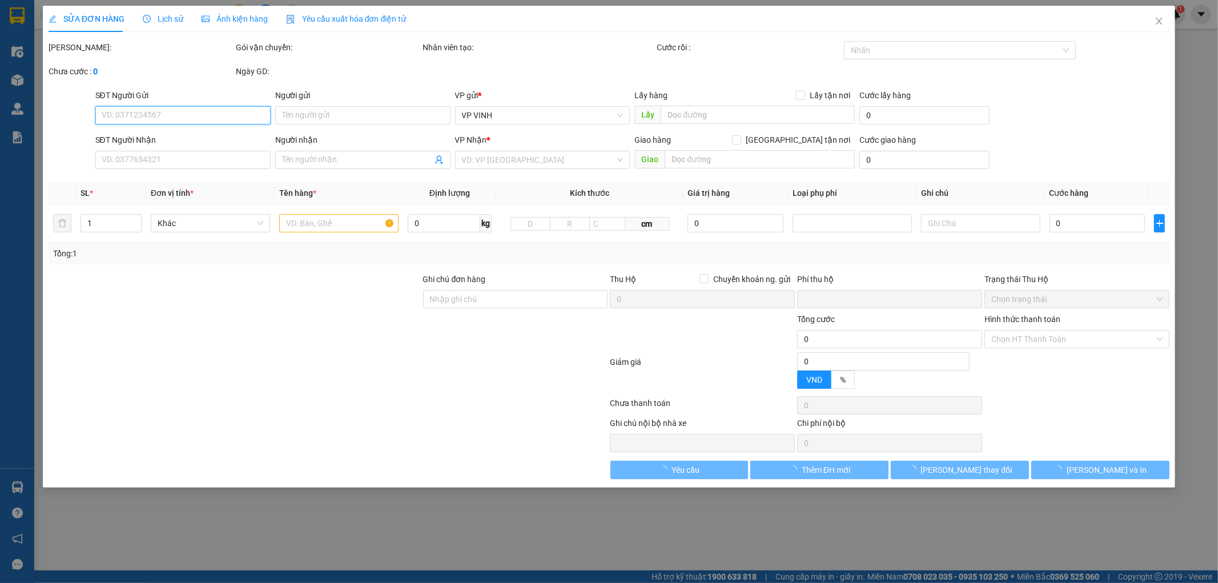
type input "0965415451"
type input "a hoàng"
type input "0986630272"
type input "thảo my"
checkbox input "true"
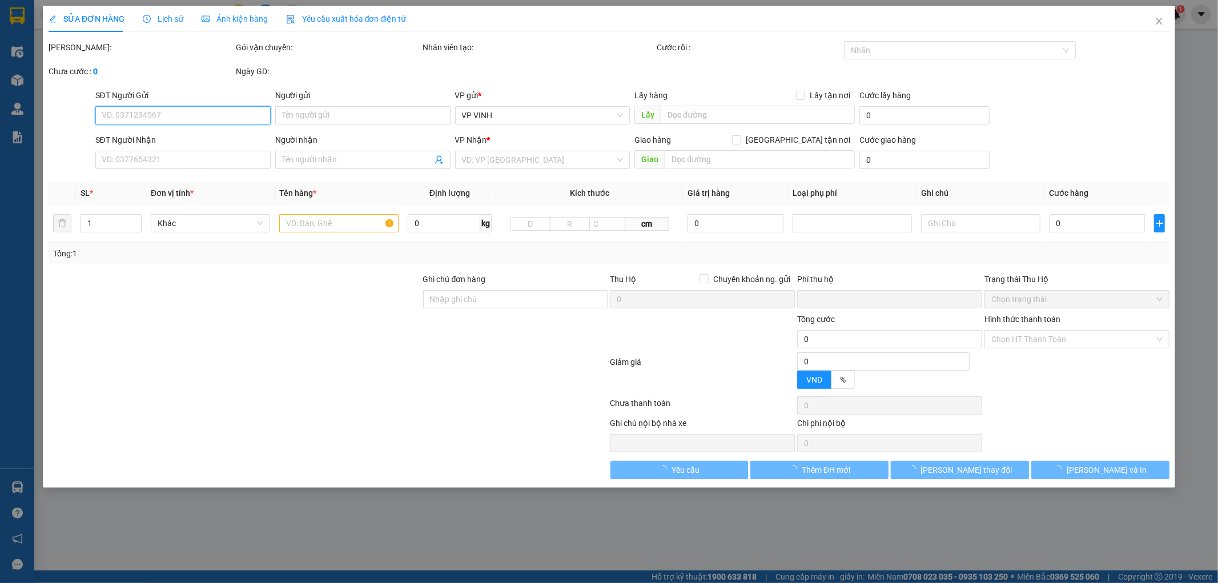
type input "114 herman"
type input "0"
type input "160.000"
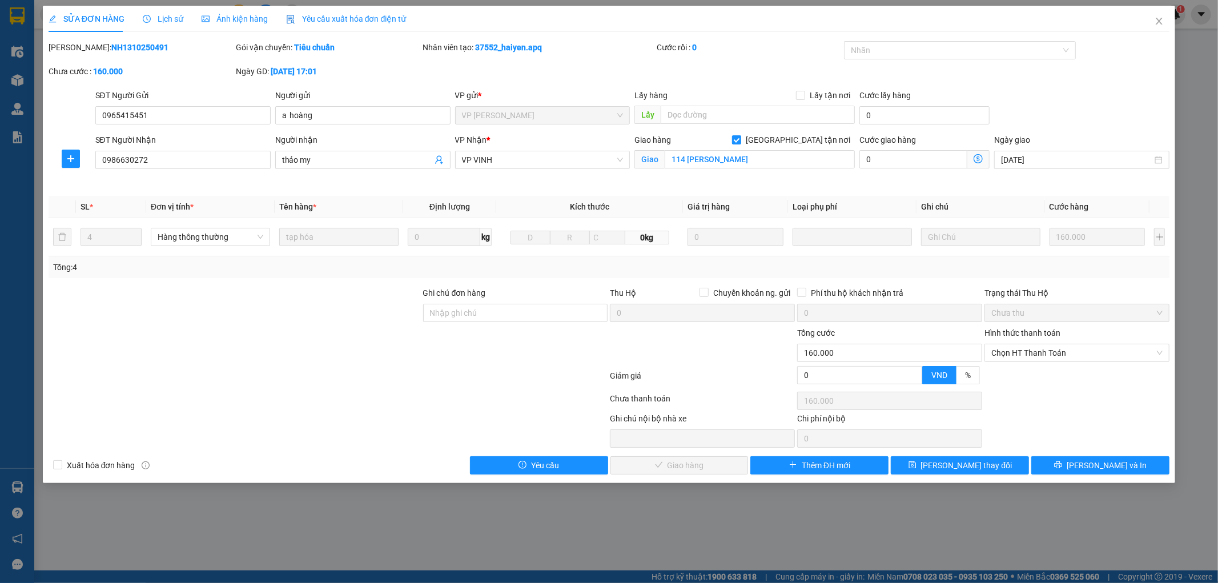
click at [154, 19] on span "Lịch sử" at bounding box center [163, 18] width 41 height 9
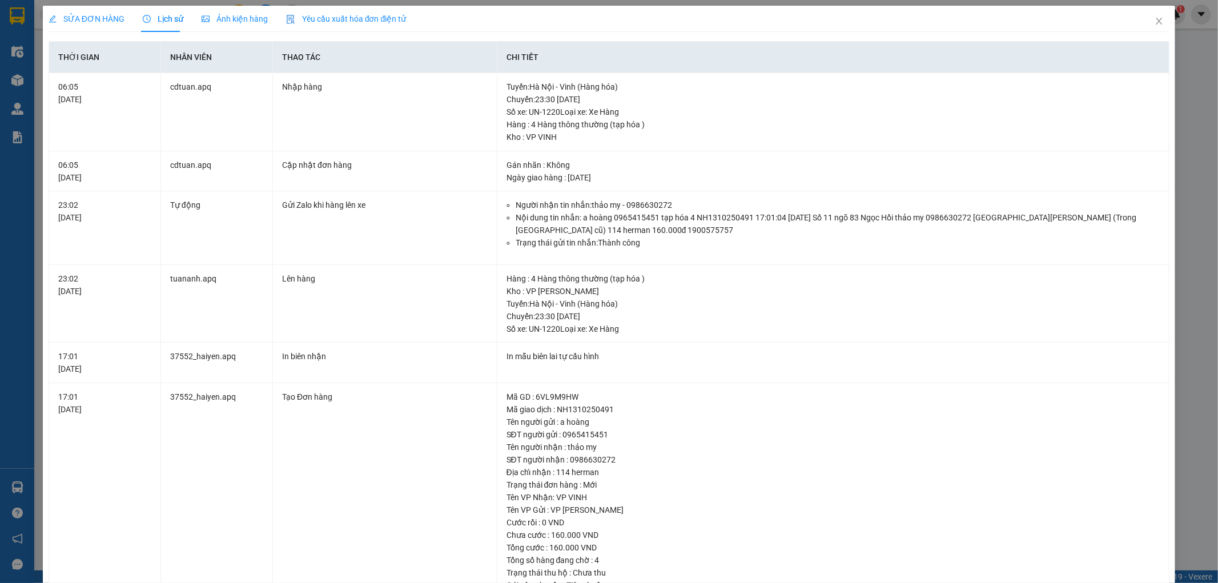
click at [69, 23] on span "SỬA ĐƠN HÀNG" at bounding box center [87, 18] width 76 height 9
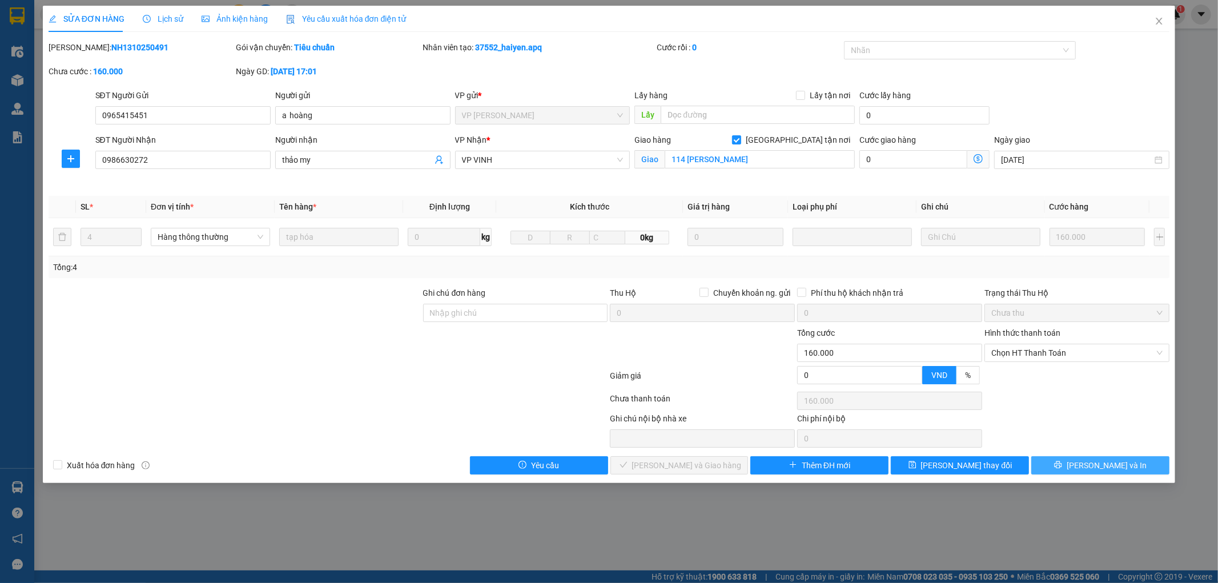
click at [1126, 466] on button "Lưu và In" at bounding box center [1101, 465] width 138 height 18
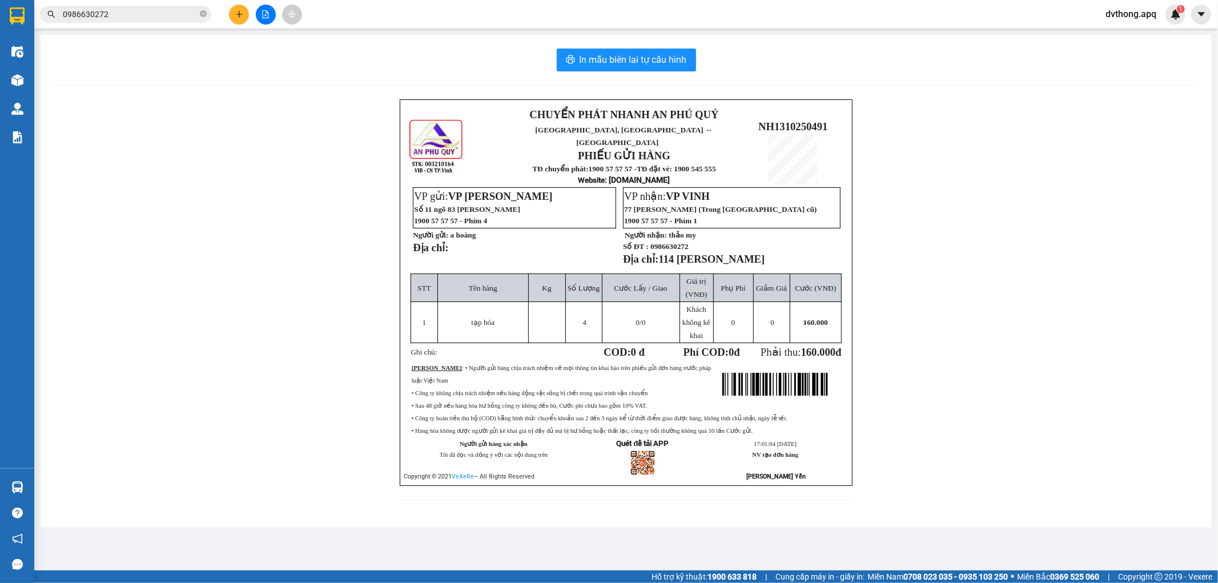
click at [147, 20] on input "0986630272" at bounding box center [130, 14] width 135 height 13
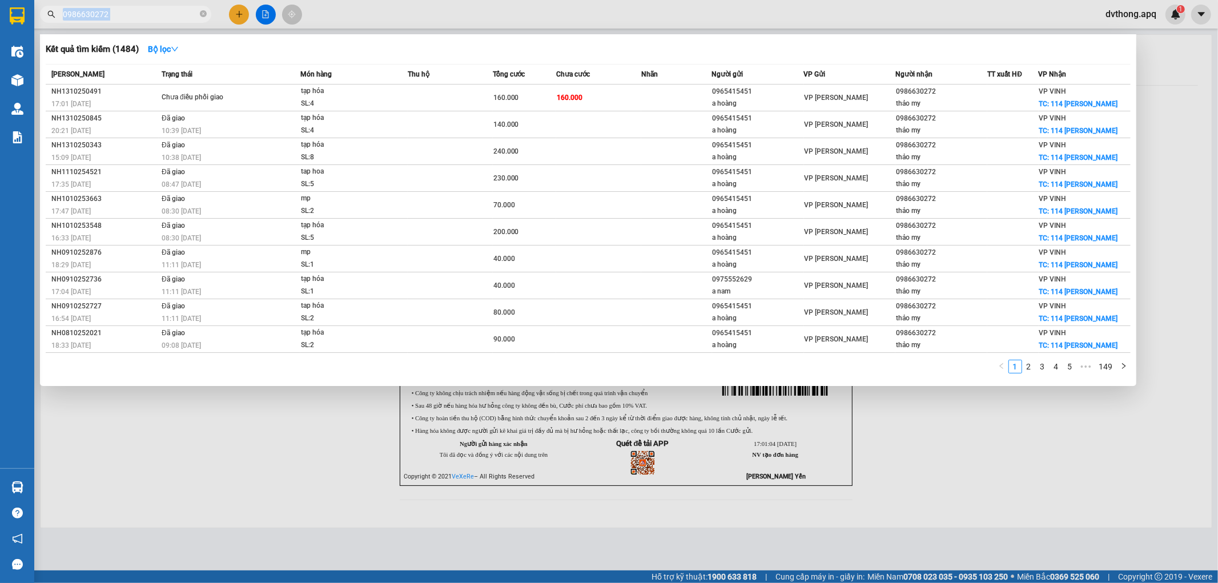
click at [147, 21] on span "0986630272" at bounding box center [125, 14] width 171 height 17
click at [143, 19] on input "0986630272" at bounding box center [130, 14] width 135 height 13
paste input "MD1310250185"
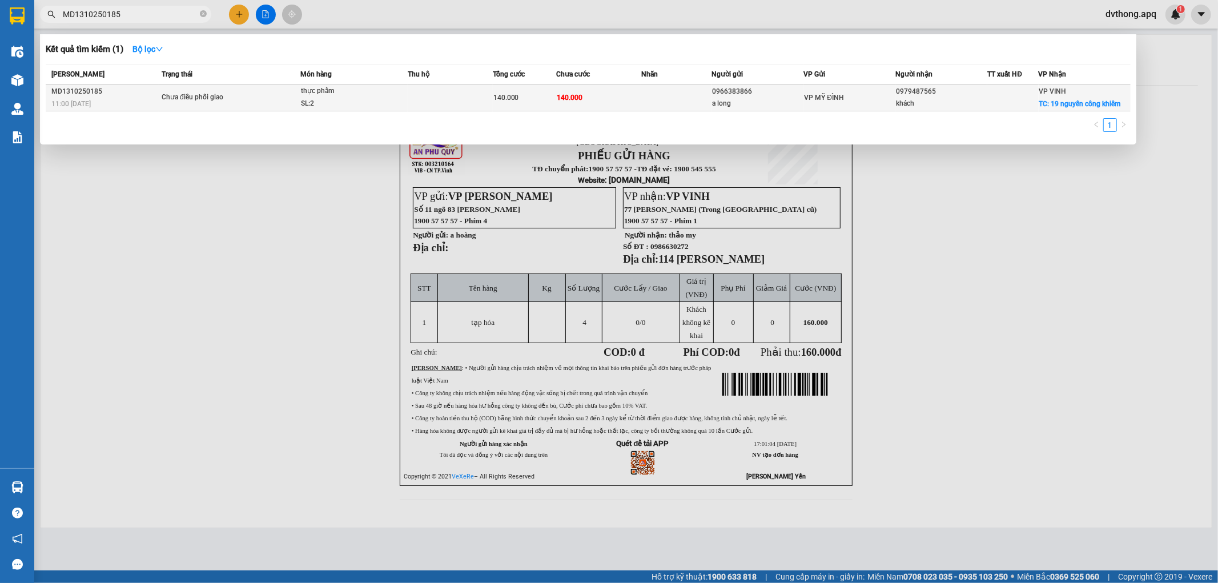
type input "MD1310250185"
click at [423, 104] on td at bounding box center [450, 98] width 85 height 27
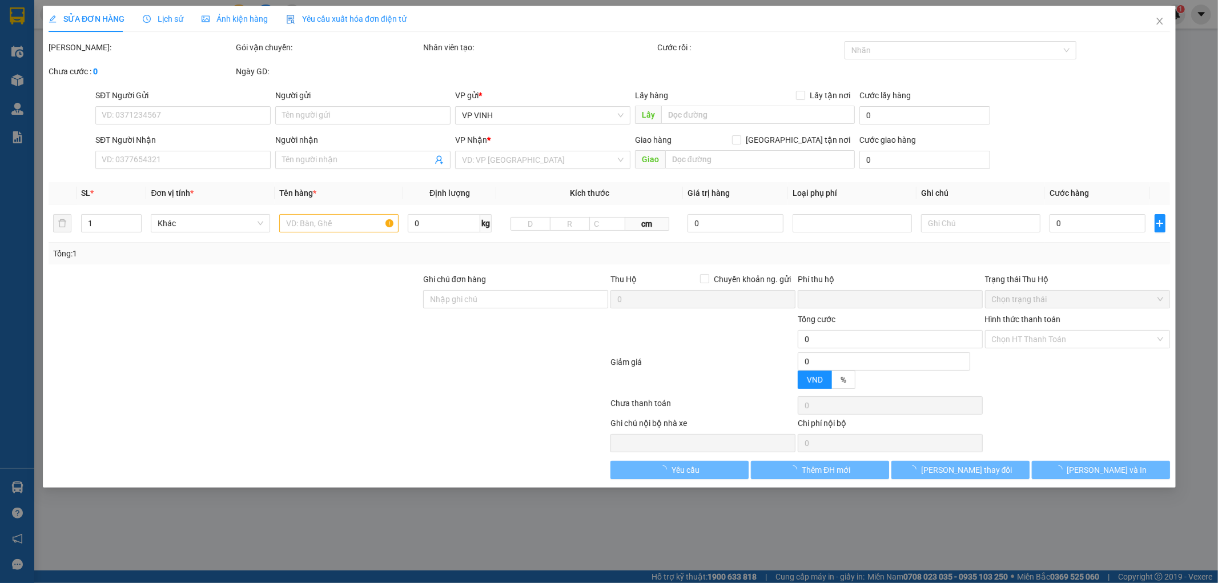
type input "0966383866"
type input "a long"
type input "0979487565"
type input "khách"
checkbox input "true"
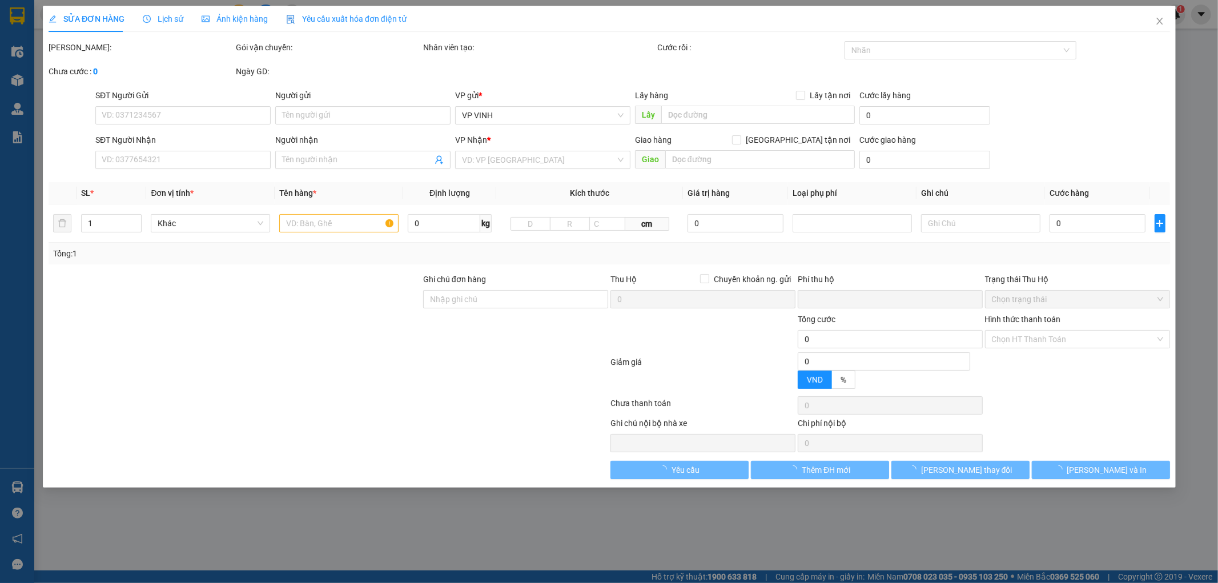
type input "19 nguyên công khiêm"
type input "0"
type input "140.000"
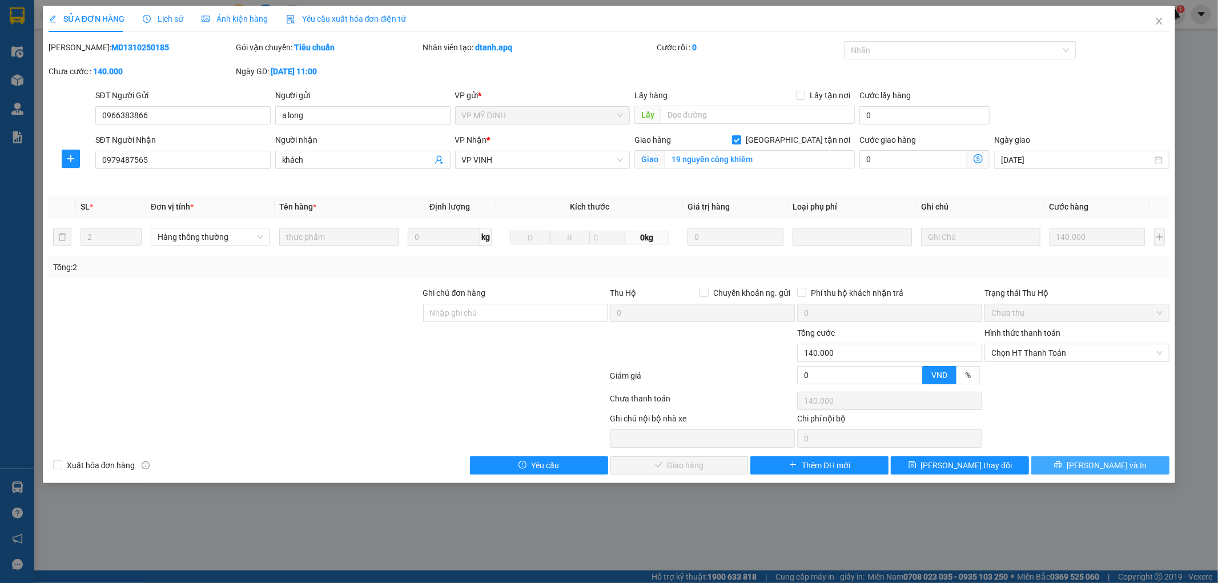
click at [1070, 456] on button "Lưu và In" at bounding box center [1101, 465] width 138 height 18
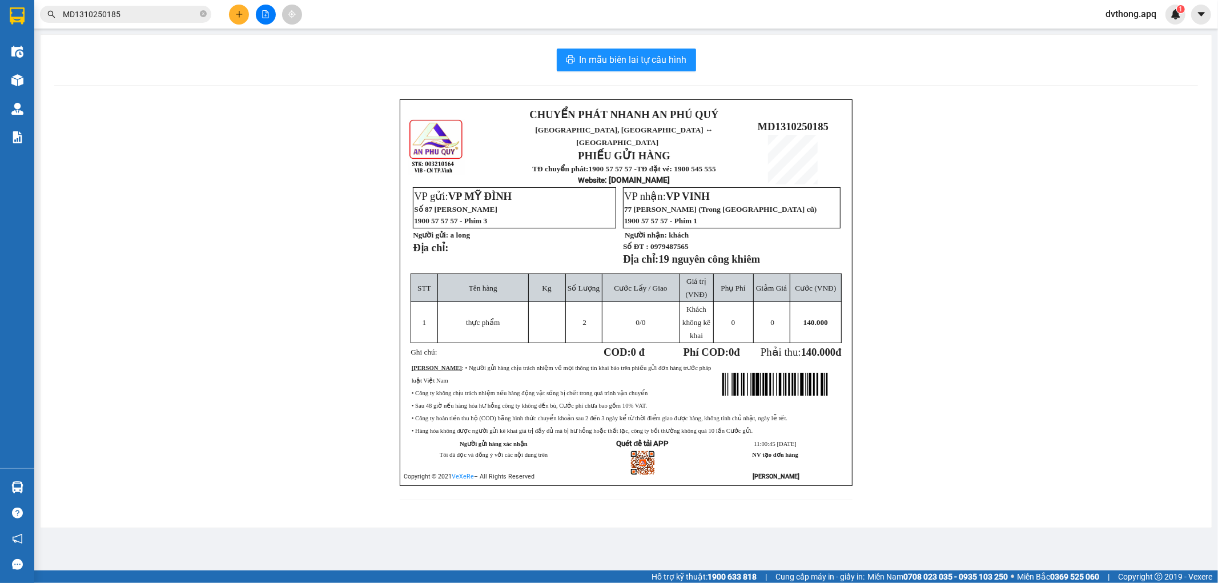
click at [141, 9] on input "MD1310250185" at bounding box center [130, 14] width 135 height 13
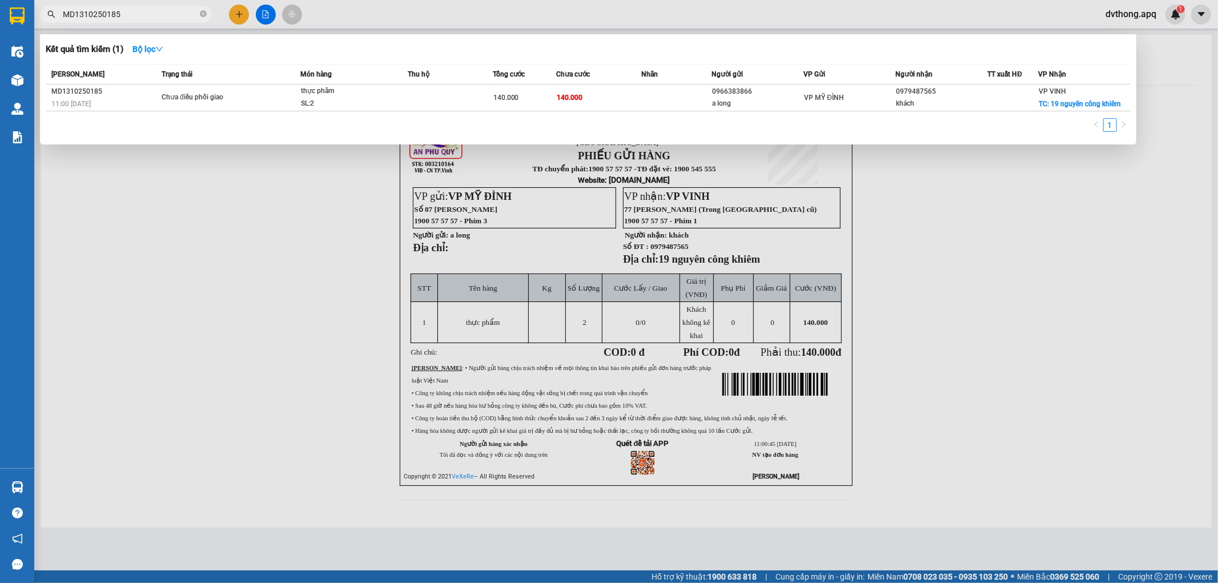
click at [141, 9] on input "MD1310250185" at bounding box center [130, 14] width 135 height 13
paste input "0986630272"
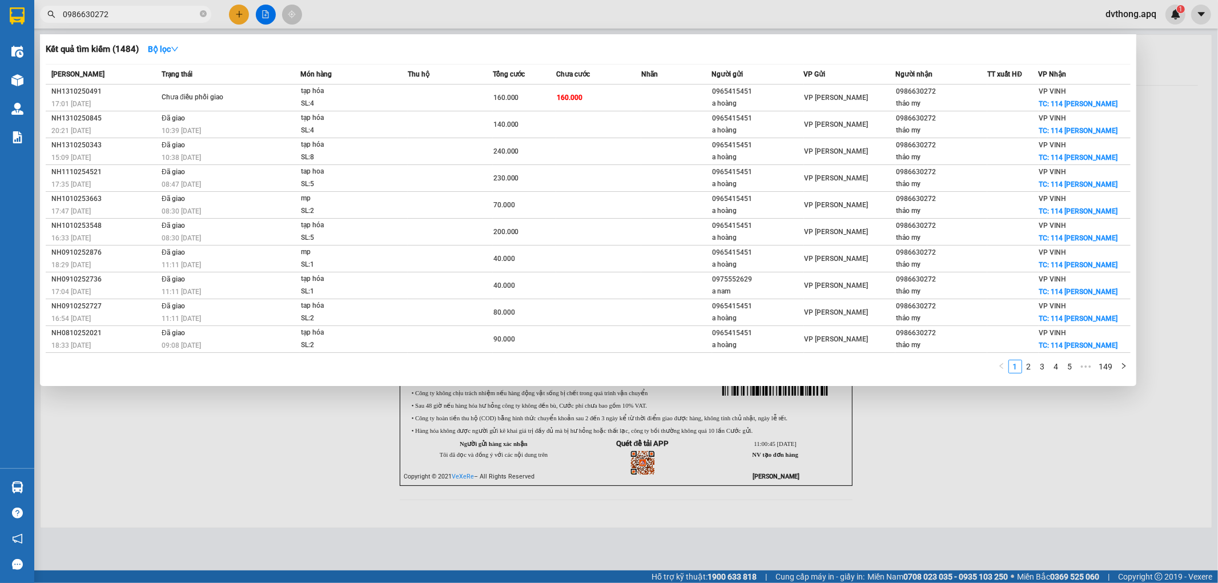
type input "0986630272"
drag, startPoint x: 130, startPoint y: 482, endPoint x: 2, endPoint y: 173, distance: 334.2
click at [123, 459] on div at bounding box center [609, 291] width 1218 height 583
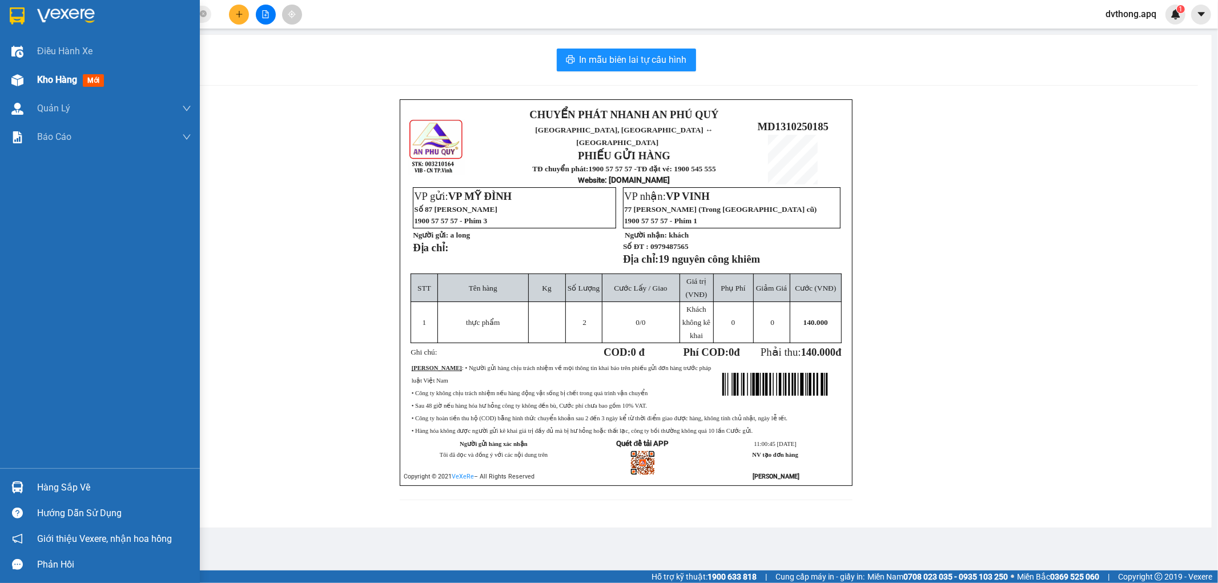
click at [15, 67] on div "Kho hàng mới" at bounding box center [100, 80] width 200 height 29
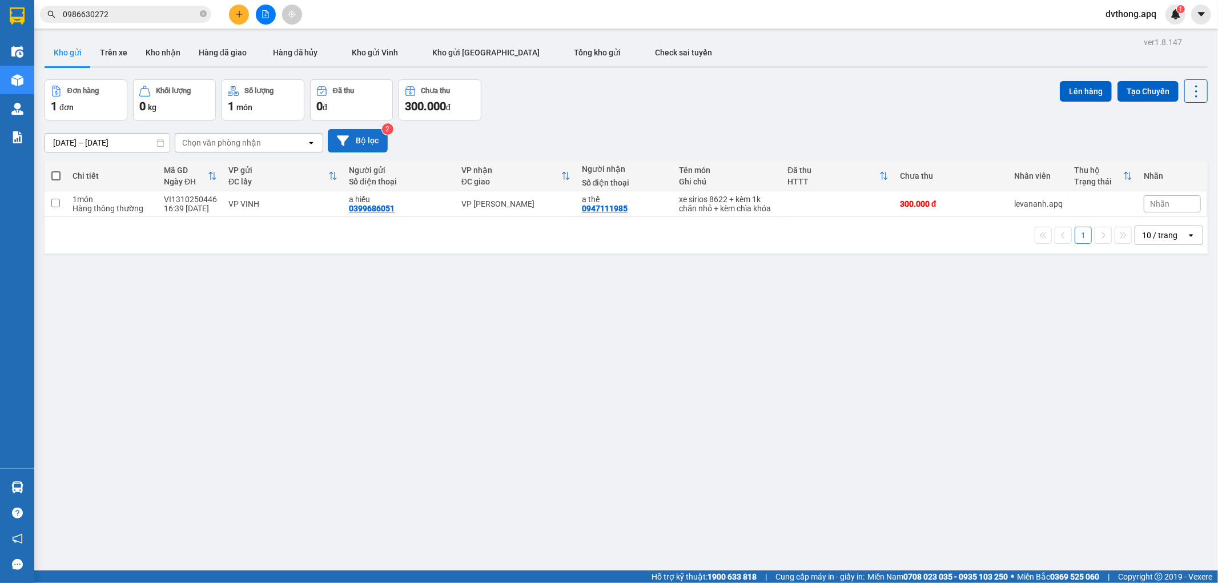
click at [363, 141] on button "Bộ lọc" at bounding box center [358, 140] width 60 height 23
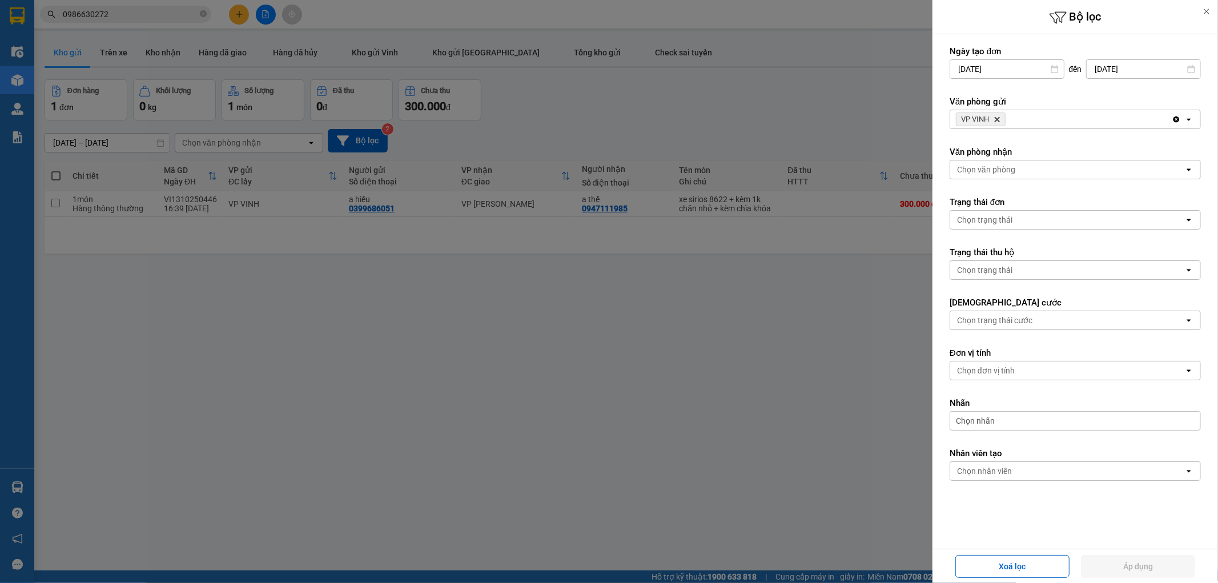
click at [1030, 121] on div "VP VINH Delete" at bounding box center [1061, 119] width 222 height 18
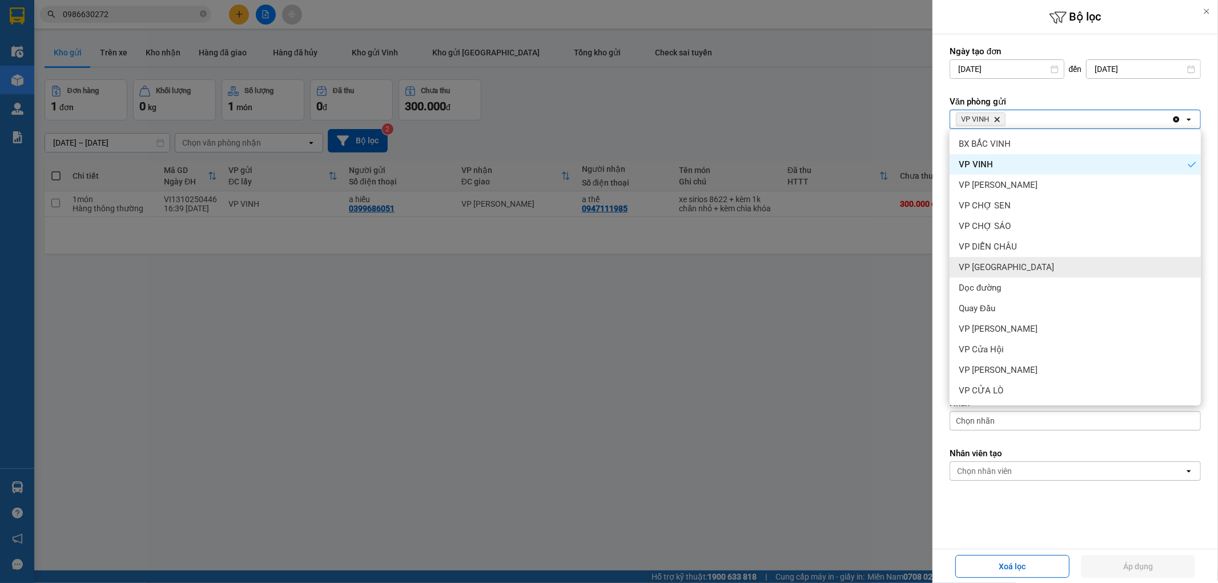
click at [1036, 271] on div "VP Cầu Yên Xuân" at bounding box center [1075, 267] width 251 height 21
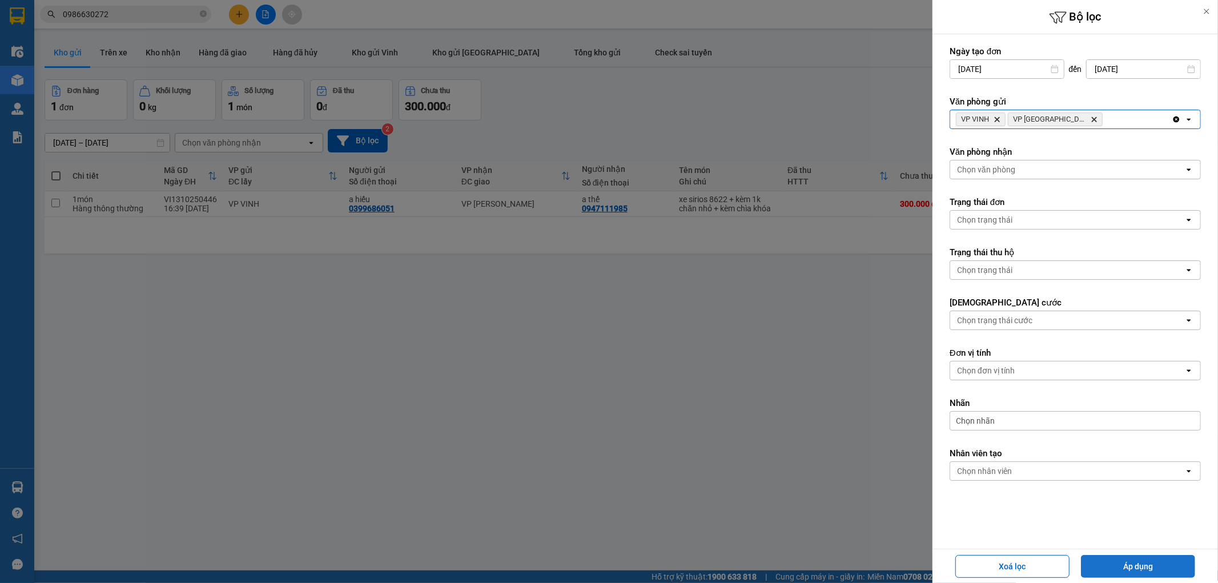
click at [1164, 560] on button "Áp dụng" at bounding box center [1138, 566] width 114 height 23
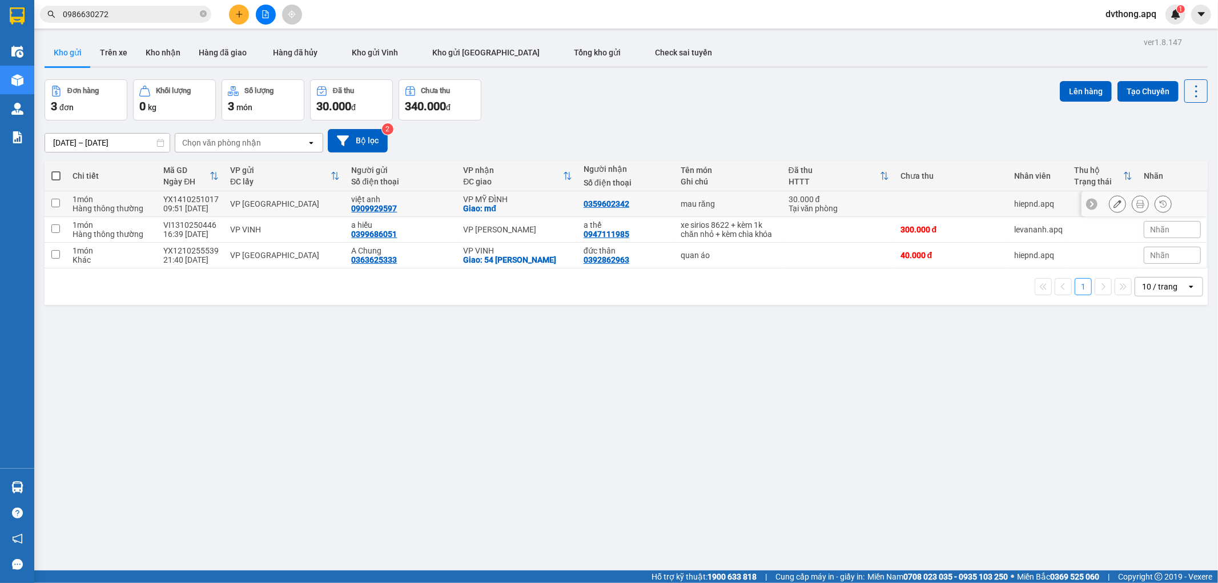
click at [446, 202] on div "việt anh" at bounding box center [401, 199] width 101 height 9
checkbox input "true"
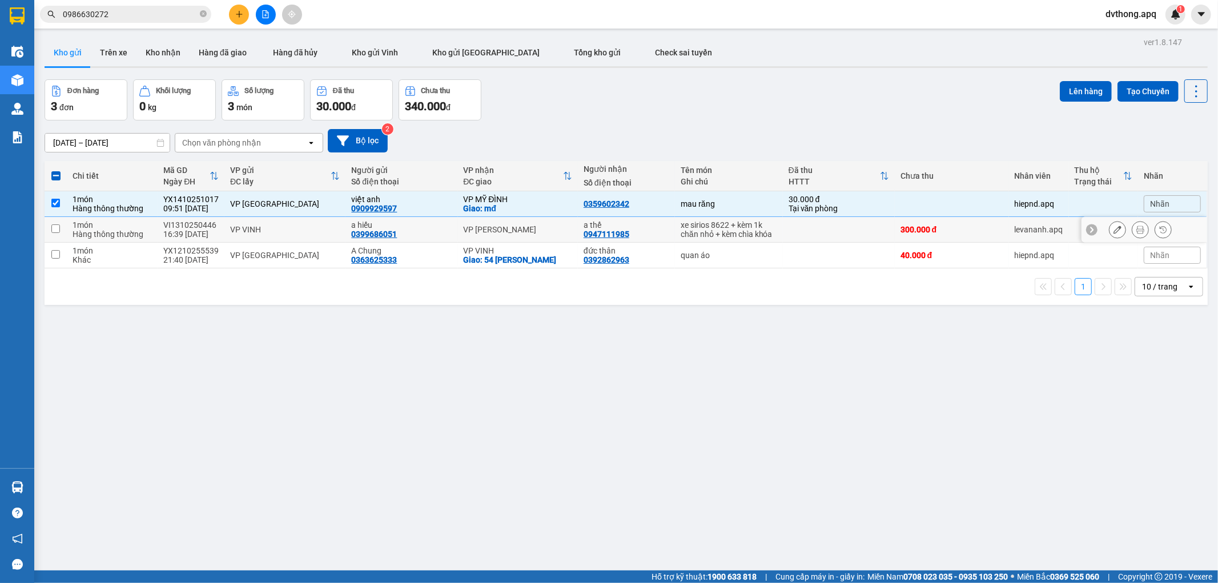
click at [444, 220] on td "a hiếu 0399686051" at bounding box center [402, 230] width 112 height 26
checkbox input "true"
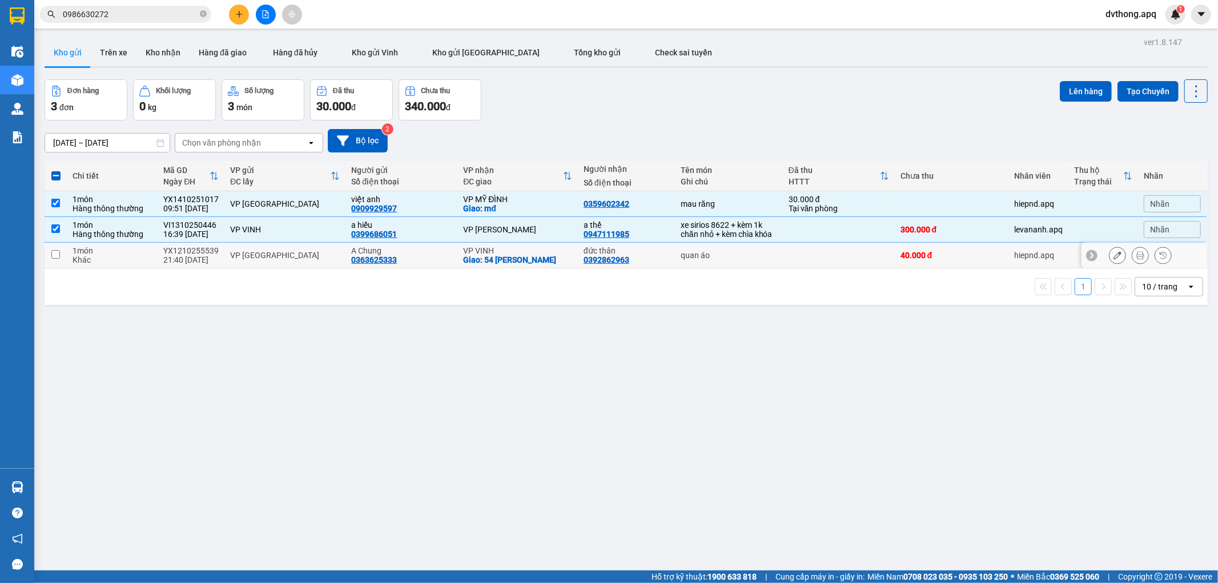
click at [451, 259] on td "A Chung 0363625333" at bounding box center [402, 256] width 112 height 26
checkbox input "true"
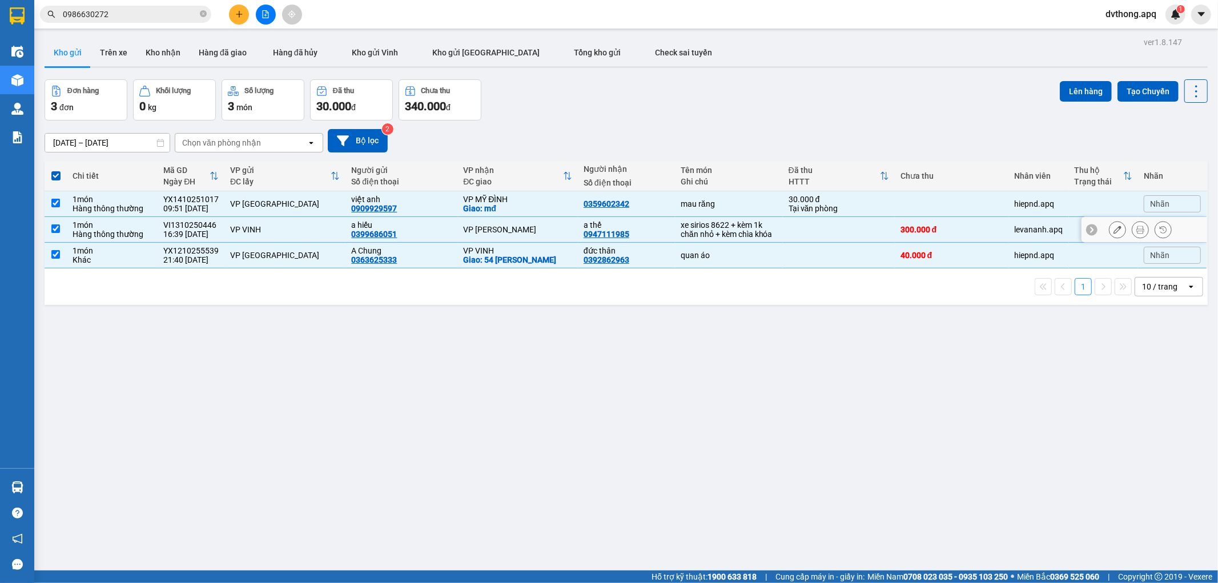
click at [398, 223] on div "a hiếu" at bounding box center [401, 224] width 101 height 9
checkbox input "false"
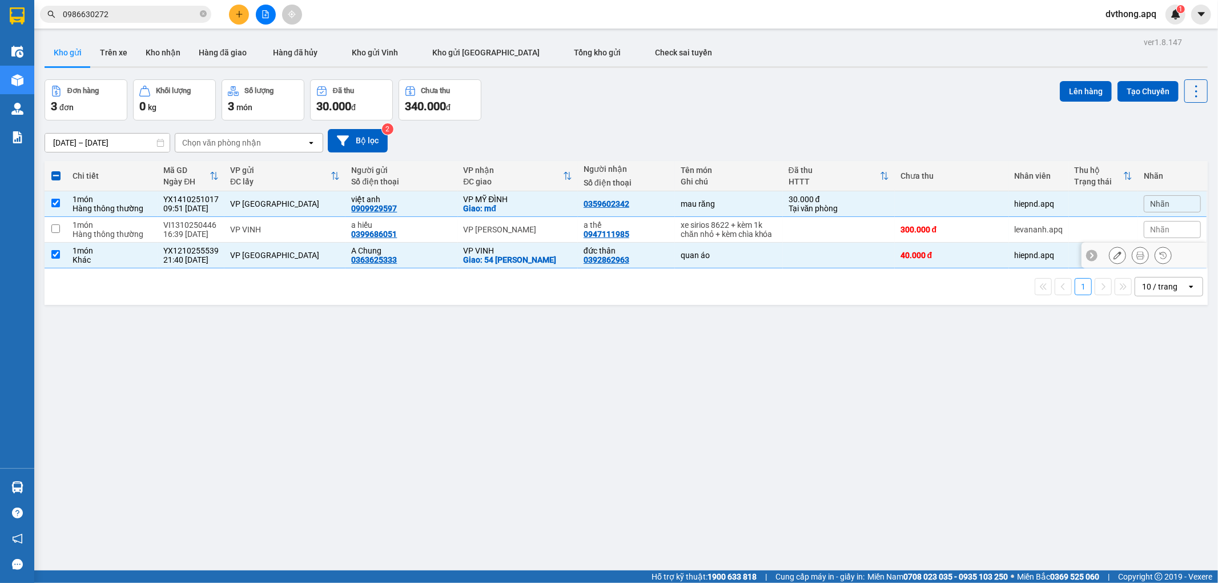
click at [410, 255] on div "A Chung 0363625333" at bounding box center [401, 255] width 101 height 18
checkbox input "false"
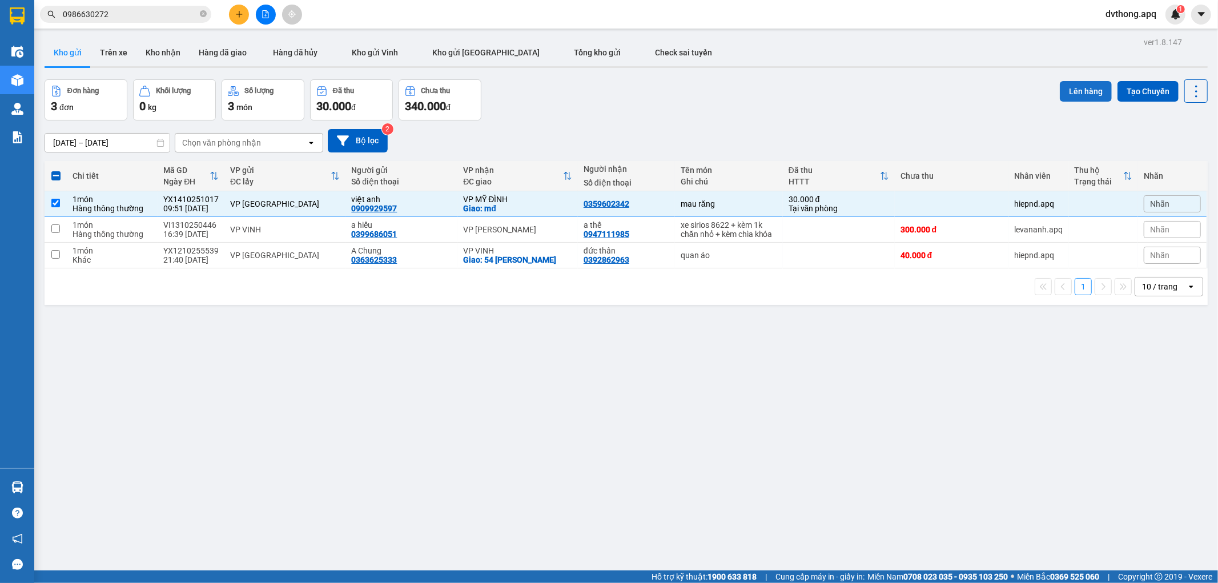
click at [1076, 84] on button "Lên hàng" at bounding box center [1086, 91] width 52 height 21
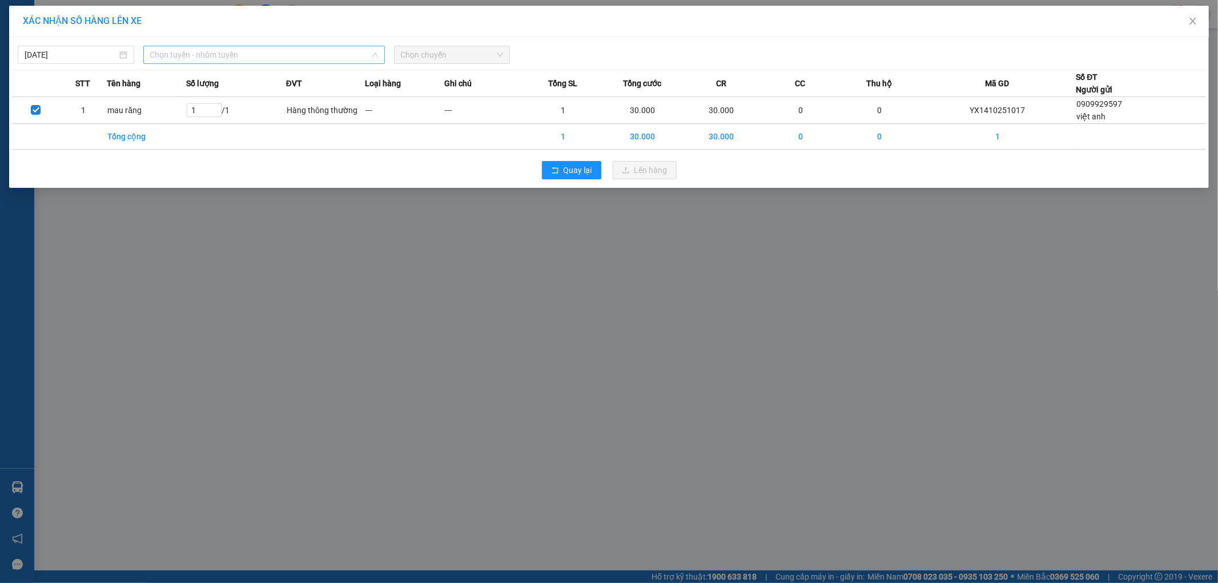
click at [223, 54] on span "Chọn tuyến - nhóm tuyến" at bounding box center [264, 54] width 228 height 17
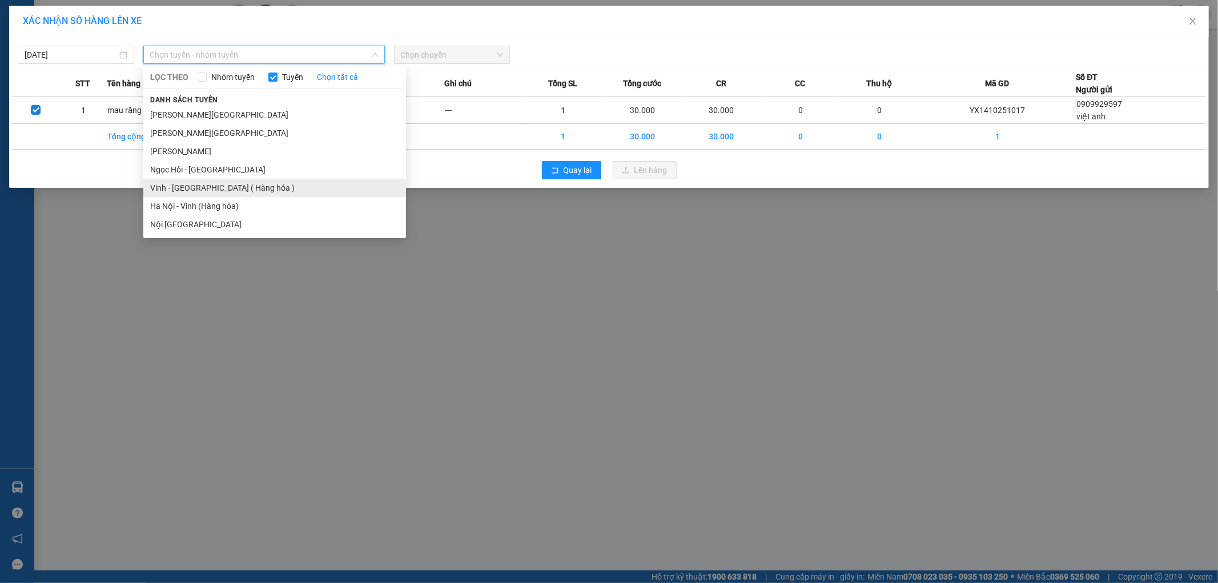
click at [218, 191] on li "Vinh - Hà Nội ( Hàng hóa )" at bounding box center [274, 188] width 263 height 18
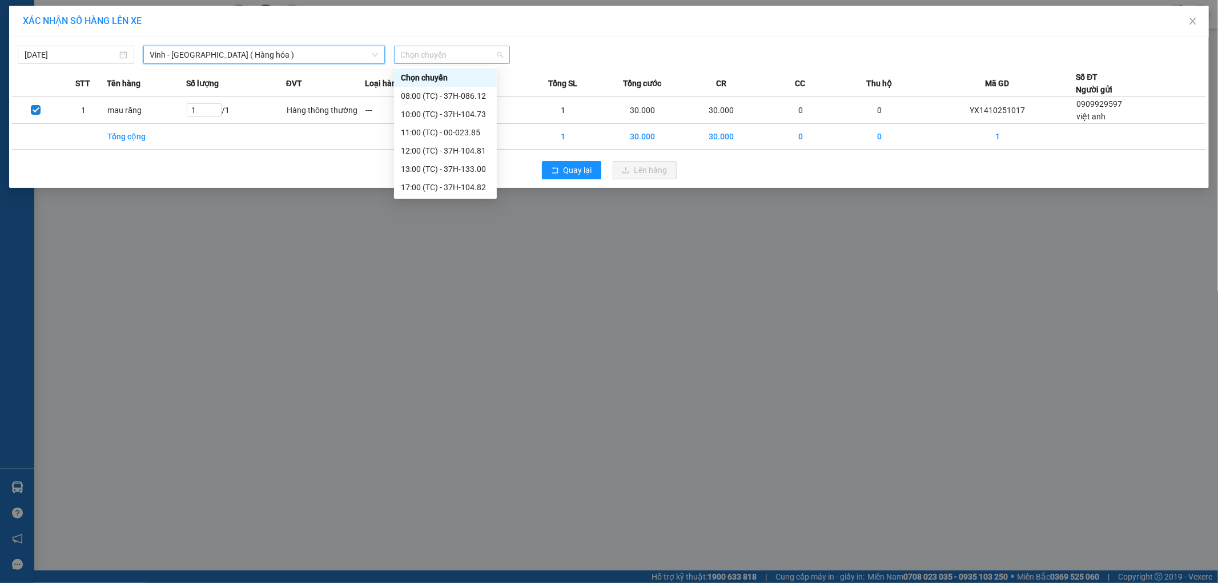
click at [464, 55] on span "Chọn chuyến" at bounding box center [452, 54] width 103 height 17
click at [455, 134] on div "11:00 (TC) - 00-023.85" at bounding box center [445, 132] width 89 height 13
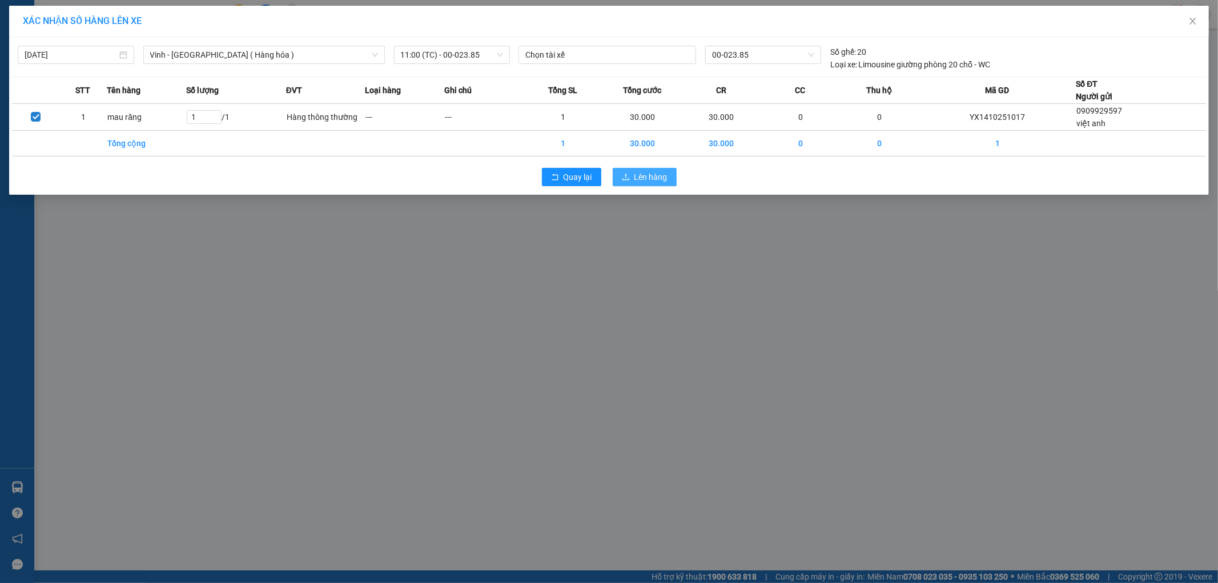
click at [636, 173] on span "Lên hàng" at bounding box center [651, 177] width 33 height 13
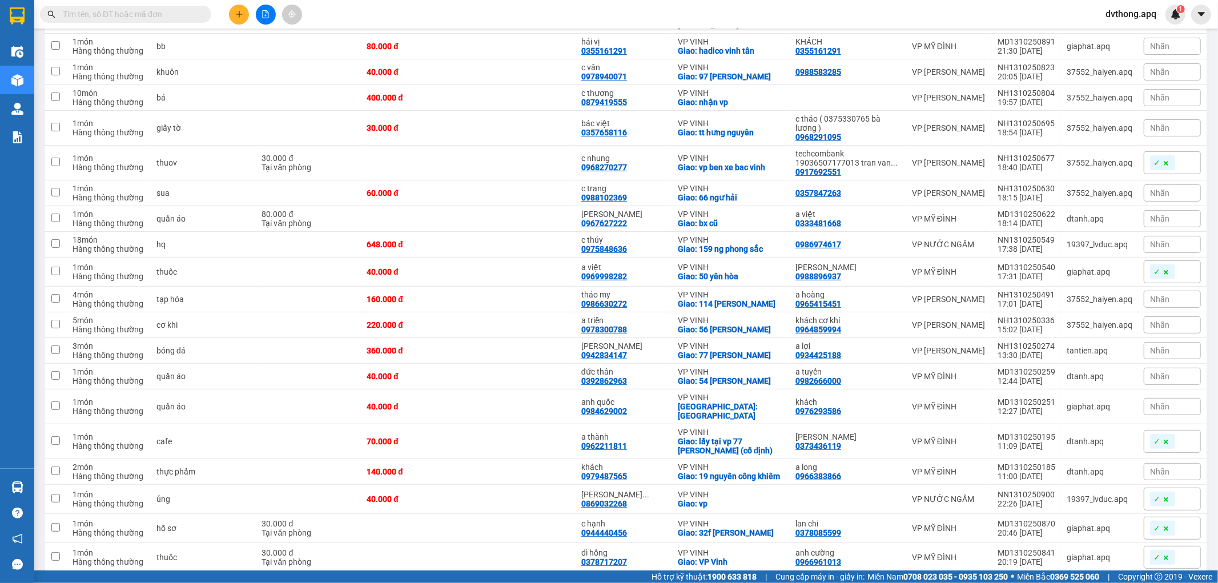
scroll to position [282, 0]
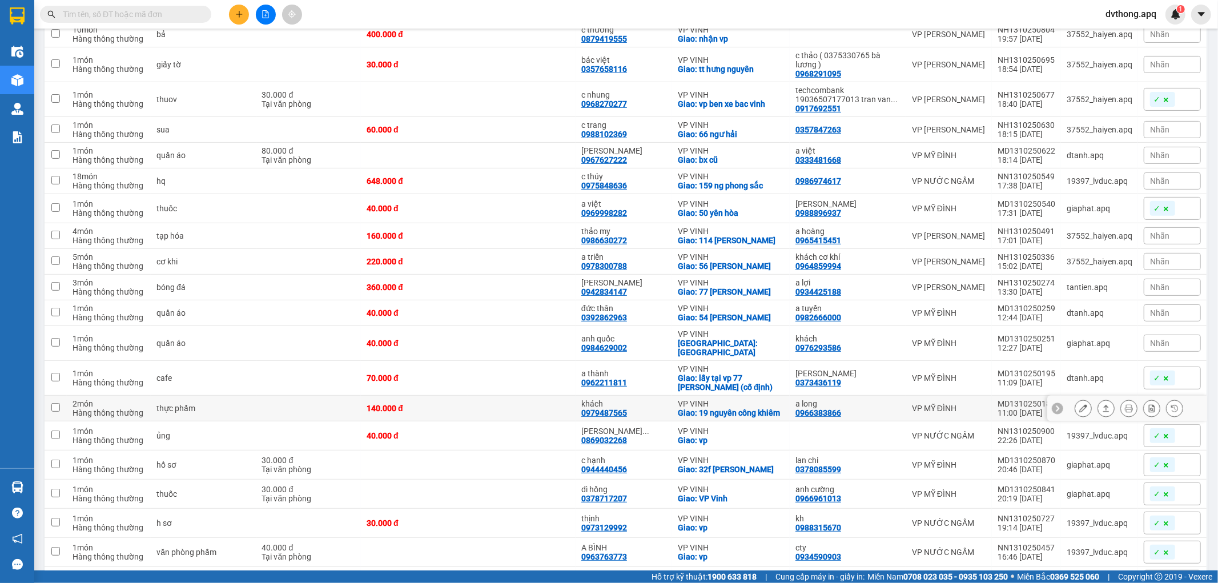
click at [1056, 406] on icon at bounding box center [1057, 409] width 3 height 6
drag, startPoint x: 1055, startPoint y: 390, endPoint x: 988, endPoint y: 390, distance: 66.8
click at [990, 396] on tr "2 món Hàng thông thường thực phẩm 140.000 đ khách 0979487565 VP VINH Giao: 19 n…" at bounding box center [627, 409] width 1164 height 26
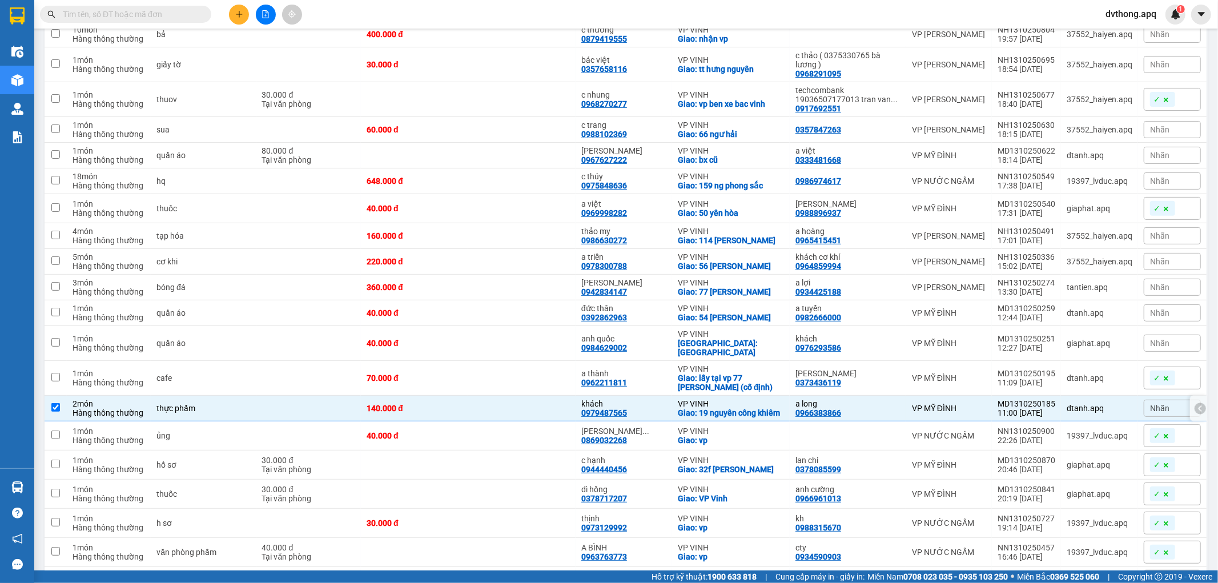
click at [969, 404] on div "VP MỸ ĐÌNH" at bounding box center [949, 408] width 74 height 9
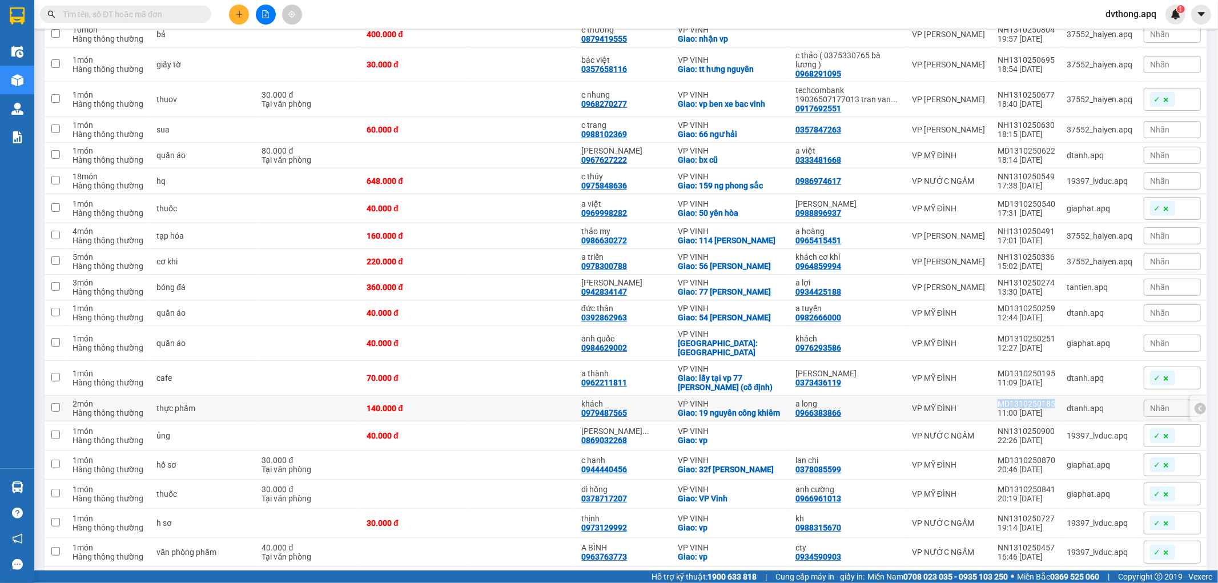
drag, startPoint x: 1053, startPoint y: 390, endPoint x: 984, endPoint y: 391, distance: 69.1
click at [984, 396] on tr "2 món Hàng thông thường thực phẩm 140.000 đ khách 0979487565 VP VINH Giao: 19 n…" at bounding box center [627, 409] width 1164 height 26
checkbox input "true"
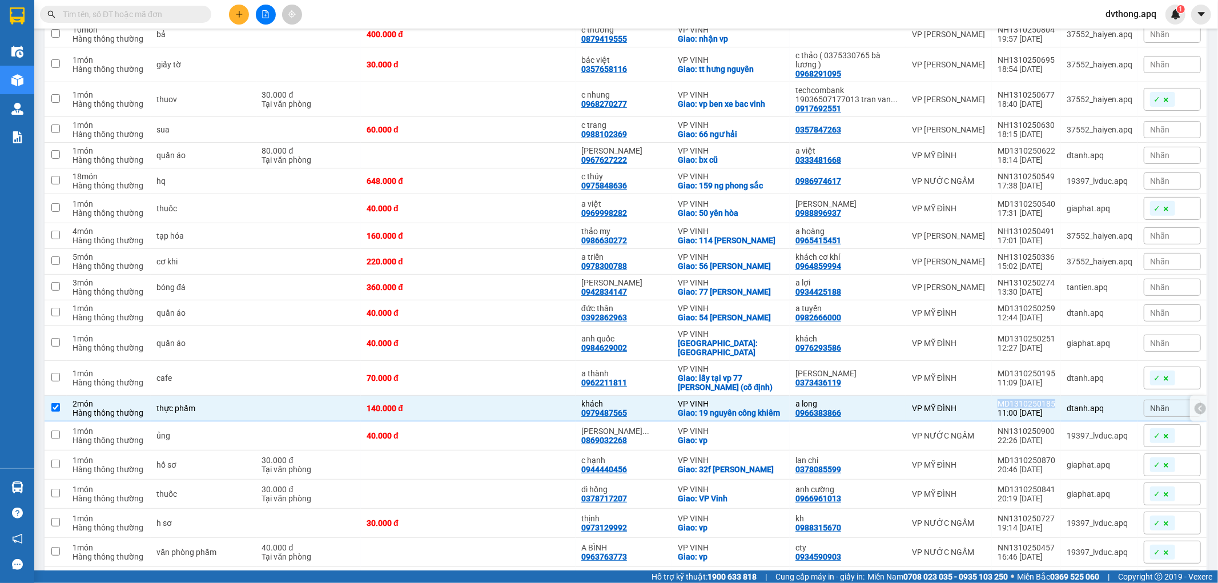
copy tr "VP MỸ ĐÌNH MD1310250185"
click at [543, 429] on td at bounding box center [521, 436] width 107 height 29
checkbox input "true"
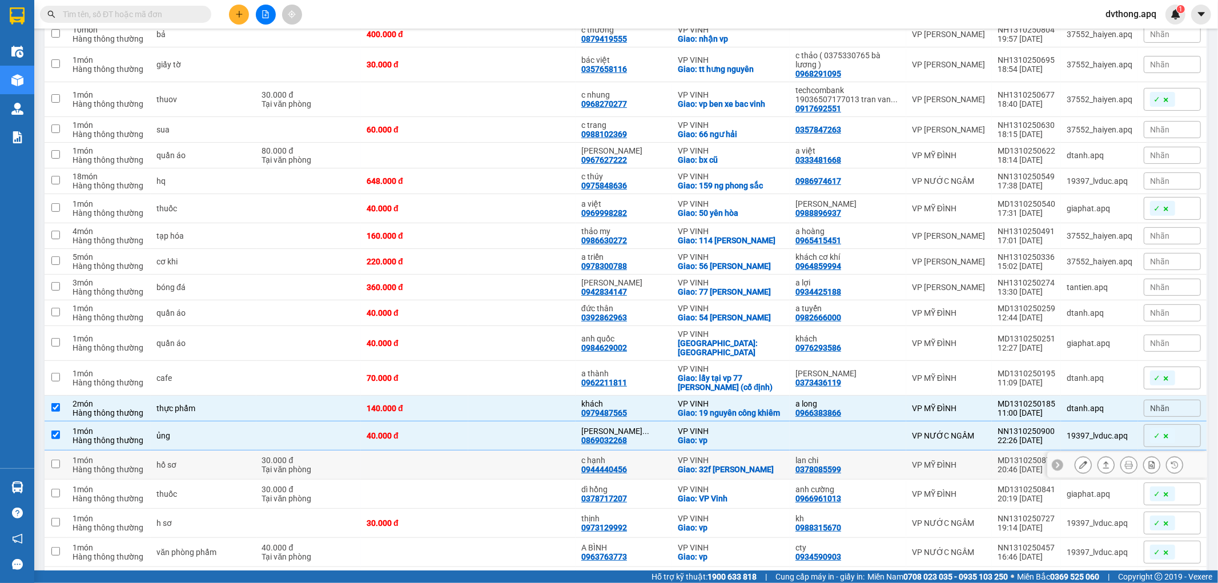
click at [519, 451] on td at bounding box center [521, 465] width 107 height 29
checkbox input "true"
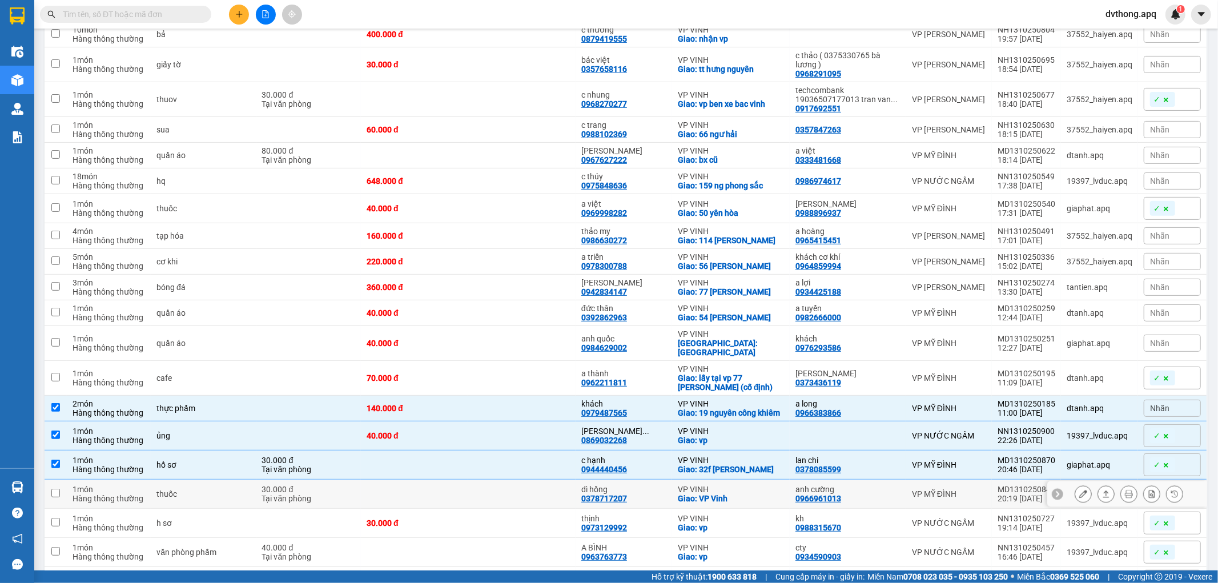
click at [512, 484] on td at bounding box center [521, 494] width 107 height 29
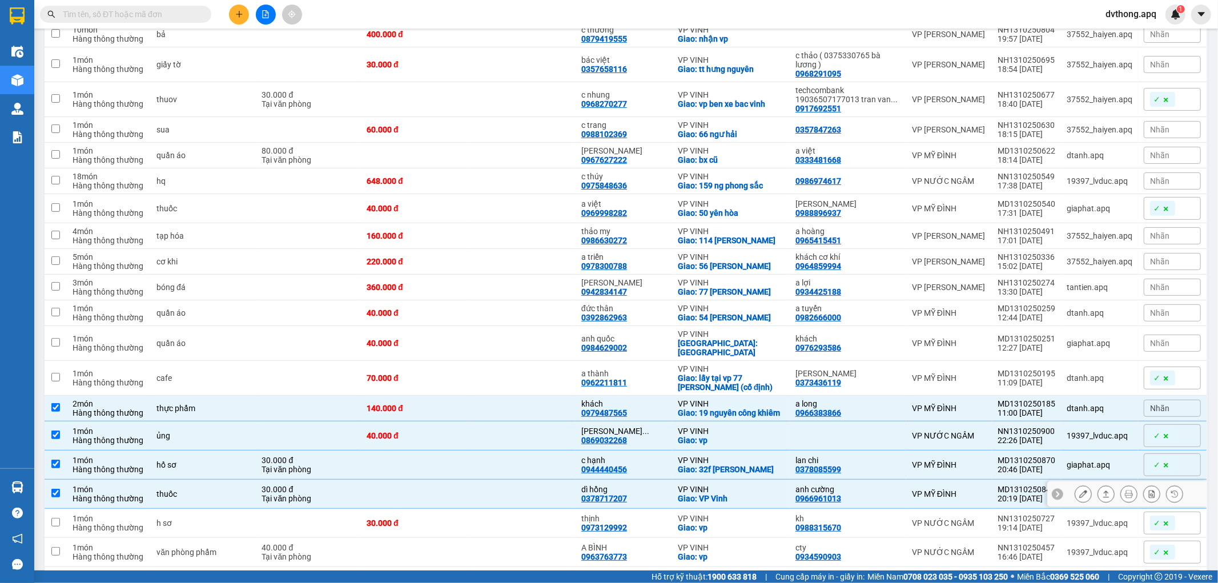
scroll to position [408, 0]
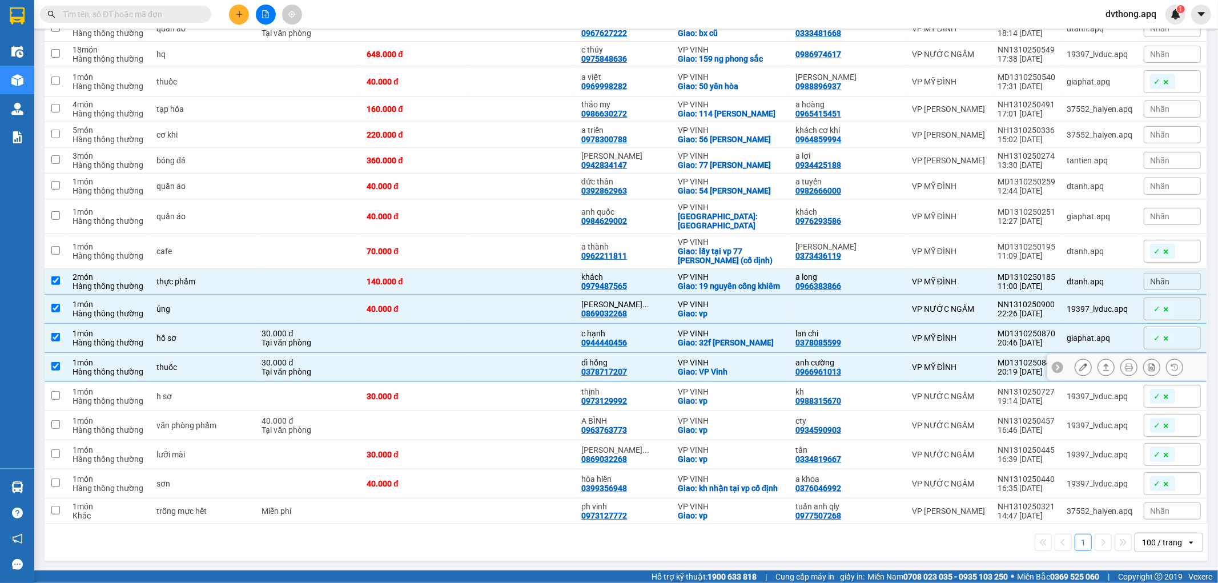
click at [539, 368] on td at bounding box center [521, 367] width 107 height 29
checkbox input "false"
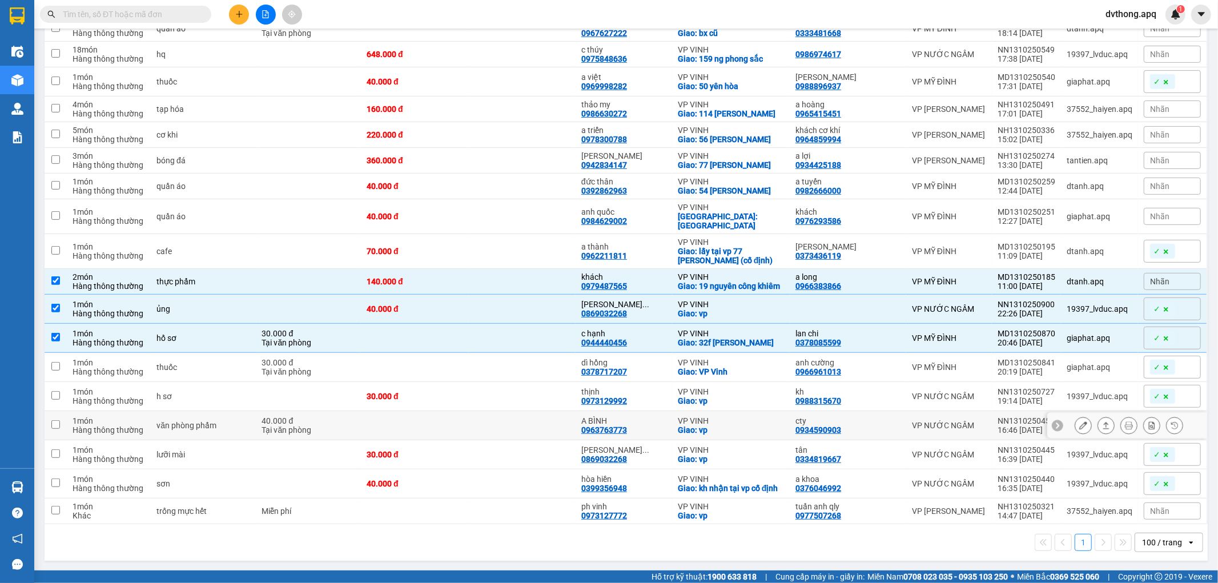
click at [520, 423] on td at bounding box center [521, 425] width 107 height 29
checkbox input "true"
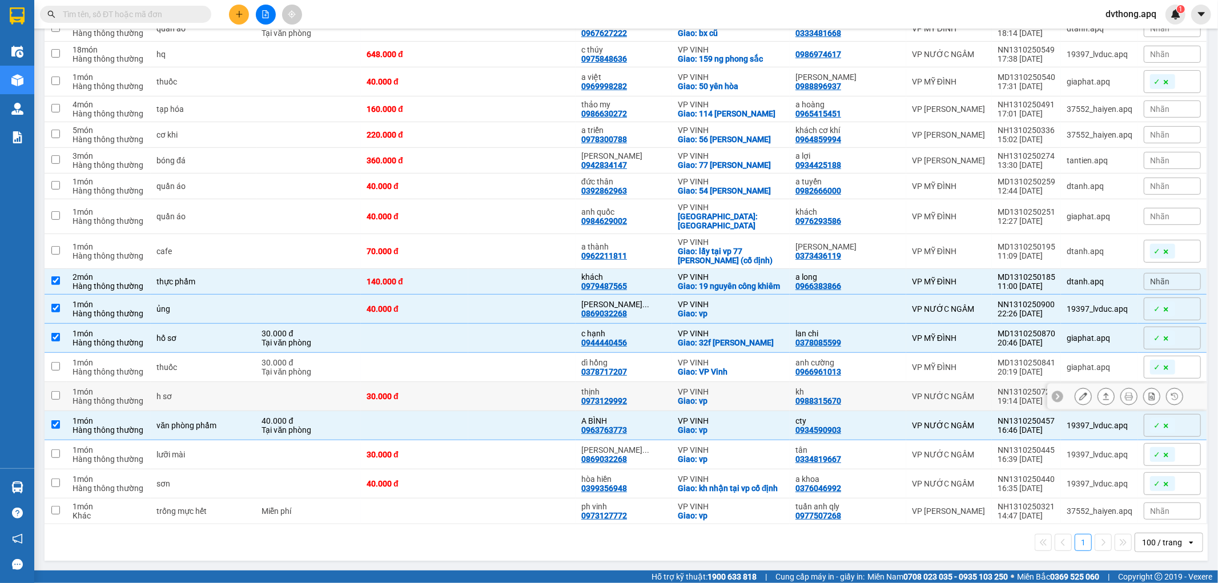
click at [518, 382] on td at bounding box center [521, 396] width 107 height 29
checkbox input "true"
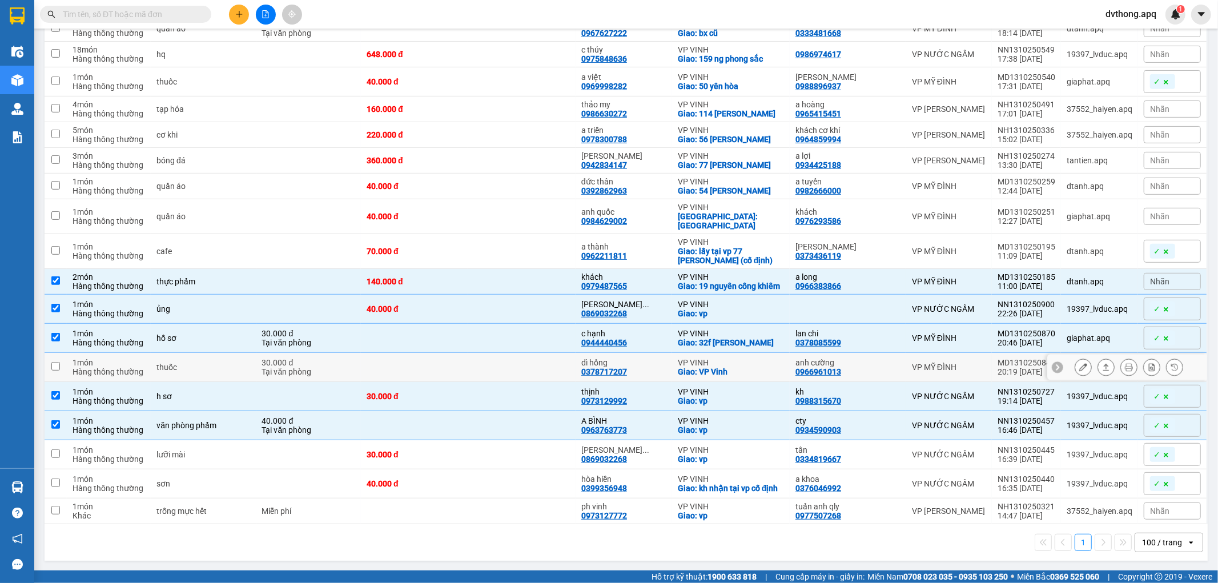
click at [513, 353] on td at bounding box center [521, 367] width 107 height 29
checkbox input "true"
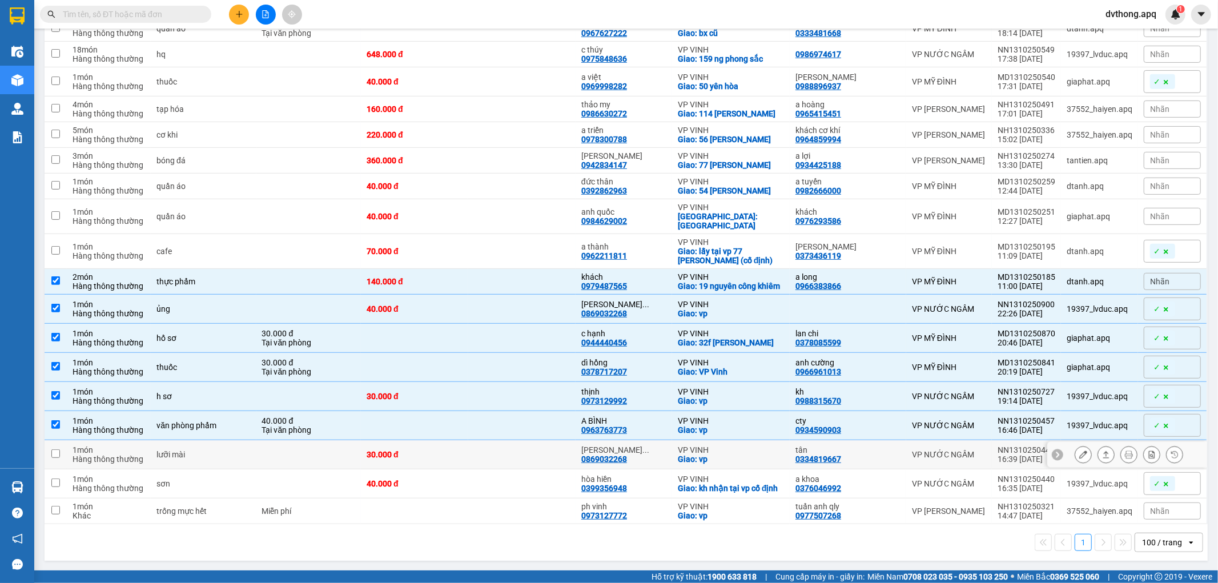
click at [529, 442] on td at bounding box center [521, 454] width 107 height 29
checkbox input "true"
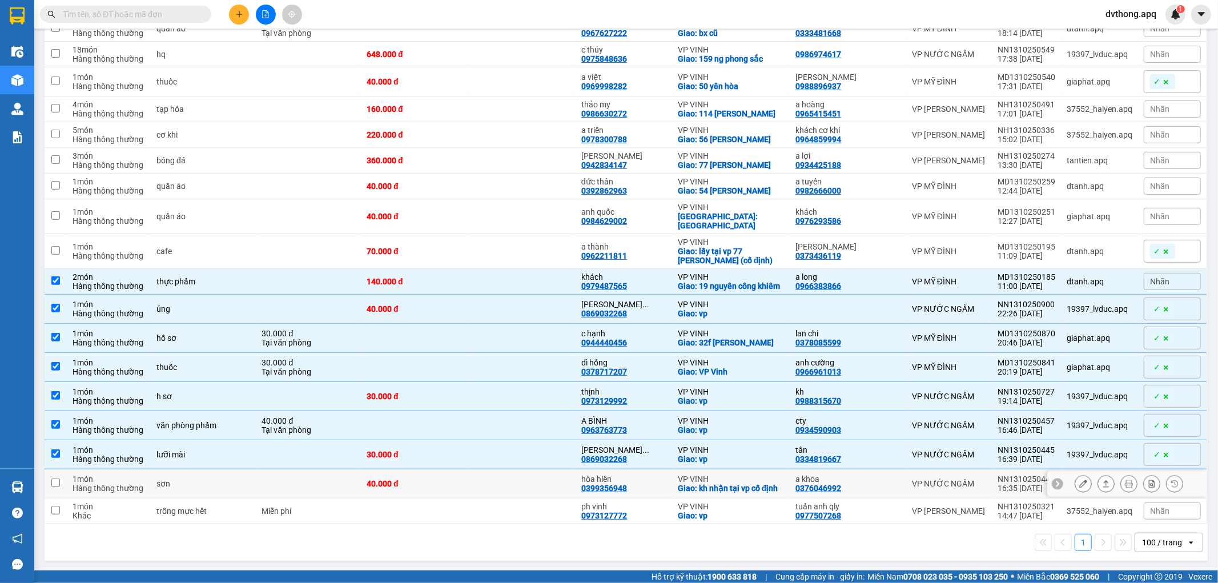
click at [532, 470] on td at bounding box center [521, 484] width 107 height 29
checkbox input "true"
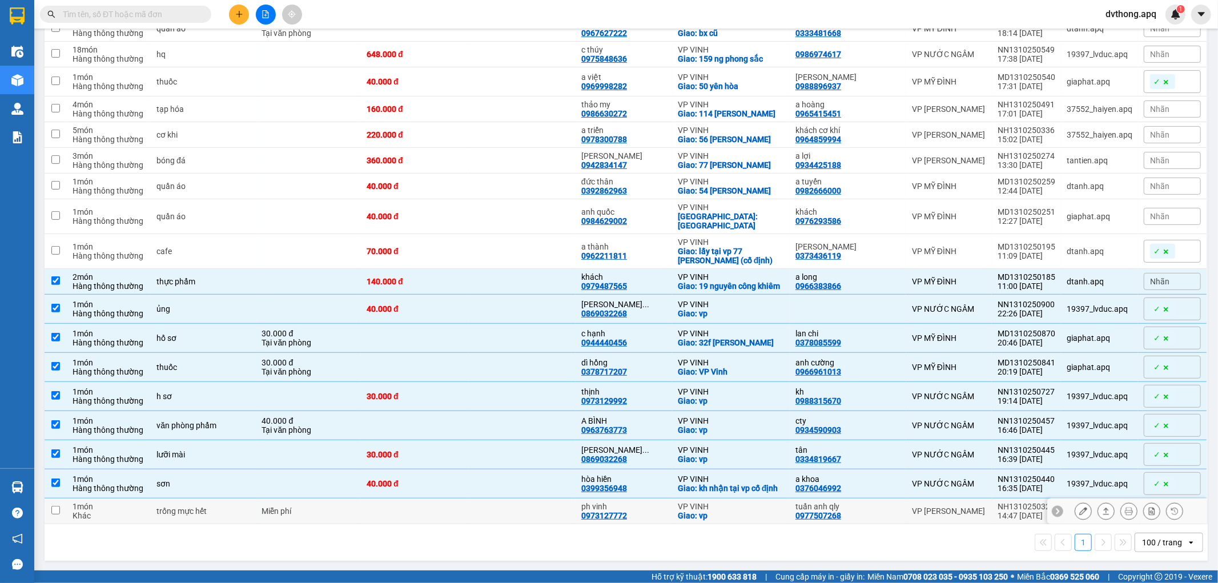
click at [533, 502] on td at bounding box center [521, 512] width 107 height 26
checkbox input "true"
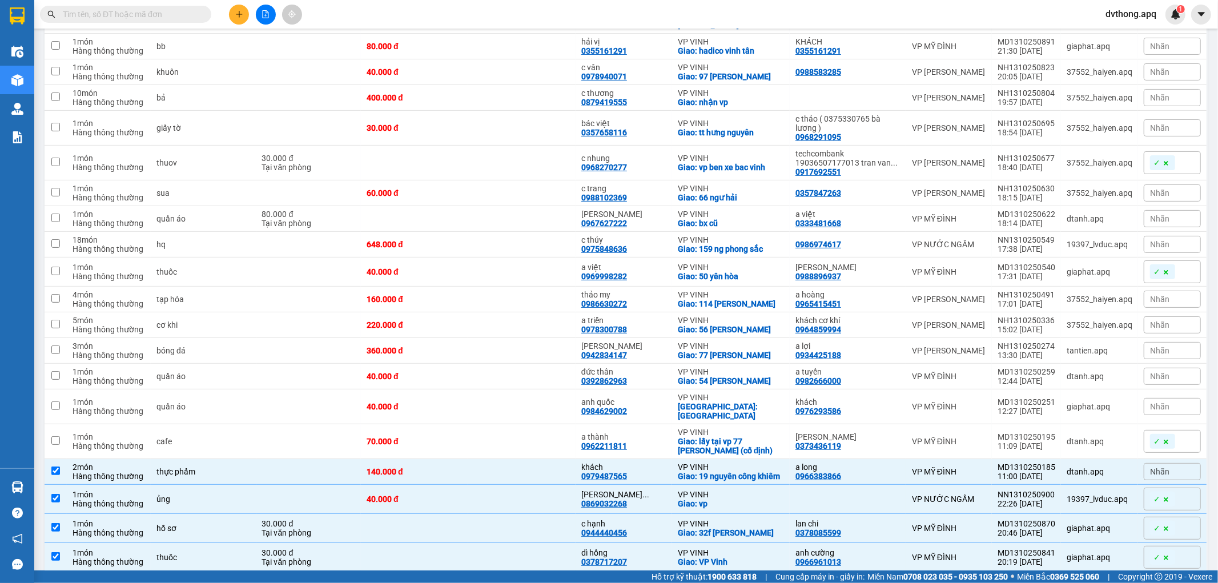
scroll to position [155, 0]
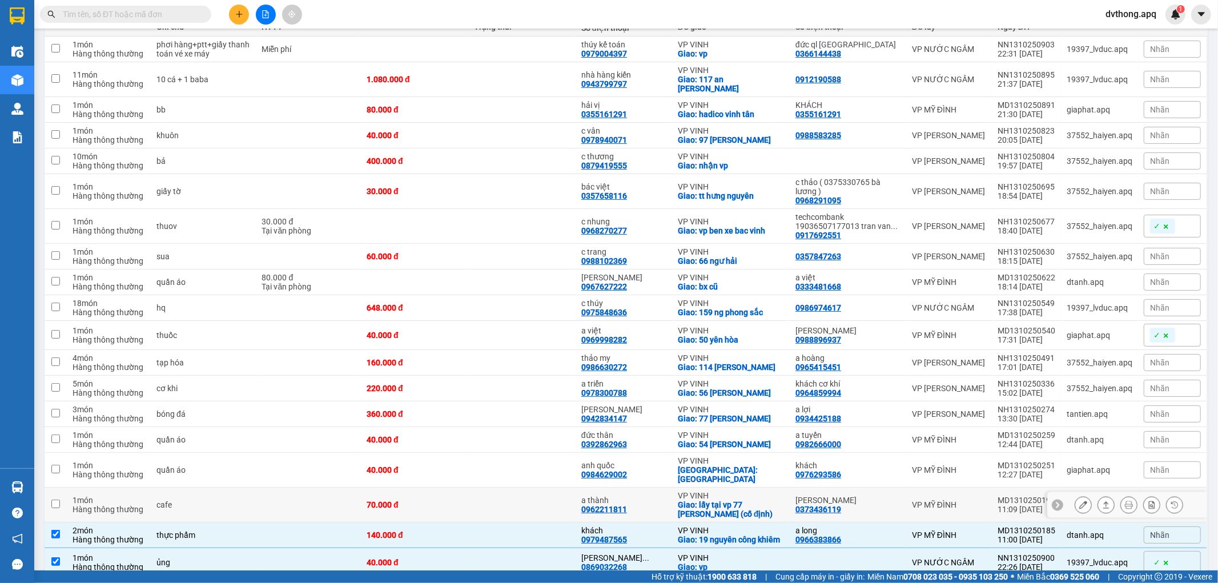
click at [493, 488] on td at bounding box center [521, 505] width 107 height 35
checkbox input "true"
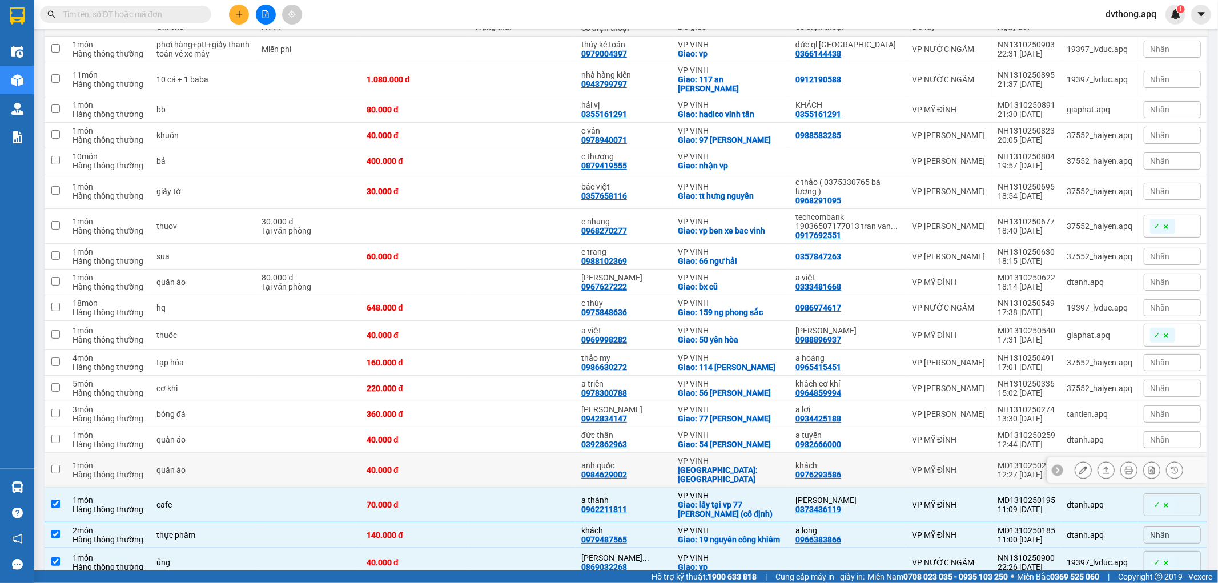
click at [494, 466] on td at bounding box center [521, 470] width 107 height 35
checkbox input "true"
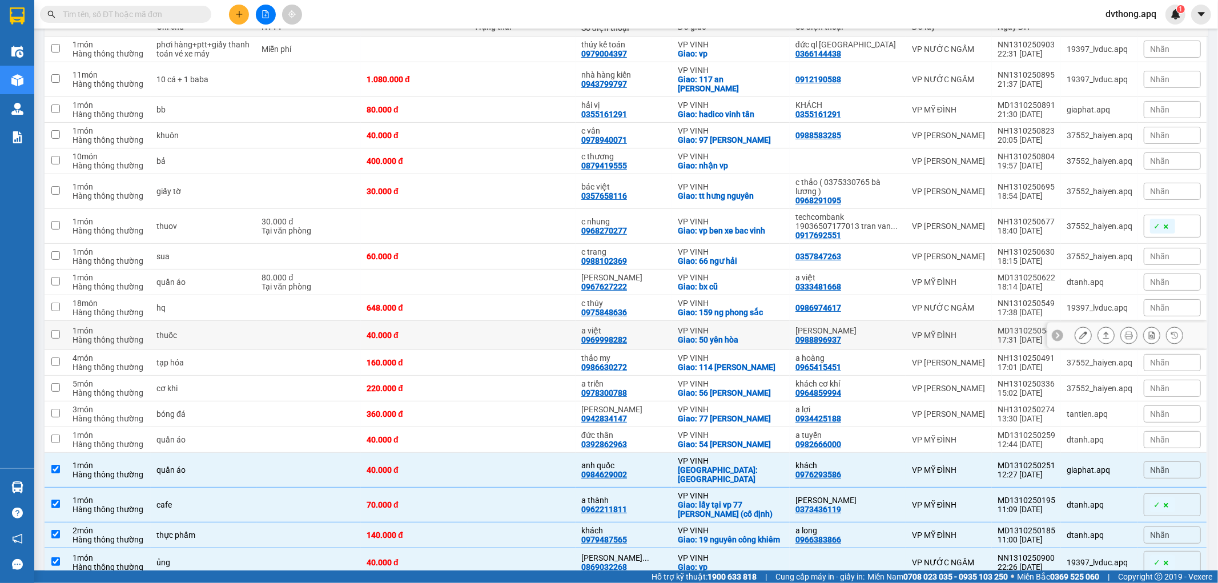
click at [1098, 332] on div at bounding box center [1106, 335] width 17 height 17
click at [1005, 226] on div "18:40 [DATE]" at bounding box center [1027, 230] width 58 height 9
checkbox input "true"
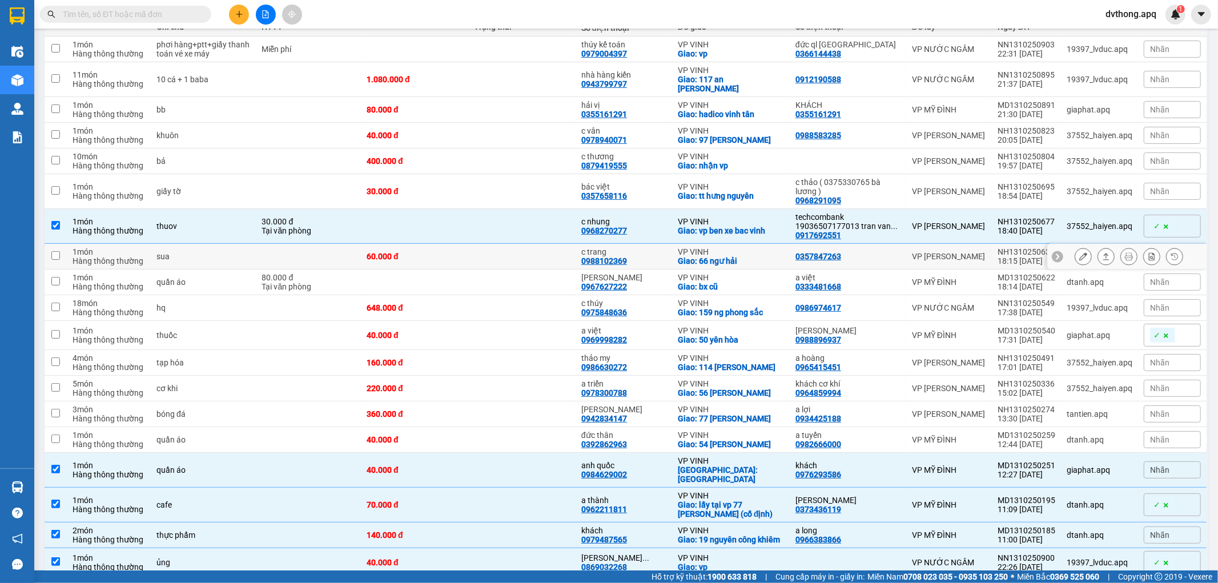
click at [1054, 252] on icon at bounding box center [1058, 256] width 8 height 8
drag, startPoint x: 1048, startPoint y: 244, endPoint x: 985, endPoint y: 244, distance: 62.3
click at [985, 244] on tr "1 món Hàng thông thường sua 60.000 đ c trang 0988102369 VP VINH Giao: 66 ngư hả…" at bounding box center [627, 257] width 1164 height 26
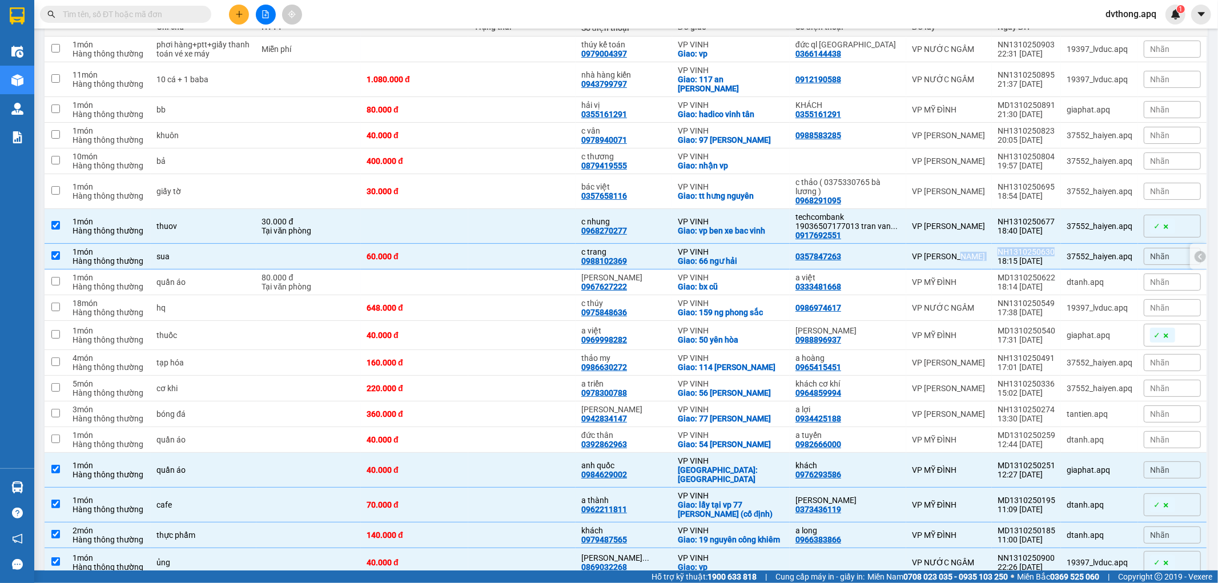
copy tr "VP NGỌC HỒI NH1310250630"
click at [1044, 247] on div "NH1310250630" at bounding box center [1027, 251] width 58 height 9
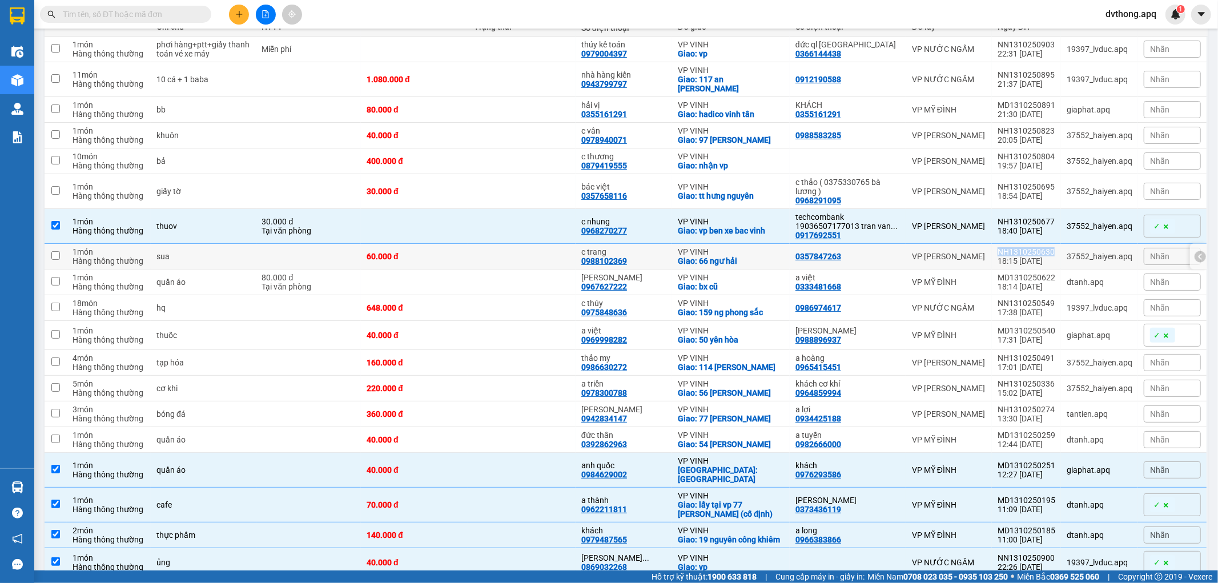
drag, startPoint x: 1048, startPoint y: 243, endPoint x: 992, endPoint y: 243, distance: 56.0
click at [992, 244] on td "NH1310250630 18:15 [DATE]" at bounding box center [1026, 257] width 69 height 26
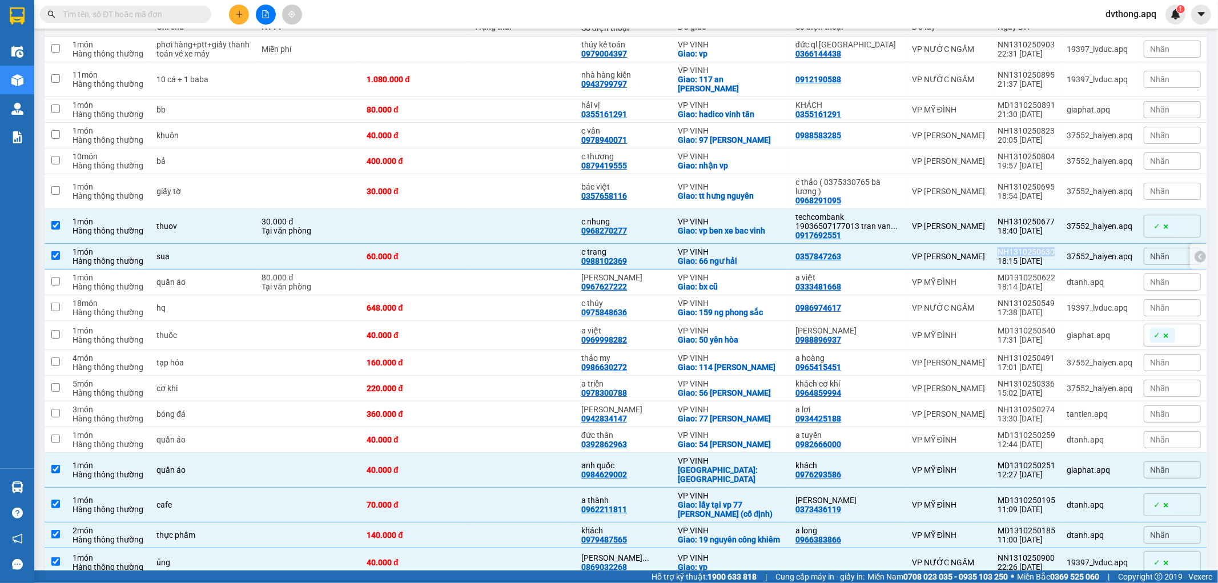
copy div "NH1310250630"
click at [454, 260] on td "60.000 đ" at bounding box center [414, 257] width 107 height 26
checkbox input "false"
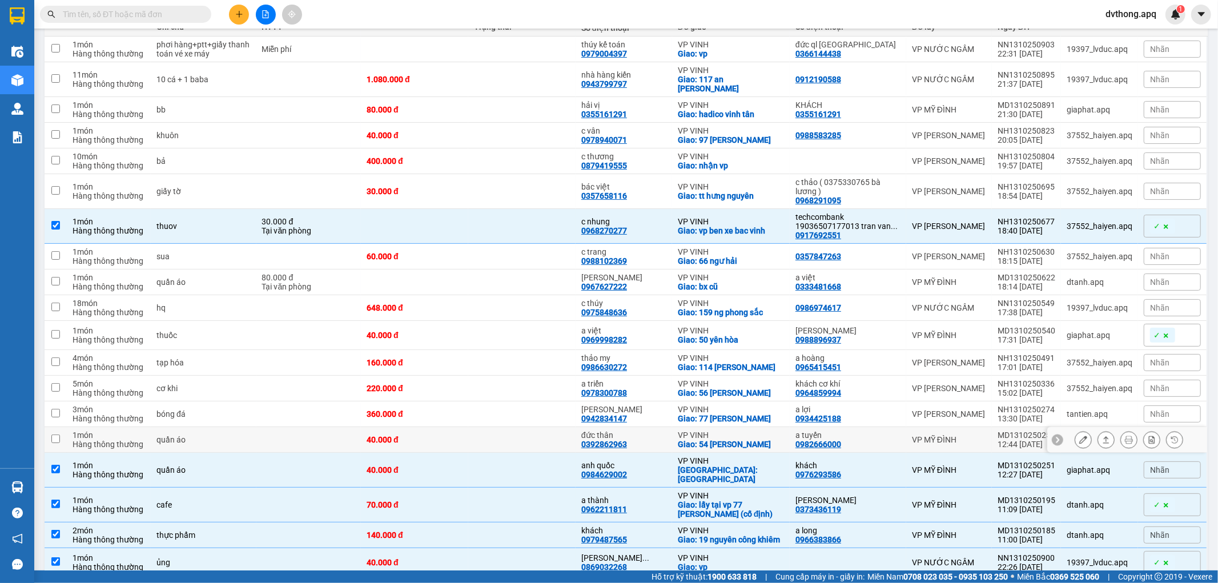
click at [1053, 434] on div at bounding box center [1057, 439] width 11 height 11
drag, startPoint x: 1052, startPoint y: 421, endPoint x: 993, endPoint y: 426, distance: 59.0
click at [993, 427] on td "MD1310250259 12:44 [DATE]" at bounding box center [1026, 440] width 69 height 26
checkbox input "true"
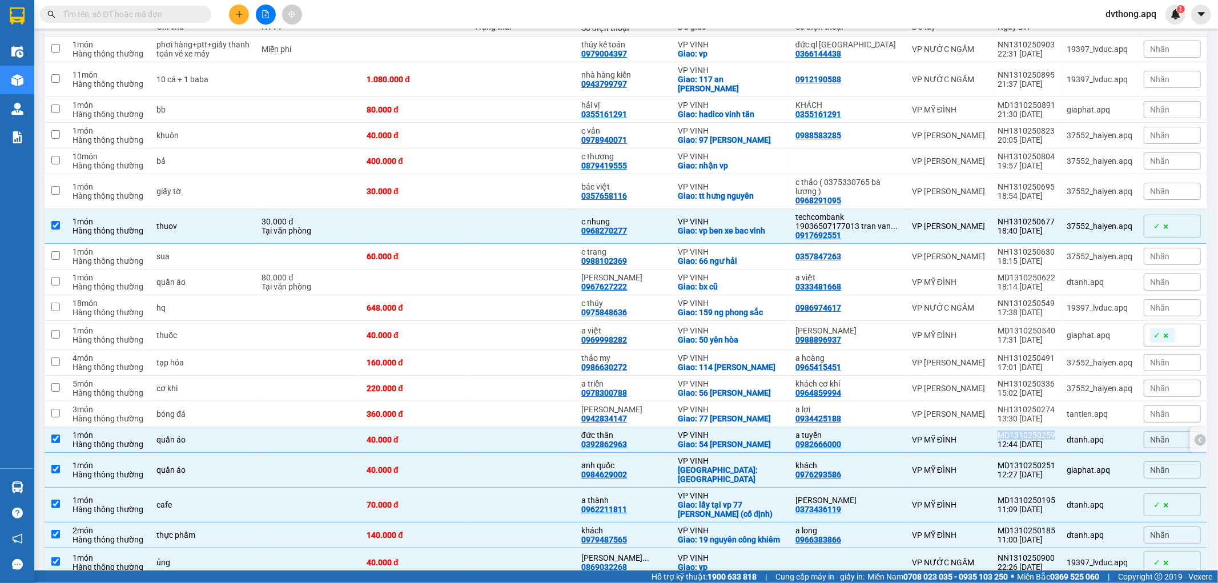
copy div "MD1310250259"
click at [487, 402] on td at bounding box center [521, 415] width 107 height 26
checkbox input "true"
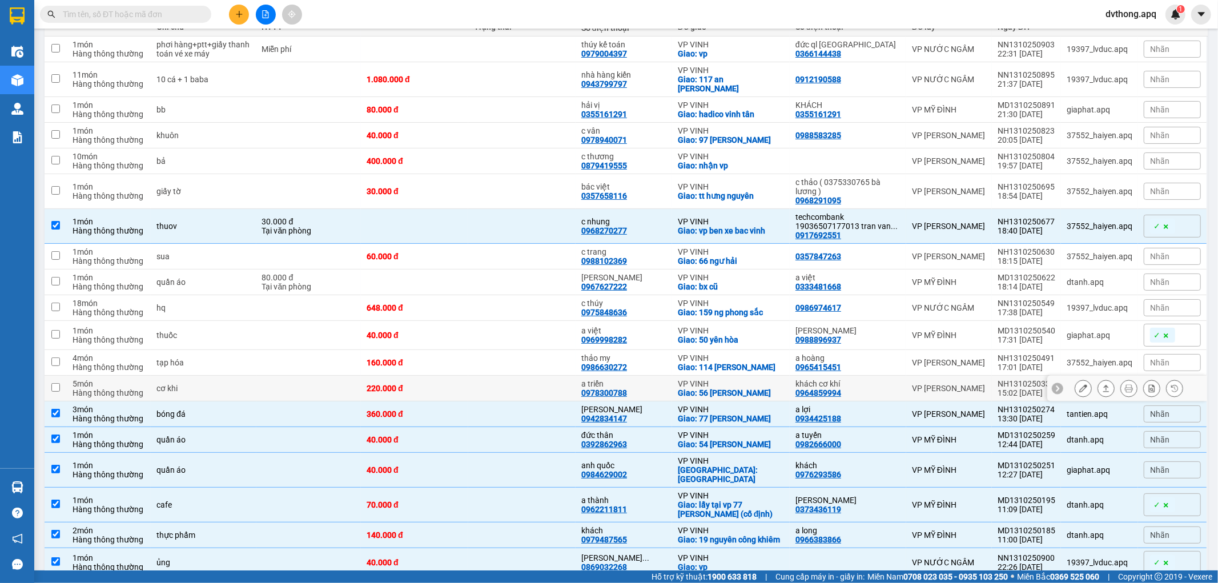
click at [499, 384] on td at bounding box center [521, 389] width 107 height 26
checkbox input "true"
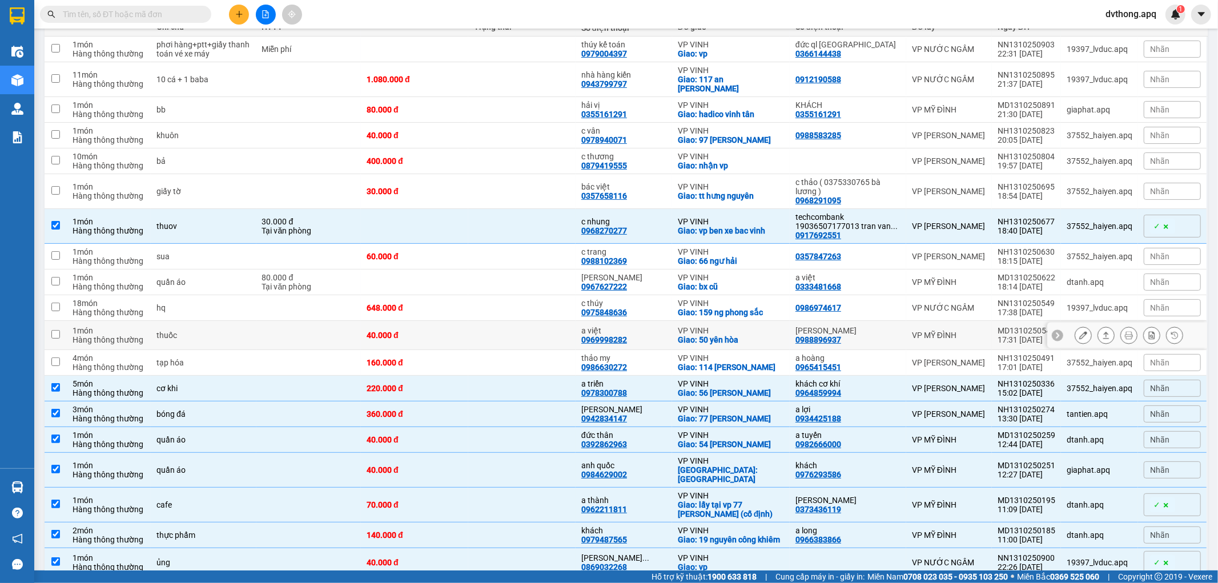
click at [540, 324] on td at bounding box center [521, 335] width 107 height 29
checkbox input "true"
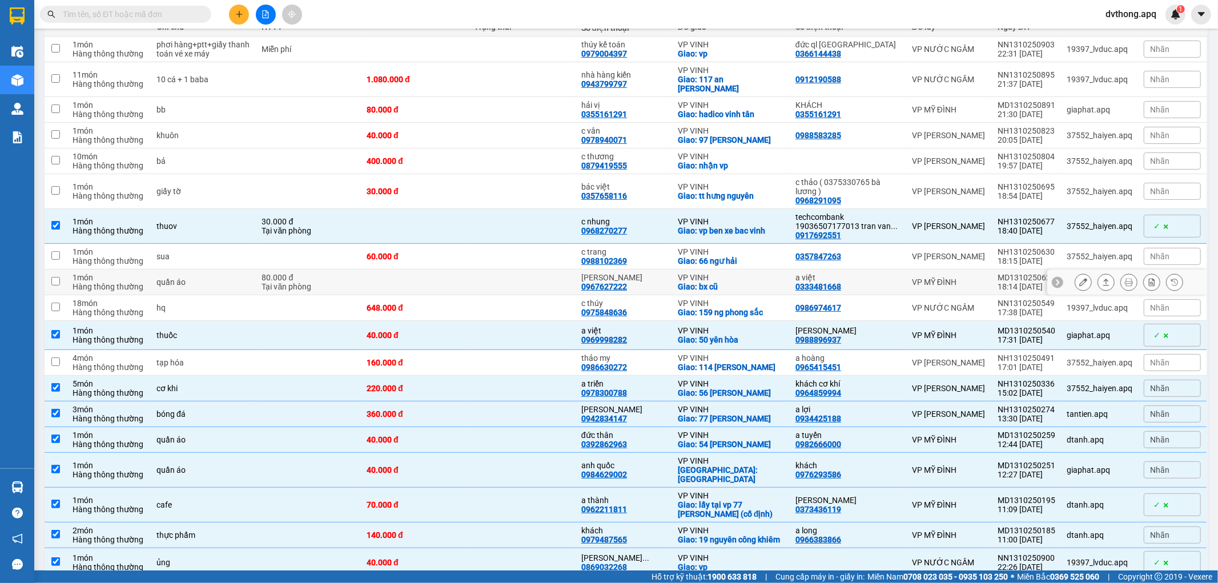
click at [414, 270] on td at bounding box center [414, 283] width 107 height 26
checkbox input "true"
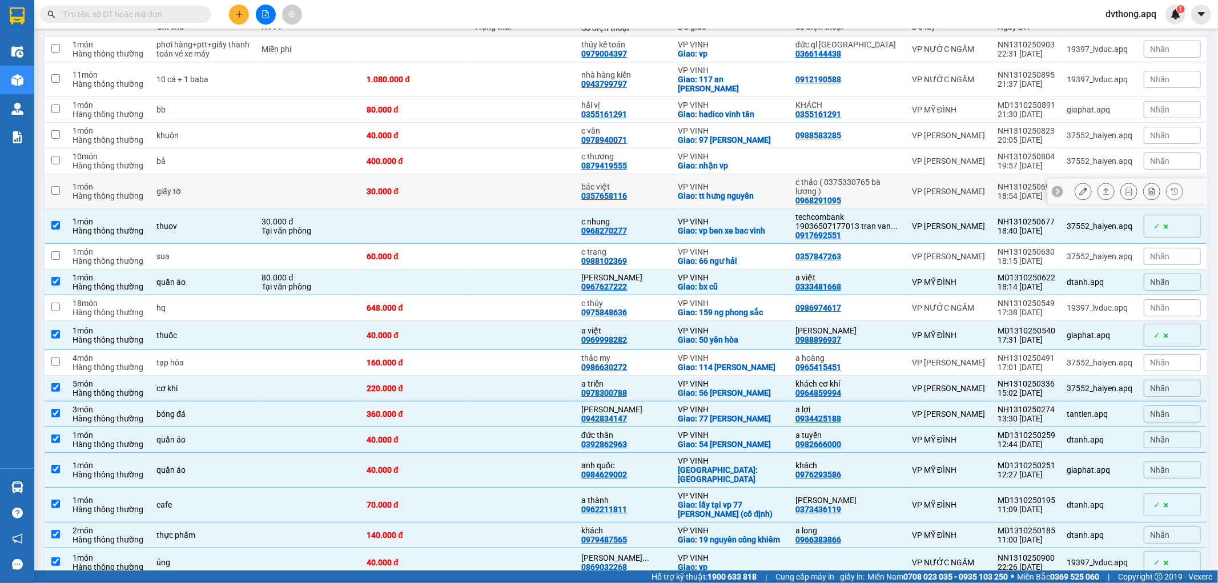
click at [1054, 181] on div at bounding box center [1128, 192] width 160 height 26
drag, startPoint x: 1051, startPoint y: 186, endPoint x: 1048, endPoint y: 180, distance: 6.7
click at [1054, 187] on icon at bounding box center [1058, 191] width 8 height 8
drag, startPoint x: 1052, startPoint y: 178, endPoint x: 992, endPoint y: 179, distance: 60.0
click at [992, 179] on td "NH1310250695 18:54 [DATE]" at bounding box center [1026, 191] width 69 height 35
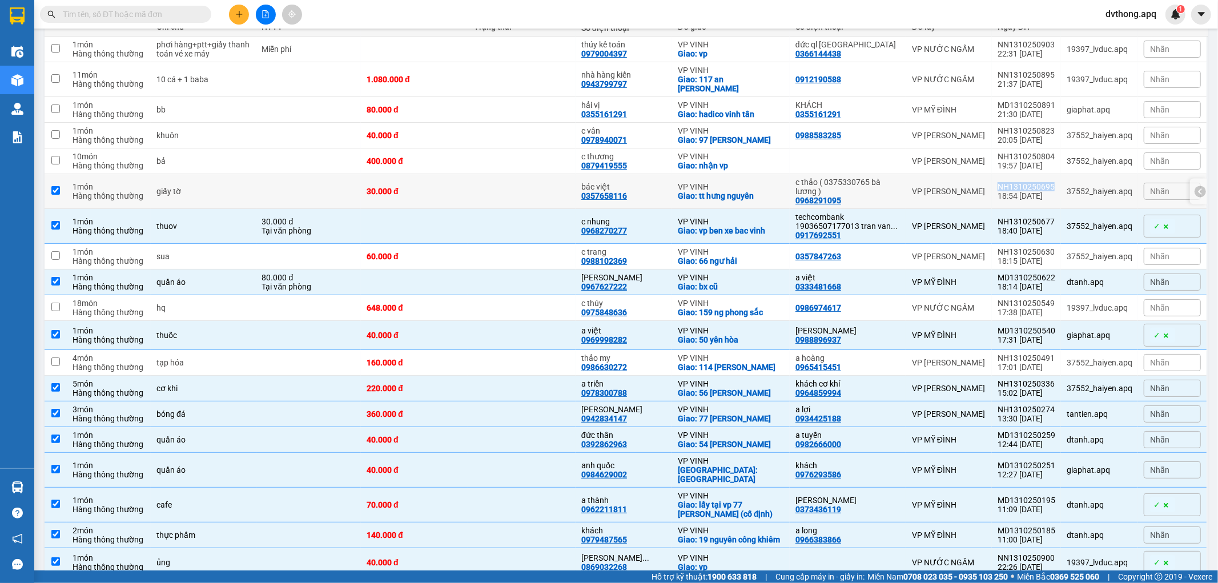
checkbox input "true"
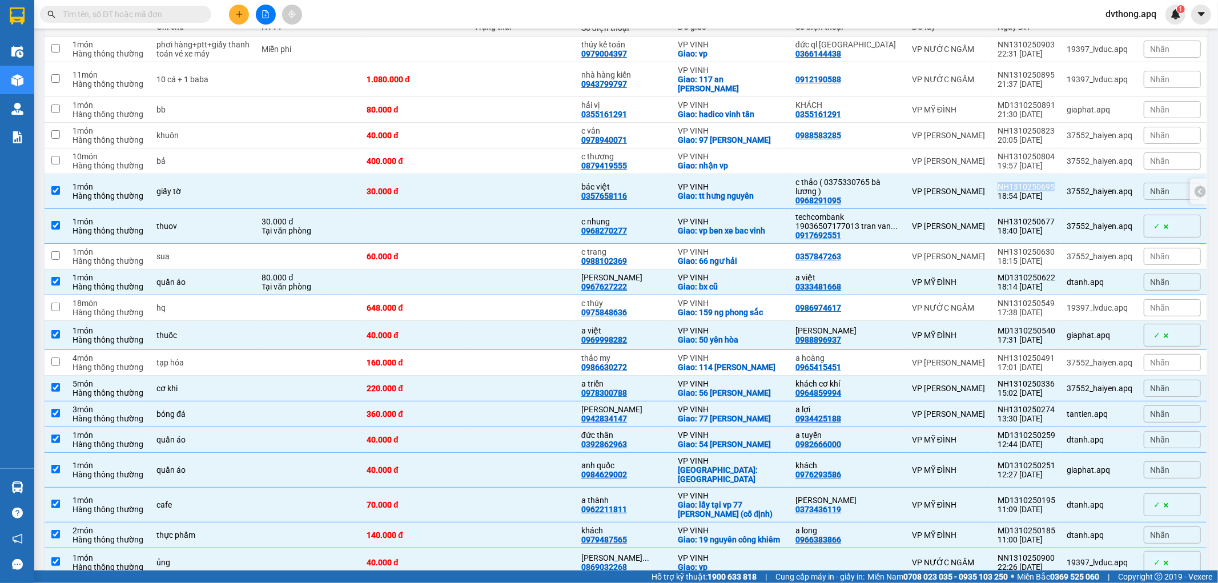
copy div "NH1310250695"
click at [450, 157] on div "400.000 đ" at bounding box center [415, 161] width 96 height 9
checkbox input "true"
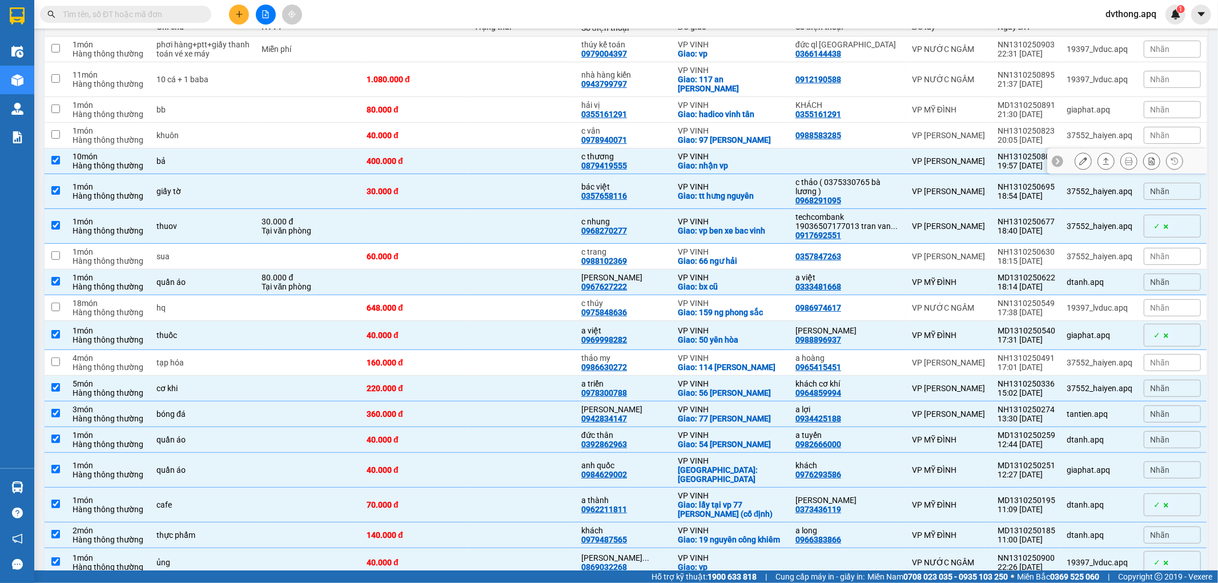
click at [1054, 157] on icon at bounding box center [1058, 161] width 8 height 8
click at [1054, 131] on icon at bounding box center [1058, 135] width 8 height 8
drag, startPoint x: 1052, startPoint y: 122, endPoint x: 988, endPoint y: 126, distance: 63.5
click at [992, 126] on td "NH1310250823 20:05 [DATE]" at bounding box center [1026, 136] width 69 height 26
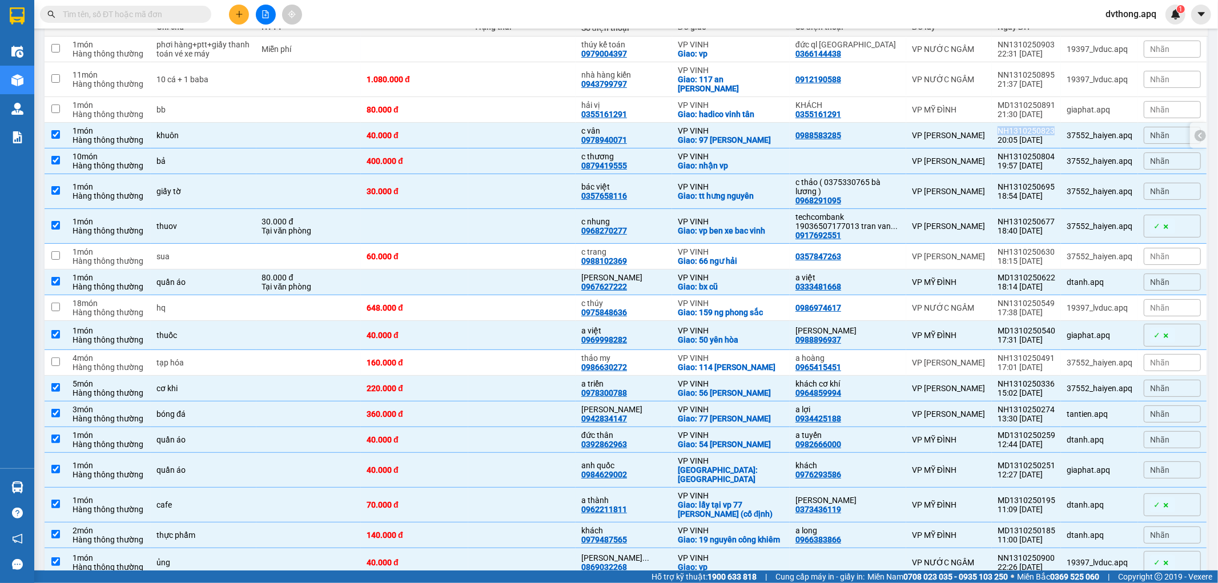
copy div "NH1310250823"
click at [555, 126] on td at bounding box center [521, 136] width 107 height 26
checkbox input "false"
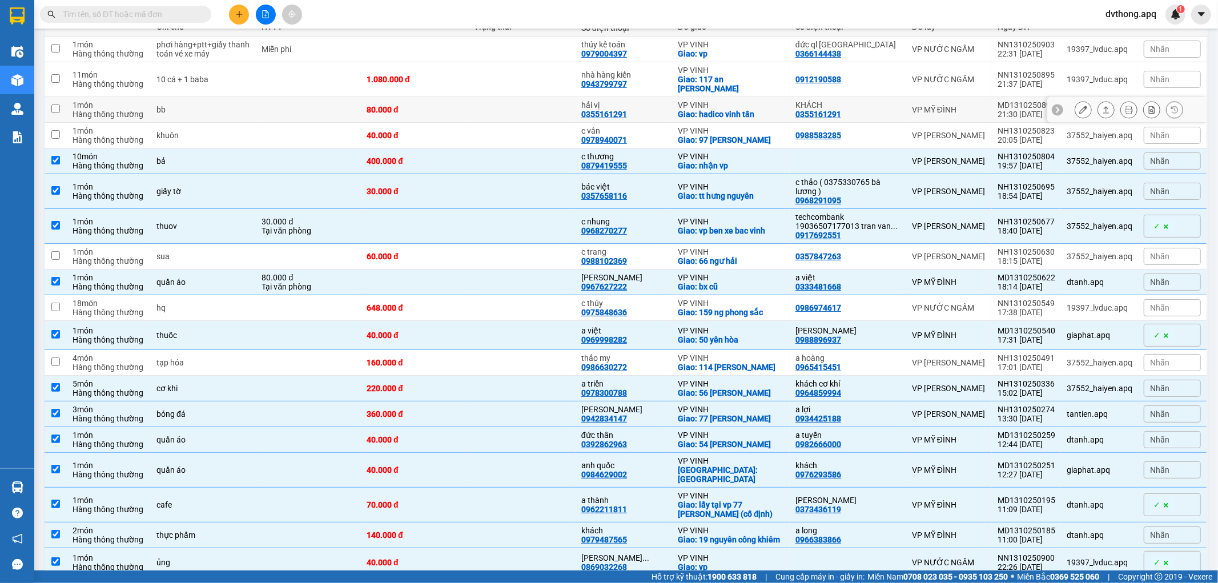
click at [569, 97] on td at bounding box center [521, 110] width 107 height 26
checkbox input "true"
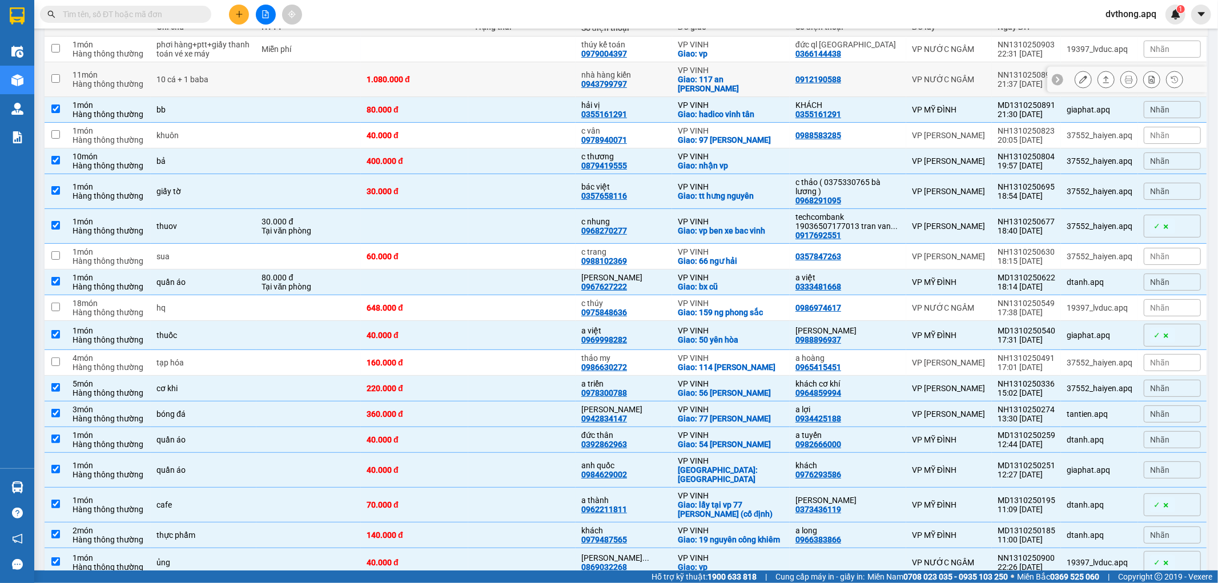
click at [558, 69] on td at bounding box center [521, 79] width 107 height 35
checkbox input "true"
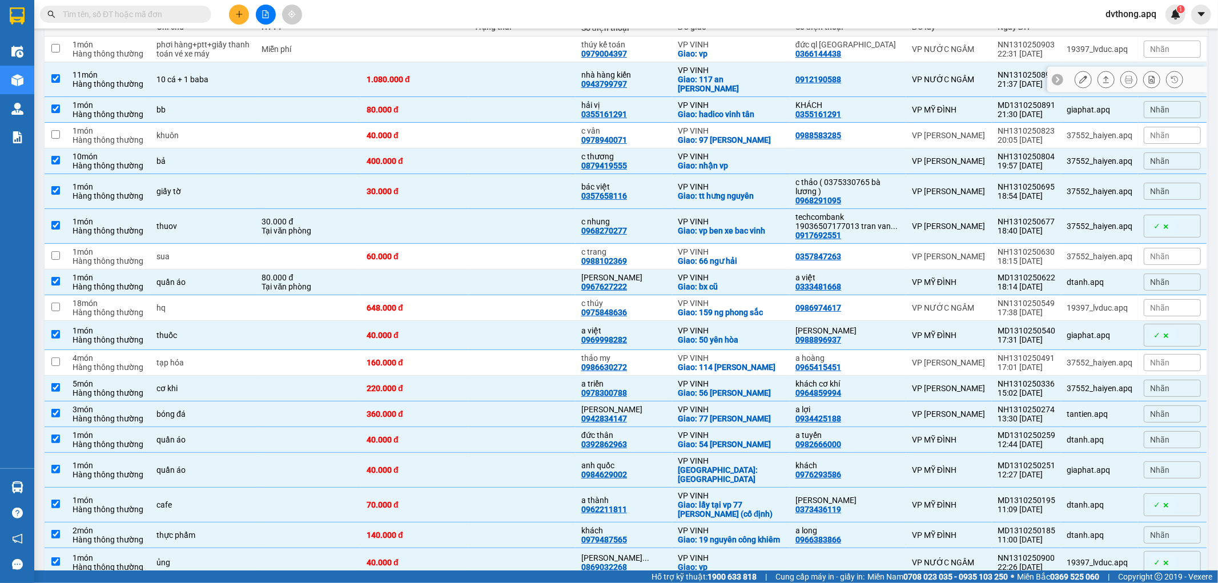
scroll to position [91, 0]
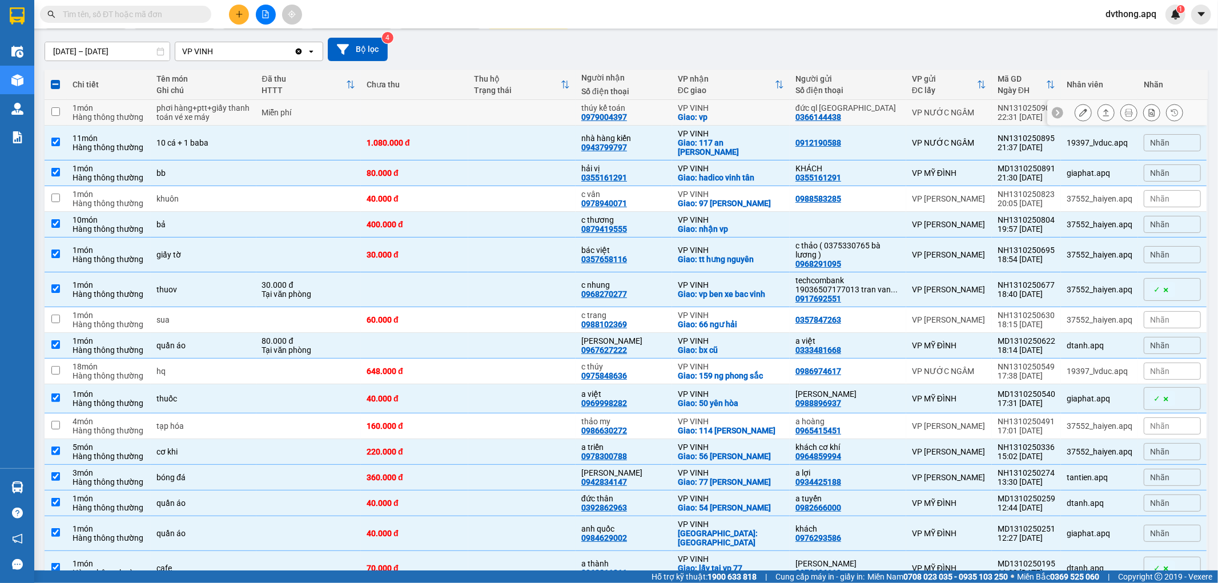
click at [565, 114] on td at bounding box center [521, 113] width 107 height 26
checkbox input "true"
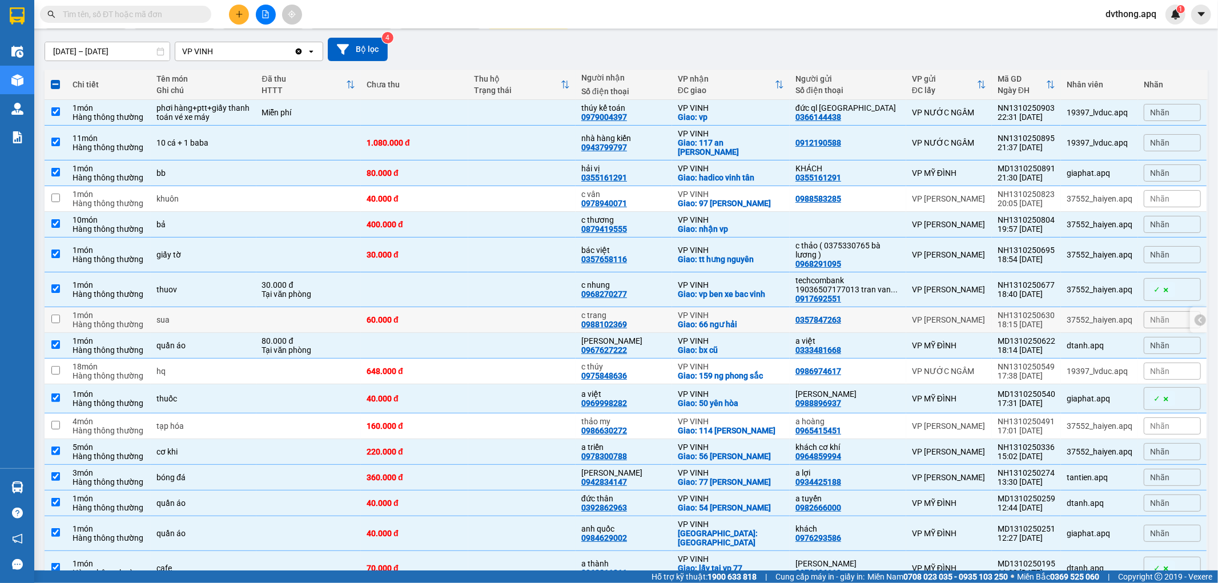
click at [484, 307] on td at bounding box center [521, 320] width 107 height 26
checkbox input "true"
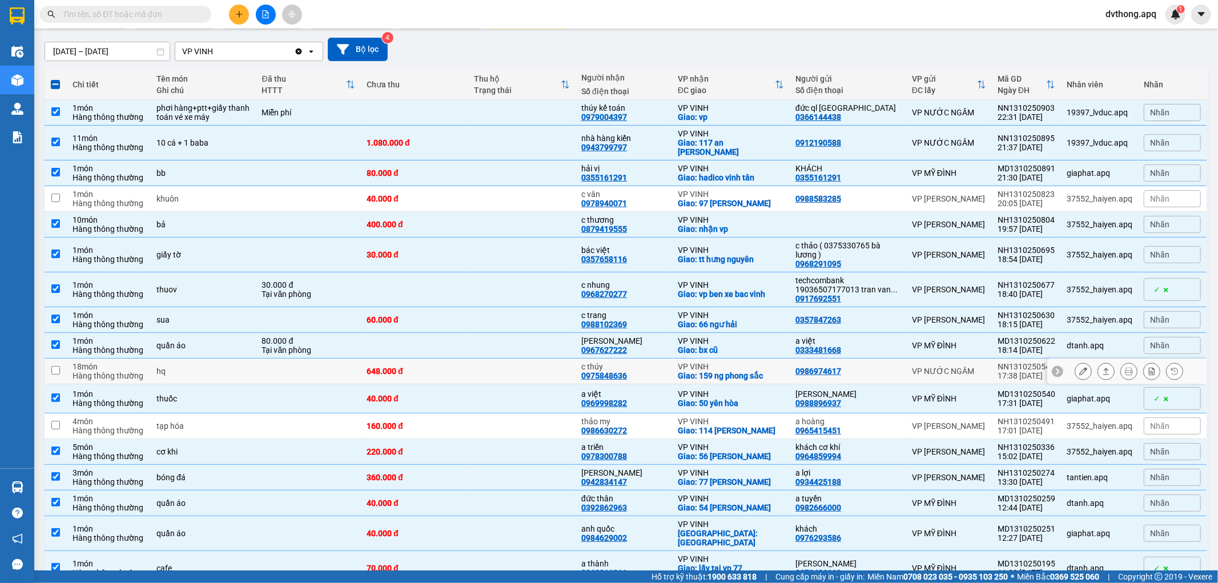
click at [522, 359] on td at bounding box center [521, 372] width 107 height 26
checkbox input "true"
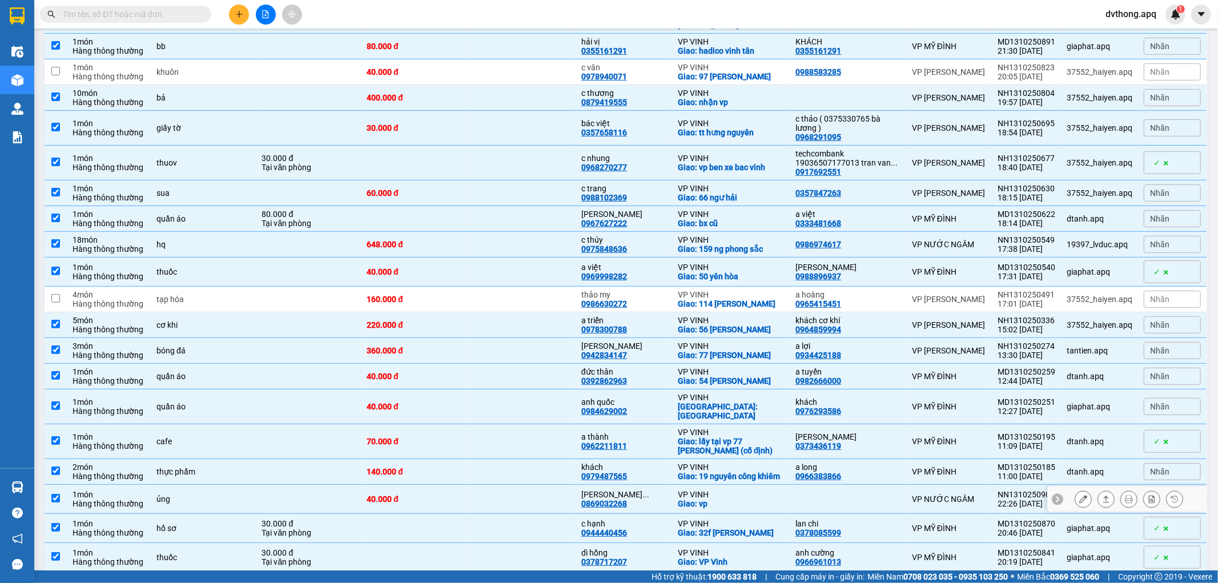
scroll to position [408, 0]
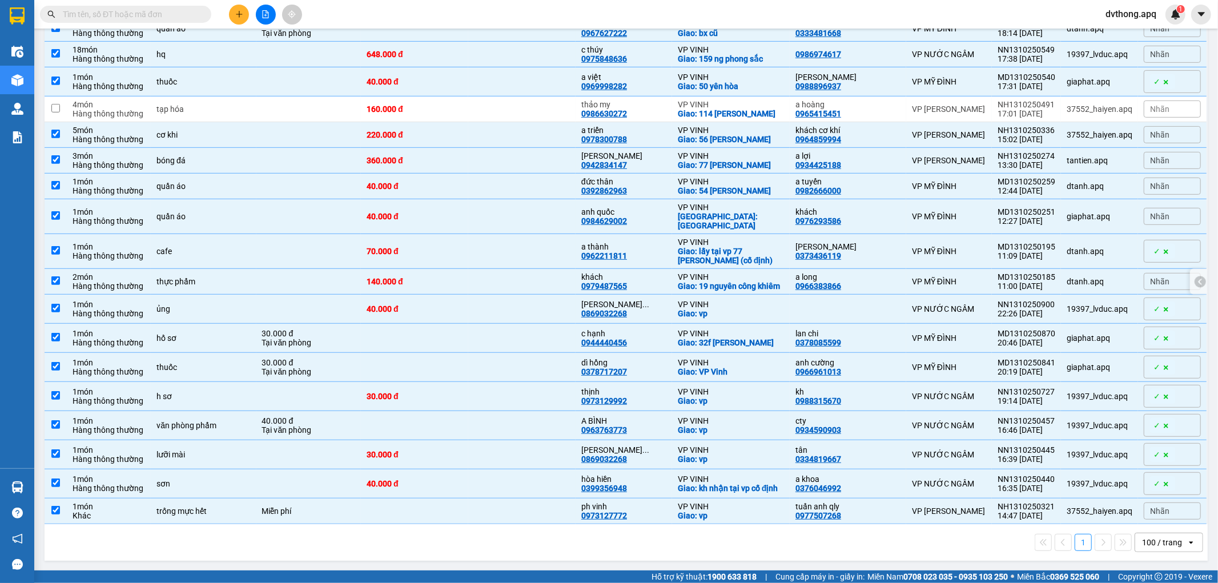
click at [510, 269] on td at bounding box center [521, 282] width 107 height 26
checkbox input "false"
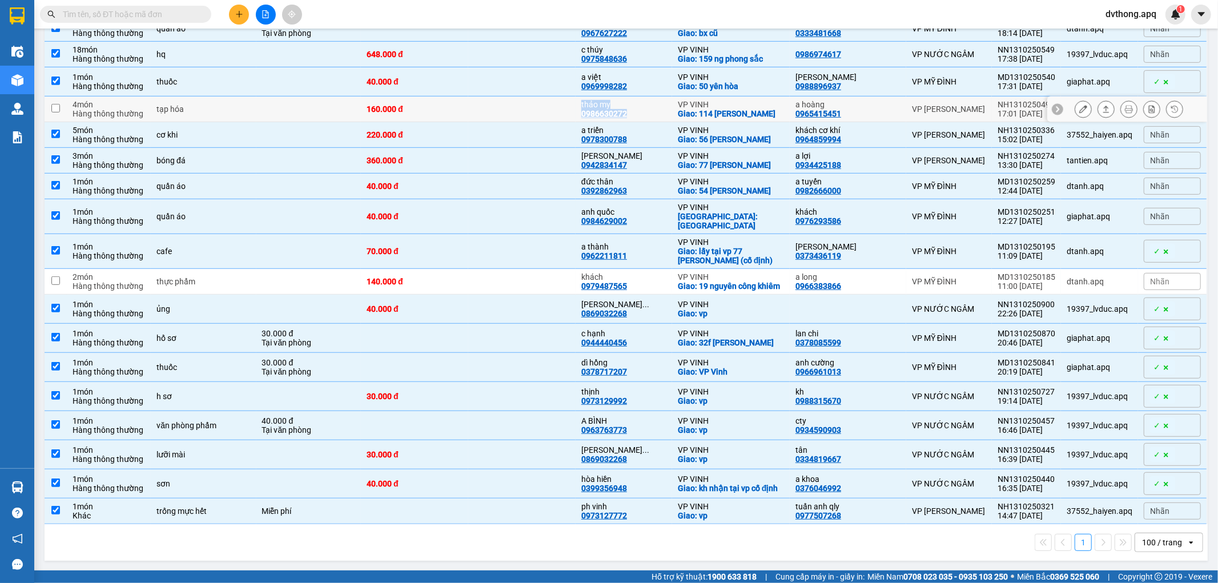
drag, startPoint x: 646, startPoint y: 101, endPoint x: 580, endPoint y: 107, distance: 66.6
click at [580, 107] on tr "4 món Hàng thông thường tạp hóa 160.000 đ thảo my 0986630272 VP VINH Giao: 114 …" at bounding box center [627, 110] width 1164 height 26
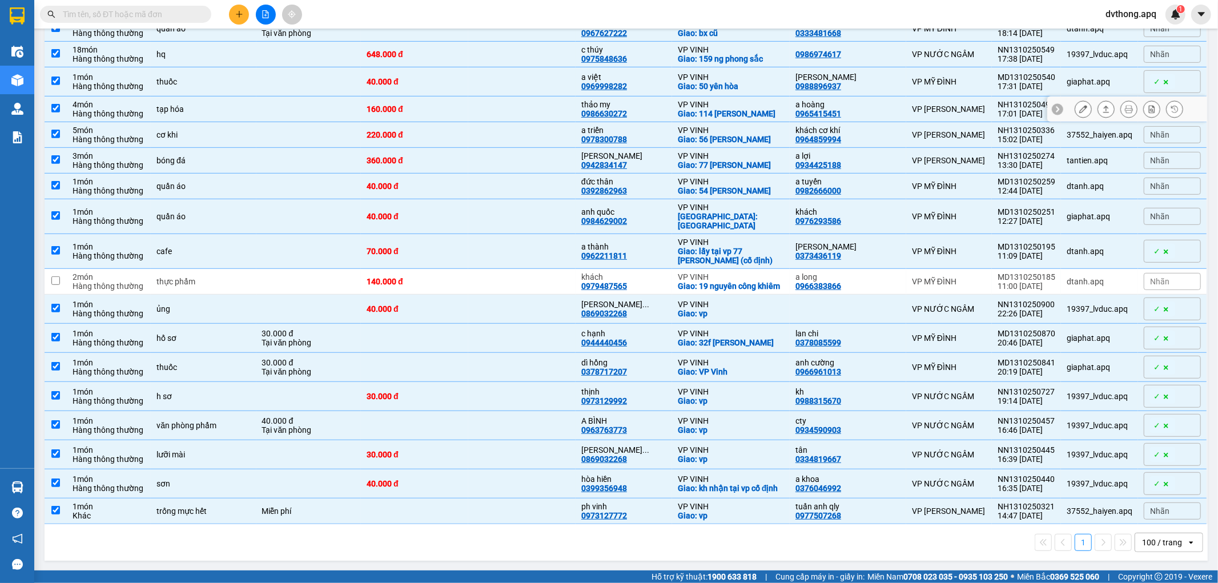
click at [576, 107] on td at bounding box center [521, 110] width 107 height 26
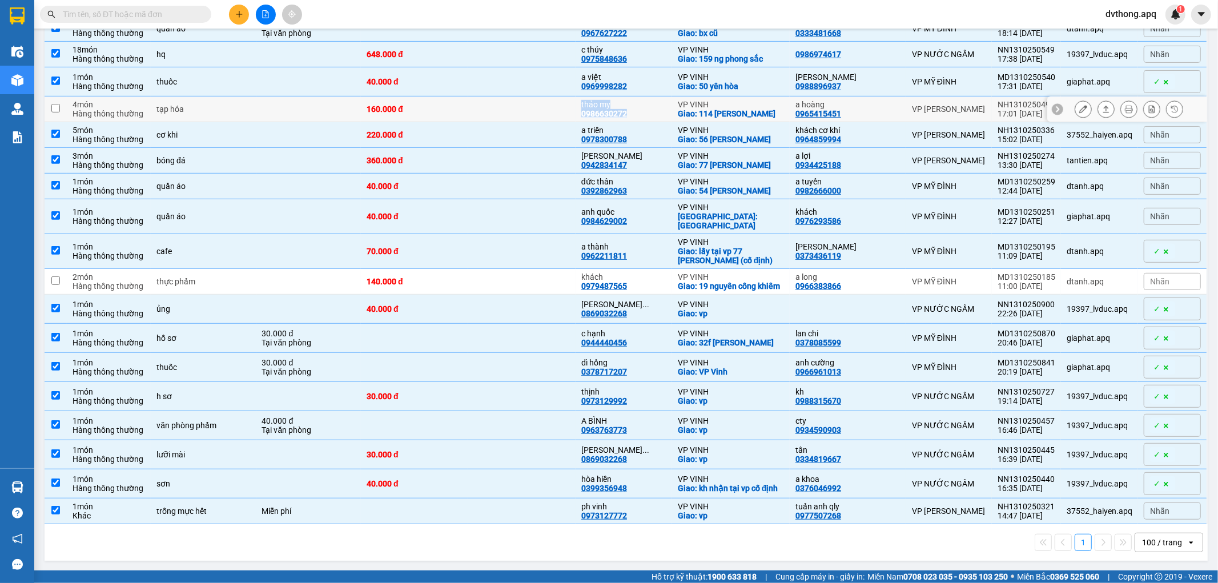
drag, startPoint x: 644, startPoint y: 109, endPoint x: 579, endPoint y: 93, distance: 67.5
click at [576, 104] on tr "4 món Hàng thông thường tạp hóa 160.000 đ thảo my 0986630272 VP VINH Giao: 114 …" at bounding box center [627, 110] width 1164 height 26
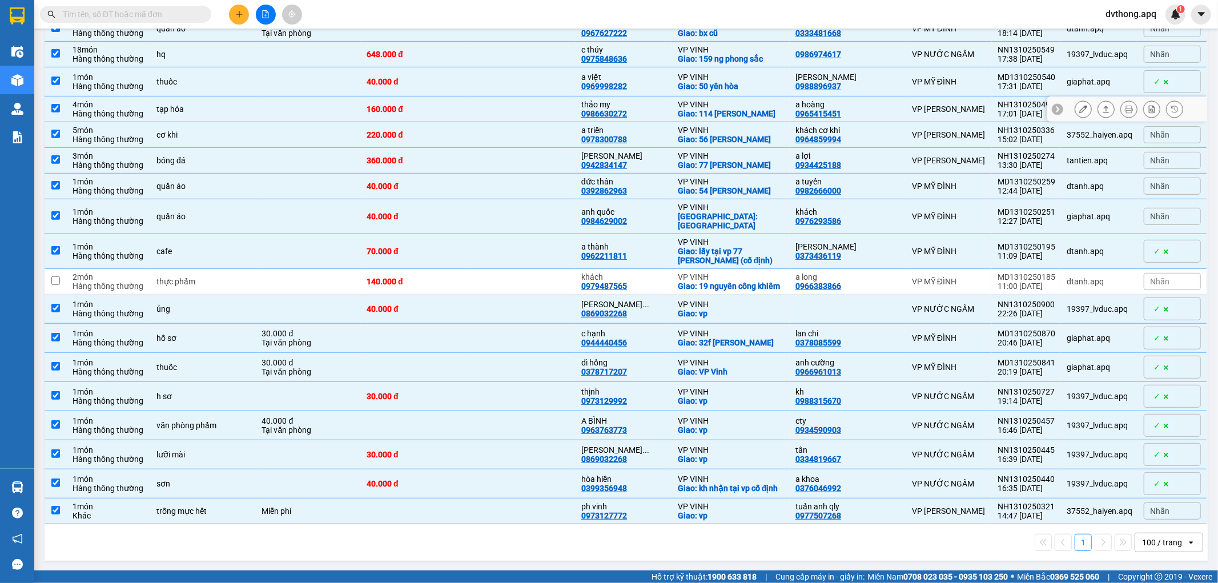
click at [635, 107] on div "thảo my 0986630272" at bounding box center [623, 109] width 85 height 18
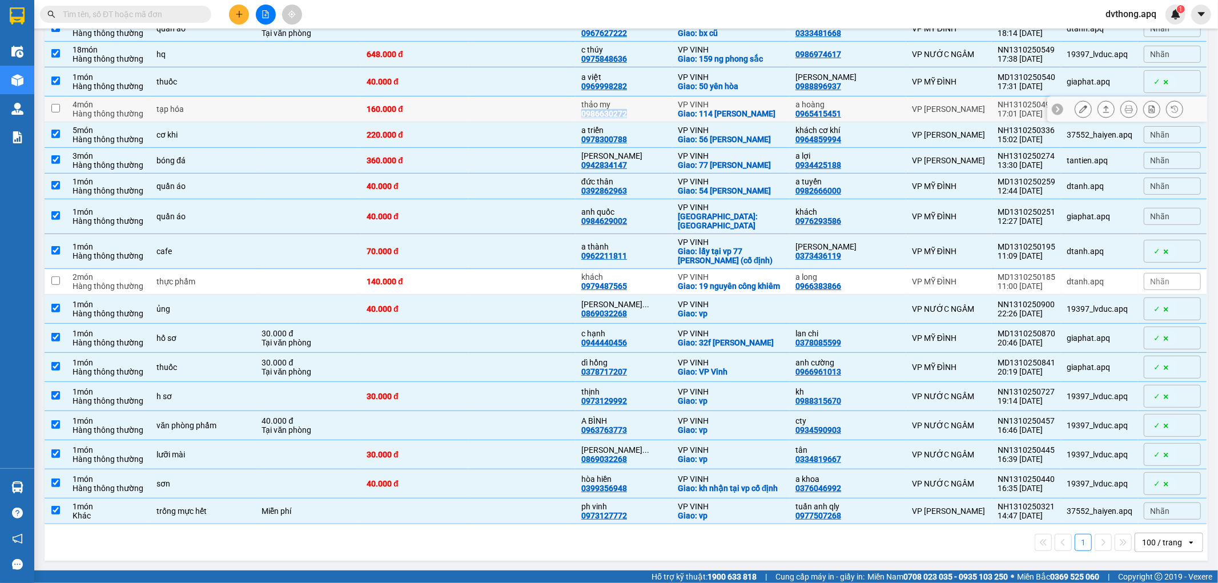
drag, startPoint x: 636, startPoint y: 106, endPoint x: 587, endPoint y: 109, distance: 49.2
click at [587, 109] on td "thảo my 0986630272" at bounding box center [624, 110] width 97 height 26
checkbox input "true"
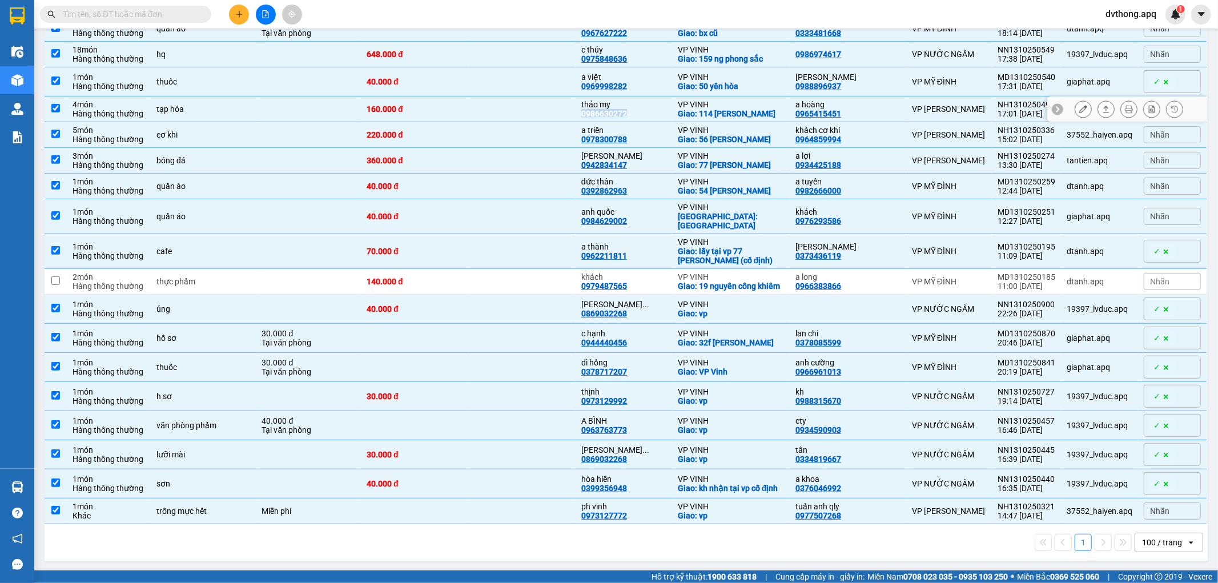
copy div "0986630272"
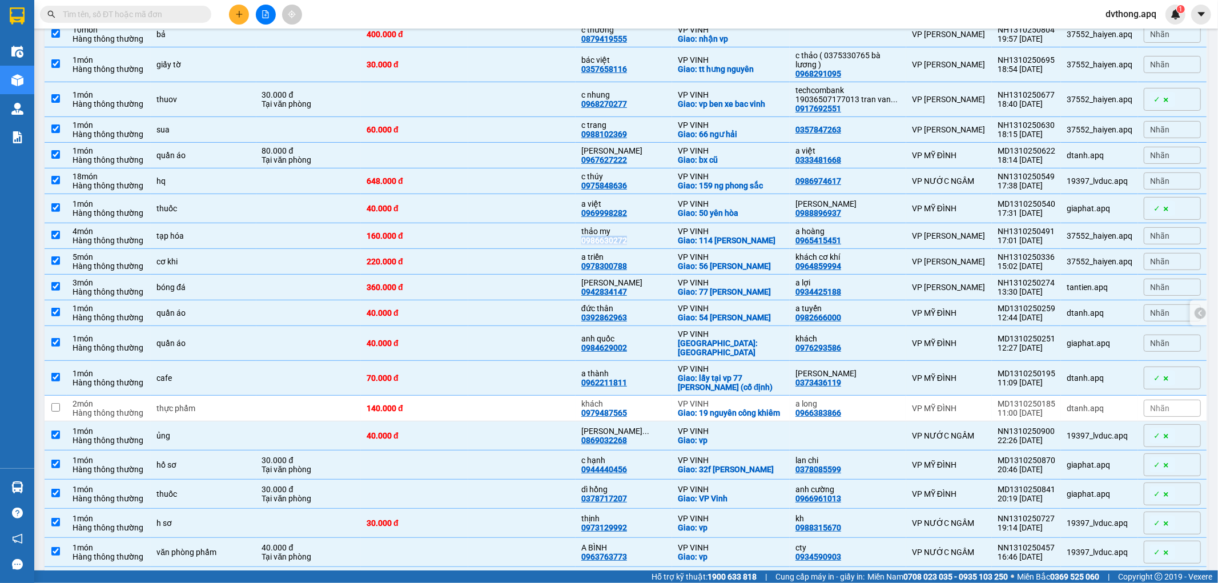
scroll to position [155, 0]
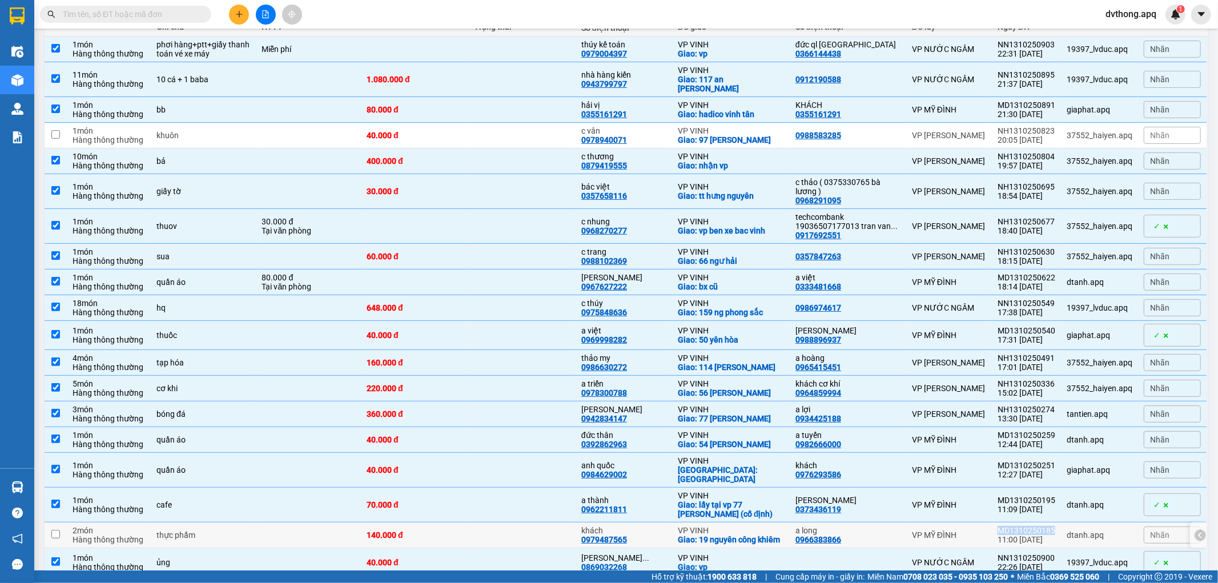
drag, startPoint x: 1052, startPoint y: 516, endPoint x: 992, endPoint y: 516, distance: 59.4
click at [992, 523] on td "MD1310250185 11:00 [DATE]" at bounding box center [1026, 536] width 69 height 26
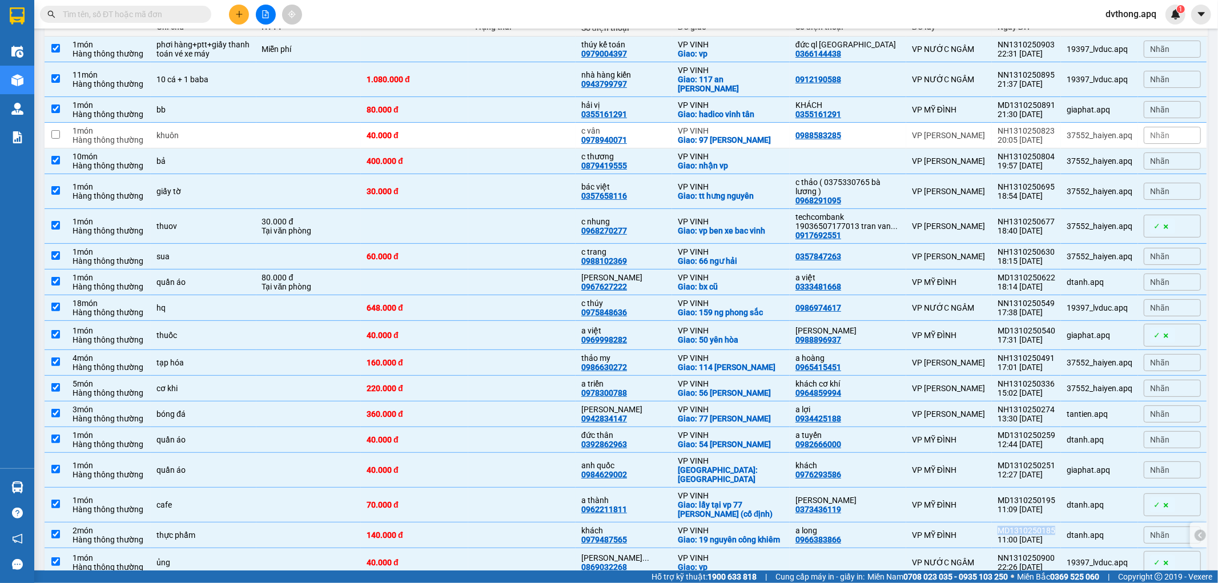
copy div "MD1310250185"
click at [1053, 523] on td "MD1310250185 11:00 [DATE]" at bounding box center [1026, 536] width 69 height 26
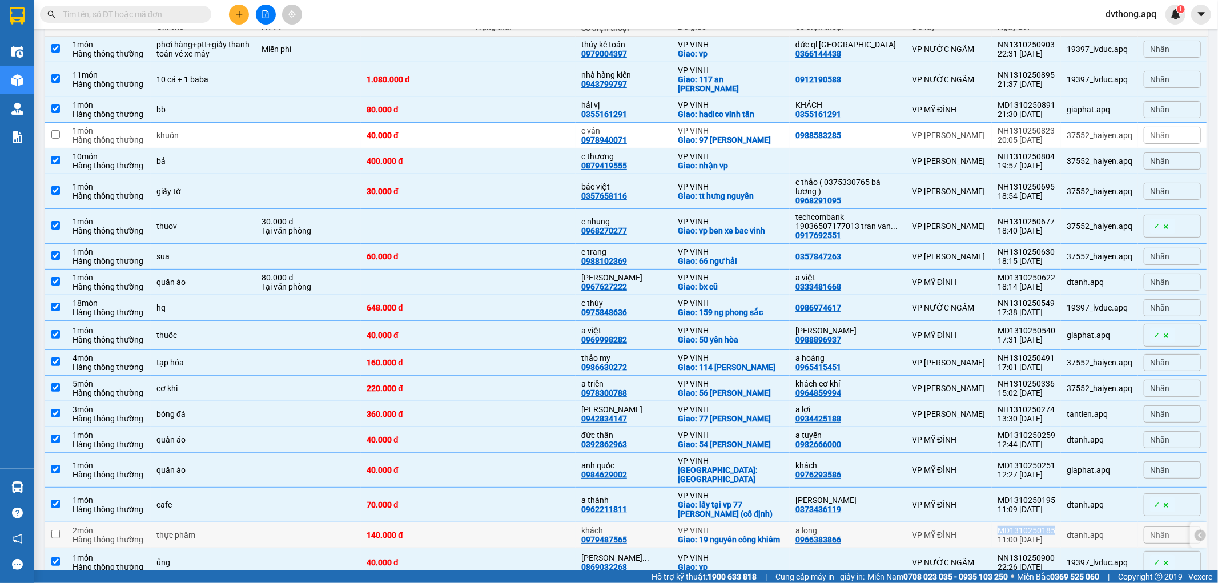
drag, startPoint x: 1053, startPoint y: 516, endPoint x: 1005, endPoint y: 515, distance: 47.4
click at [1005, 523] on td "MD1310250185 11:00 [DATE]" at bounding box center [1026, 536] width 69 height 26
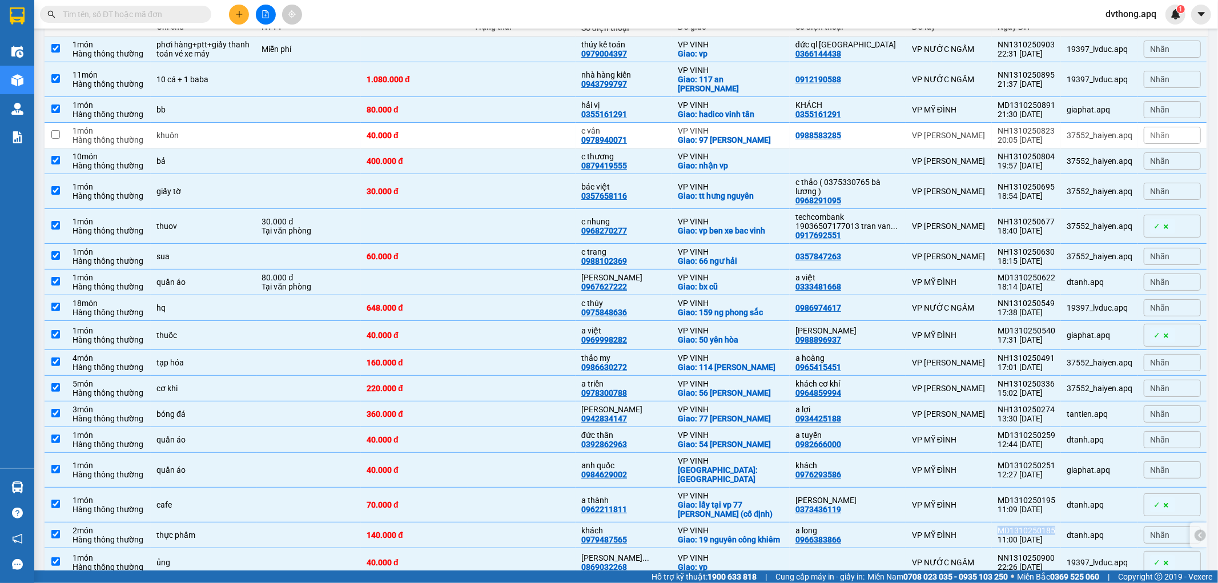
copy div "MD1310250185"
click at [567, 523] on td at bounding box center [521, 536] width 107 height 26
checkbox input "false"
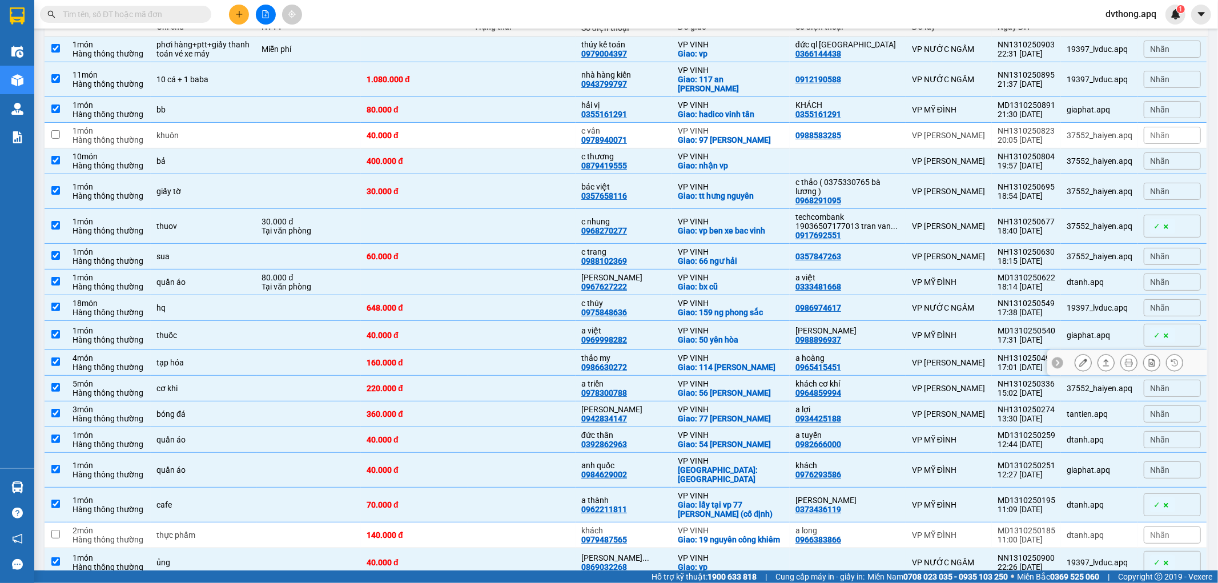
click at [549, 356] on td at bounding box center [521, 363] width 107 height 26
checkbox input "false"
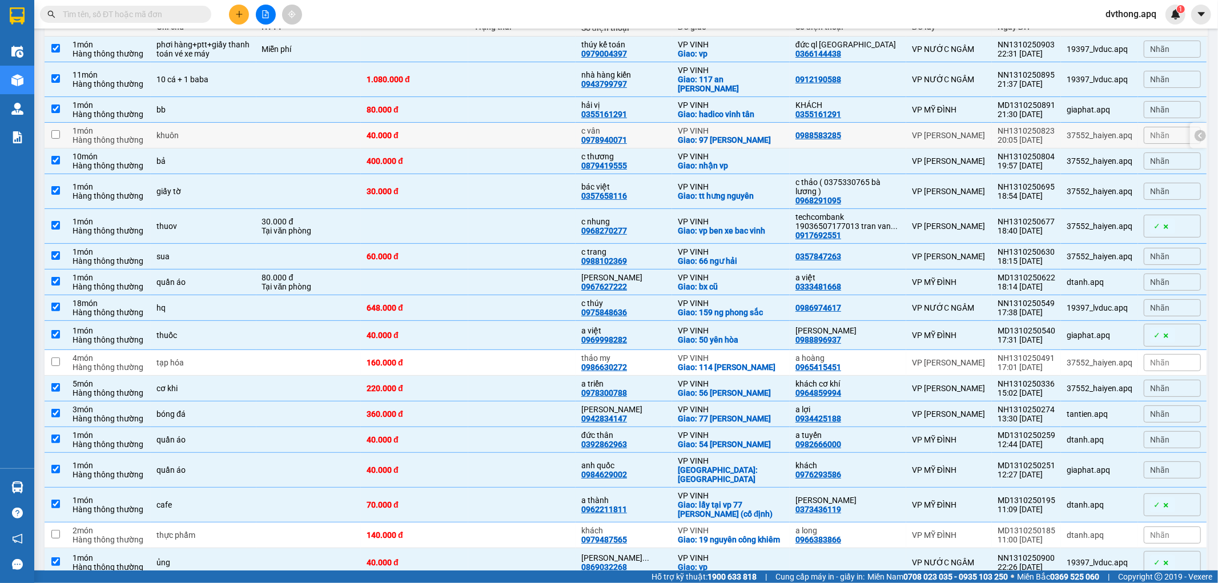
click at [526, 132] on td at bounding box center [521, 136] width 107 height 26
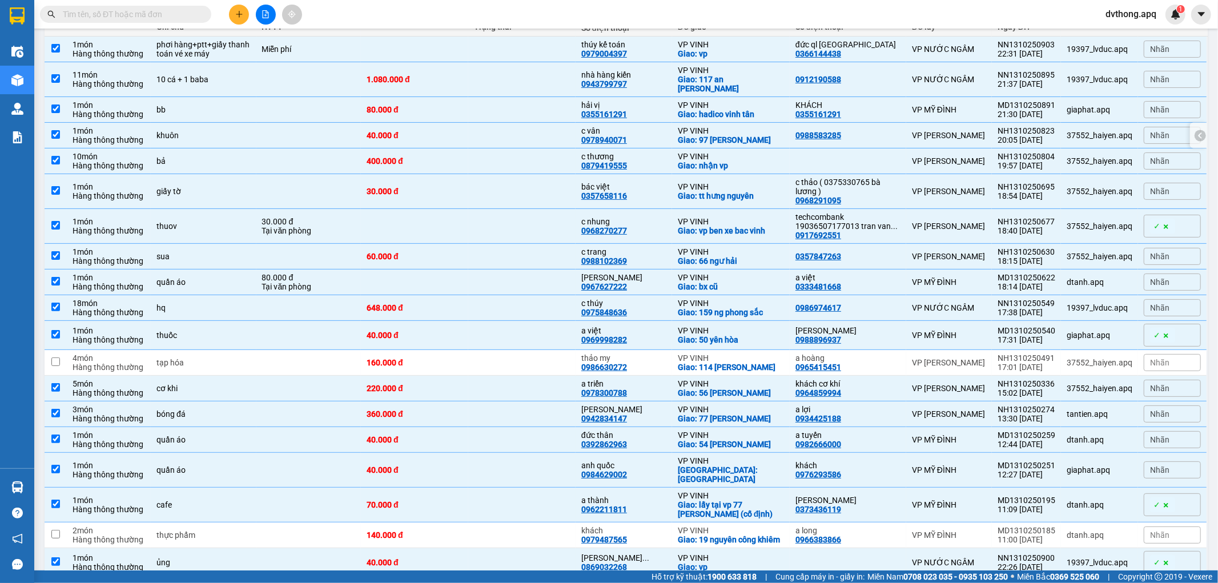
click at [526, 132] on td at bounding box center [521, 136] width 107 height 26
checkbox input "false"
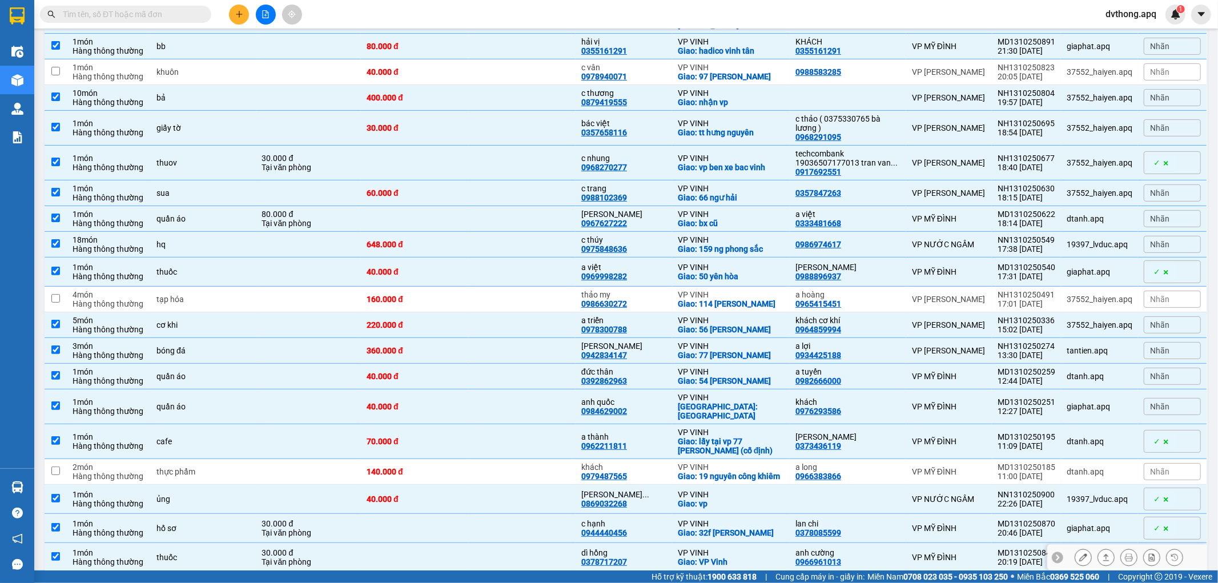
scroll to position [345, 0]
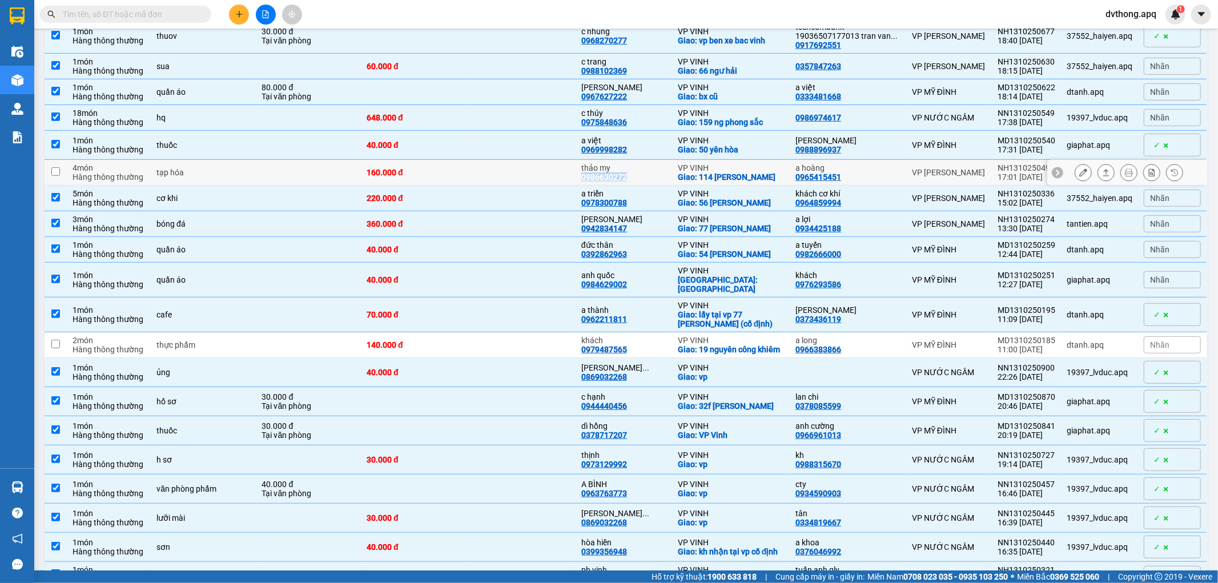
drag, startPoint x: 638, startPoint y: 170, endPoint x: 584, endPoint y: 172, distance: 54.3
click at [584, 172] on td "thảo my 0986630272" at bounding box center [624, 173] width 97 height 26
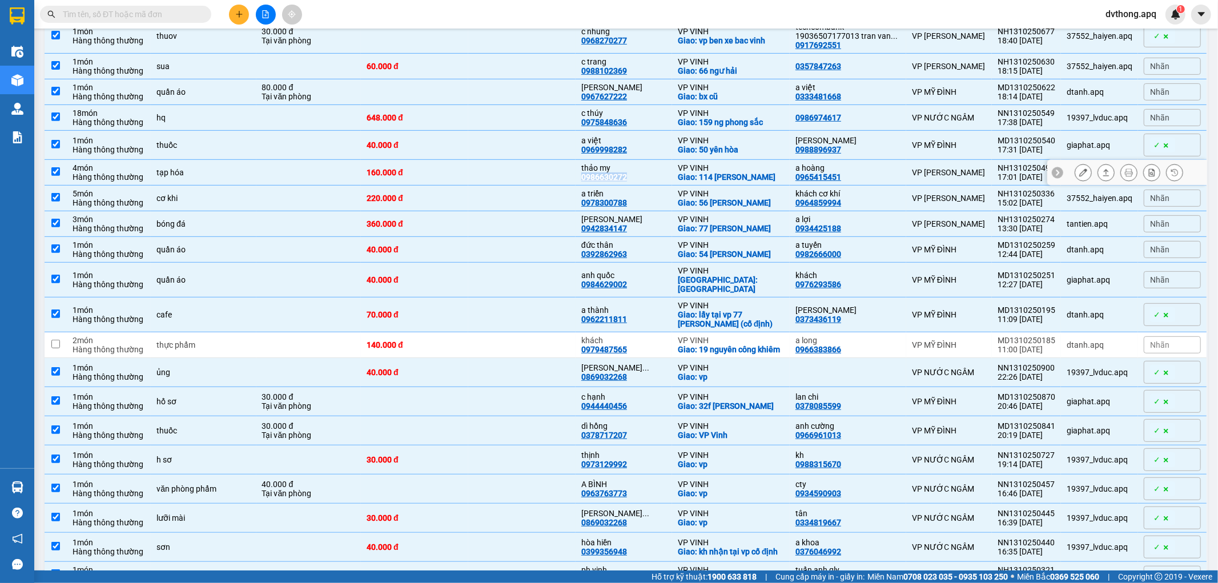
copy div "0986630272"
click at [542, 165] on td at bounding box center [521, 173] width 107 height 26
checkbox input "false"
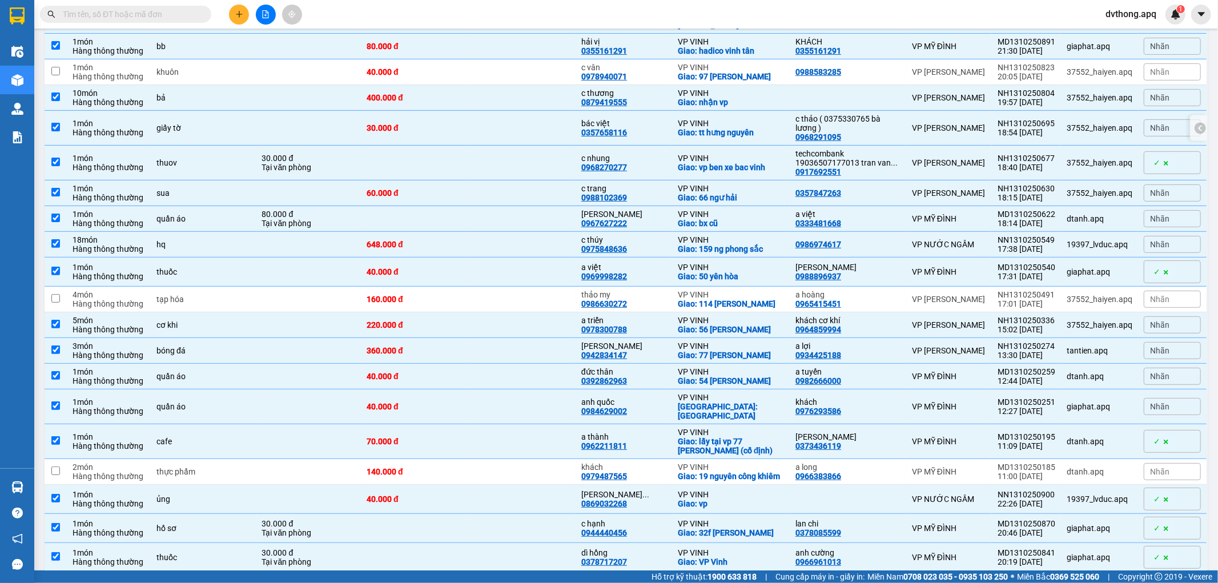
scroll to position [155, 0]
